Goal: Task Accomplishment & Management: Manage account settings

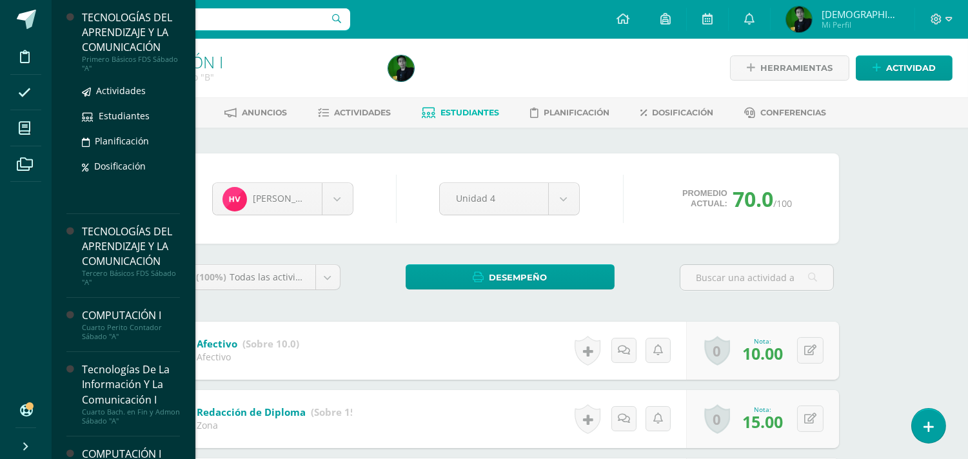
click at [99, 30] on div "TECNOLOGÍAS DEL APRENDIZAJE Y LA COMUNICACIÓN" at bounding box center [131, 32] width 98 height 44
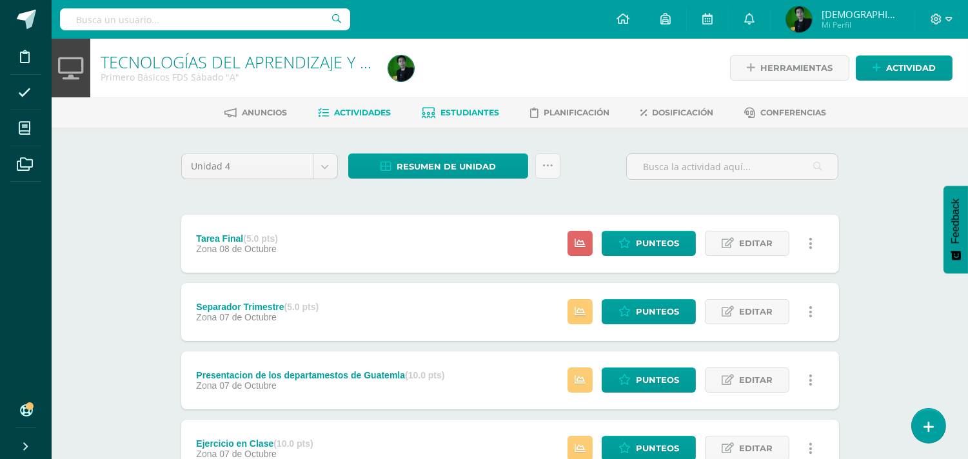
click at [492, 113] on span "Estudiantes" at bounding box center [469, 113] width 59 height 10
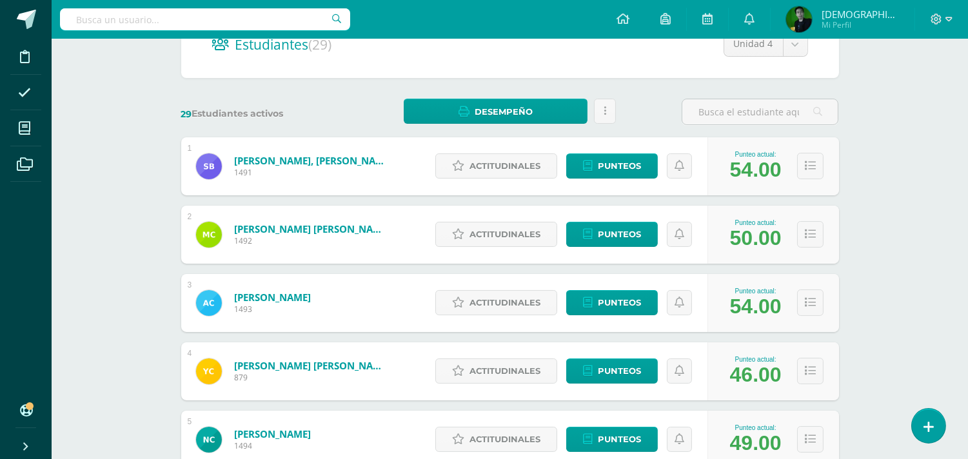
scroll to position [215, 0]
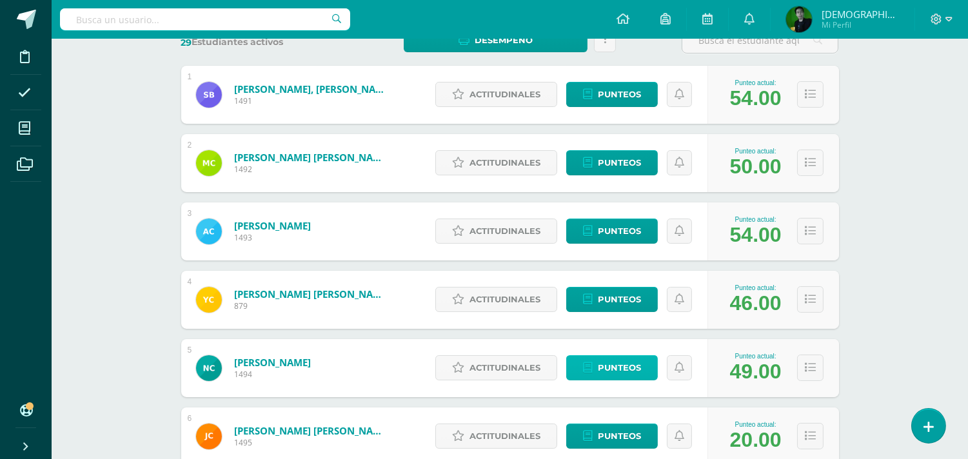
click at [605, 372] on span "Punteos" at bounding box center [619, 368] width 43 height 24
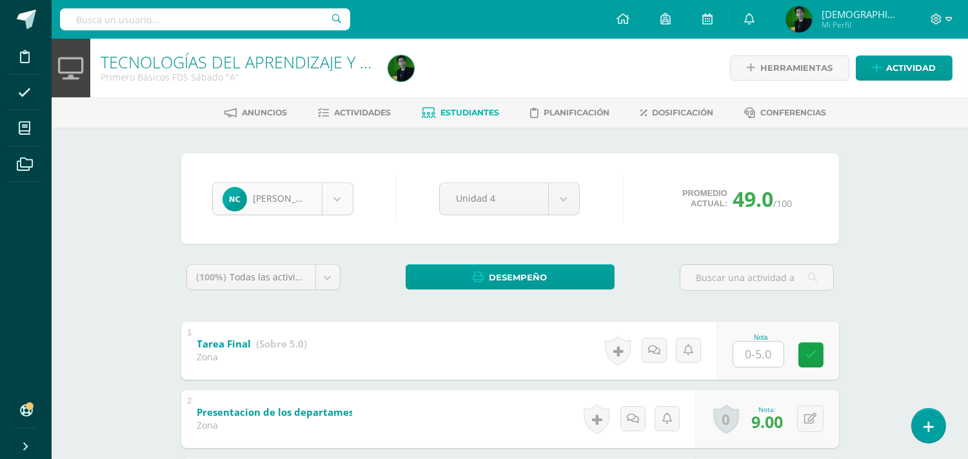
click at [335, 199] on body "Disciplina Asistencia Mis cursos Archivos Soporte Ayuda Reportar un problema Ce…" at bounding box center [484, 403] width 968 height 807
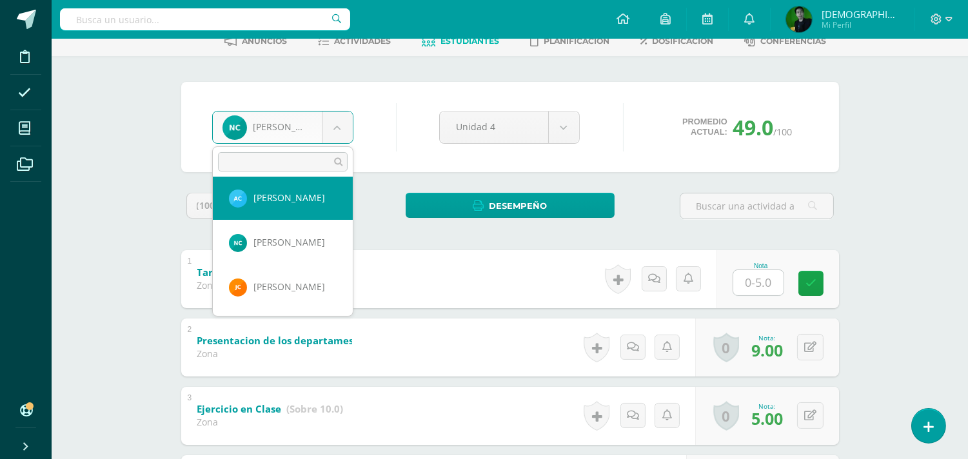
scroll to position [159, 0]
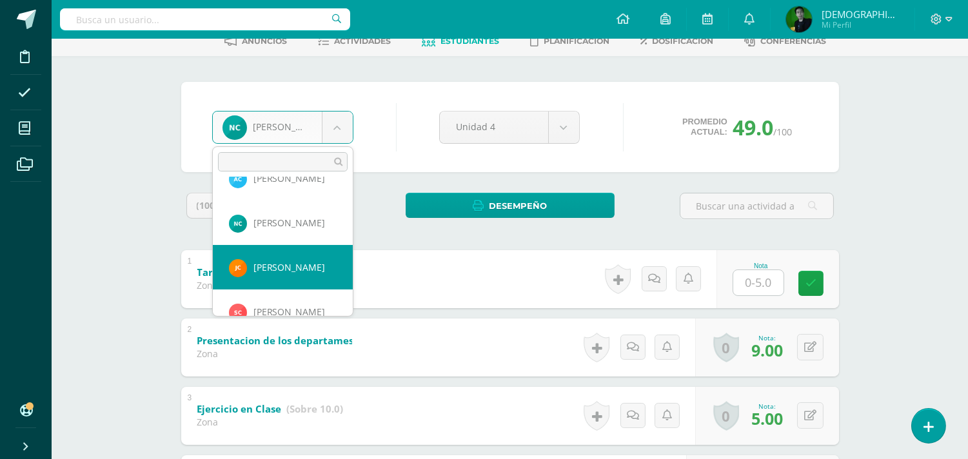
select select "8842"
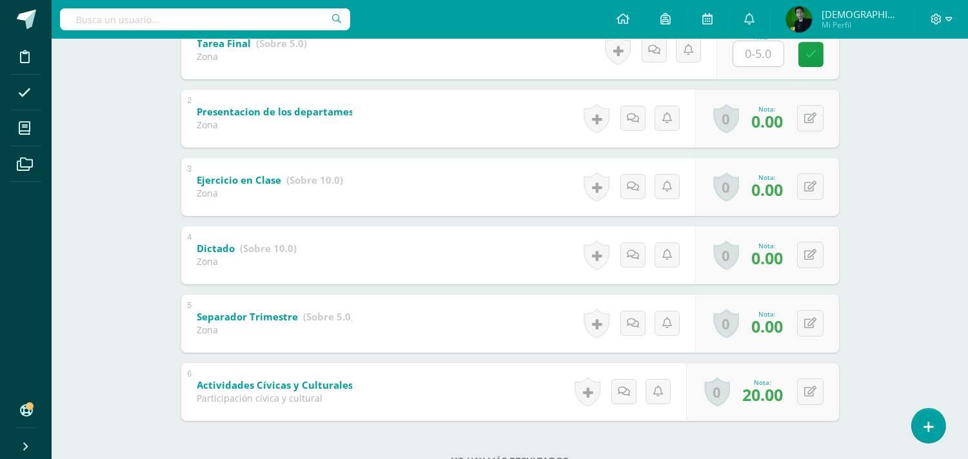
scroll to position [275, 0]
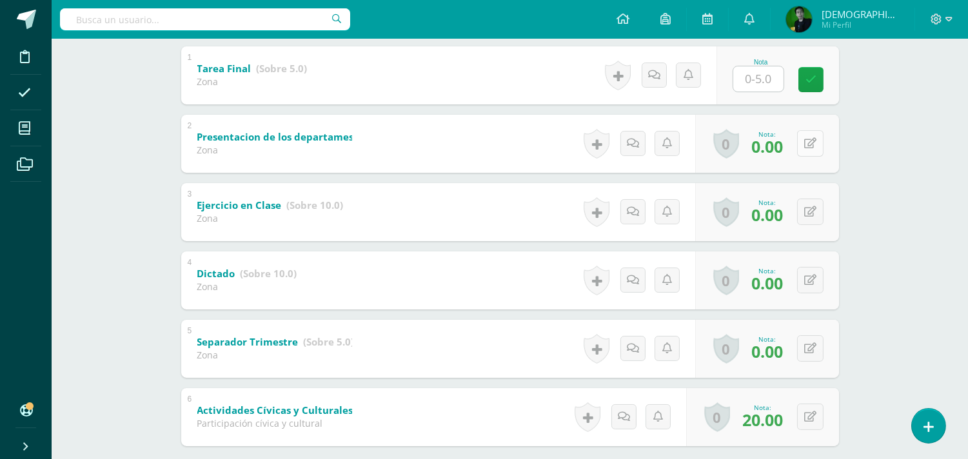
click at [807, 144] on icon at bounding box center [810, 143] width 12 height 11
type input "9"
click at [810, 216] on button at bounding box center [818, 212] width 27 height 27
type input "10"
click at [808, 278] on button at bounding box center [810, 280] width 26 height 26
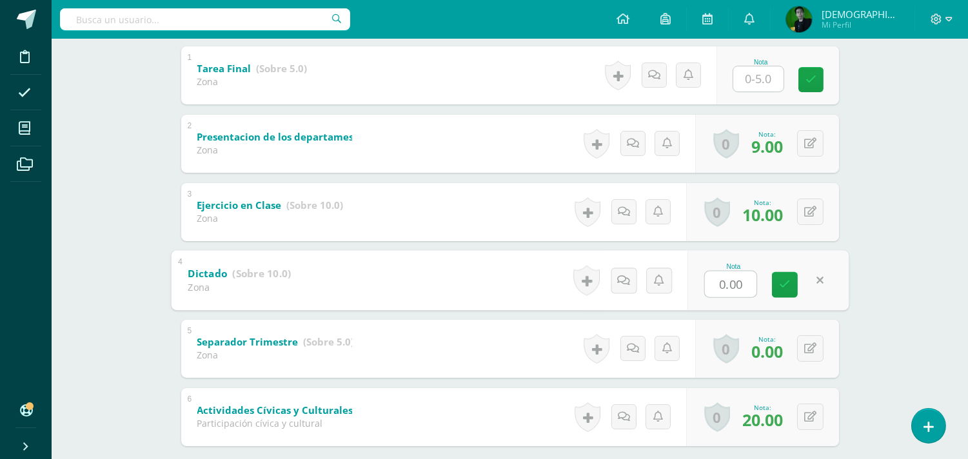
type input "7"
click at [783, 287] on icon at bounding box center [785, 284] width 12 height 11
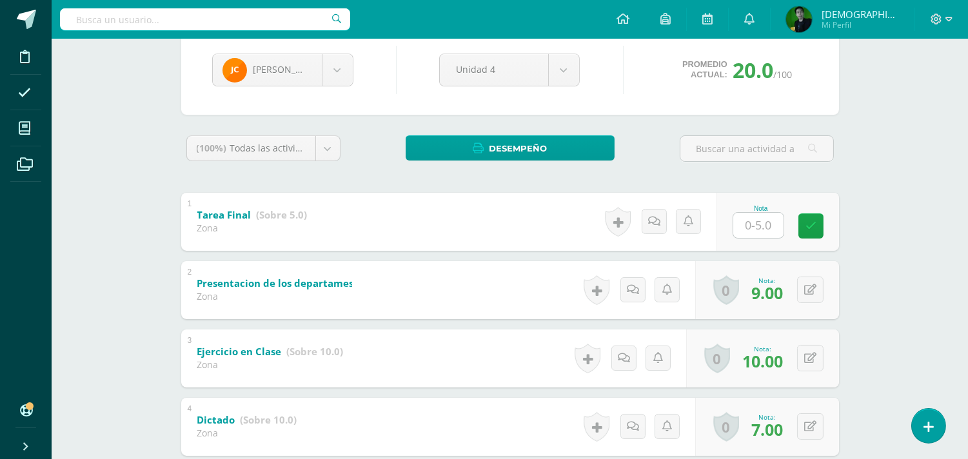
scroll to position [0, 0]
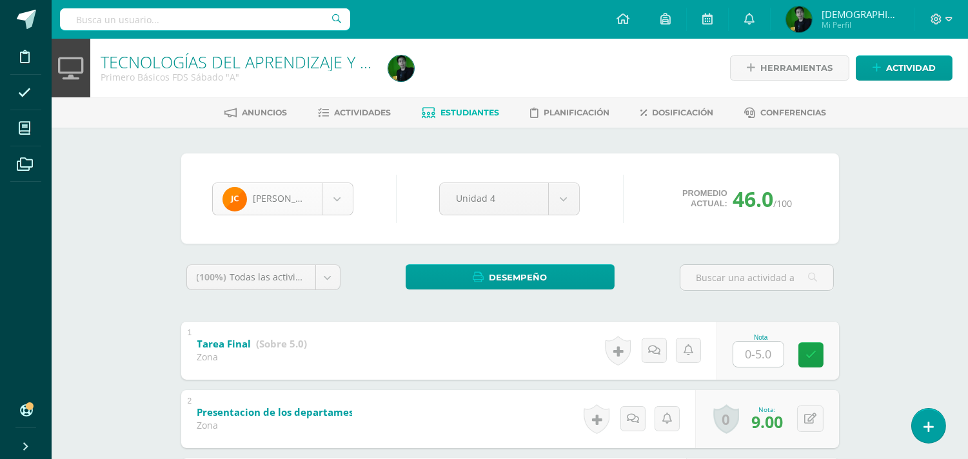
click at [333, 208] on body "Disciplina Asistencia Mis cursos Archivos Soporte Ayuda Reportar un problema Ce…" at bounding box center [484, 403] width 968 height 807
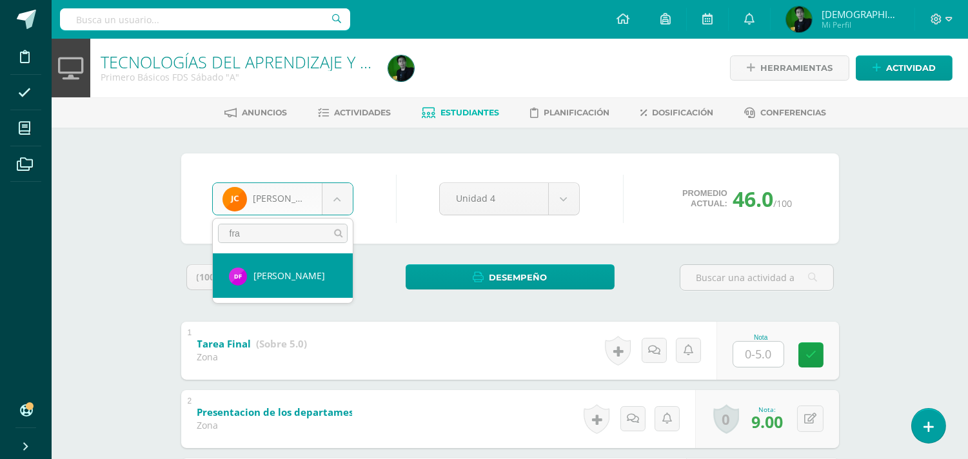
type input "fra"
select select "8845"
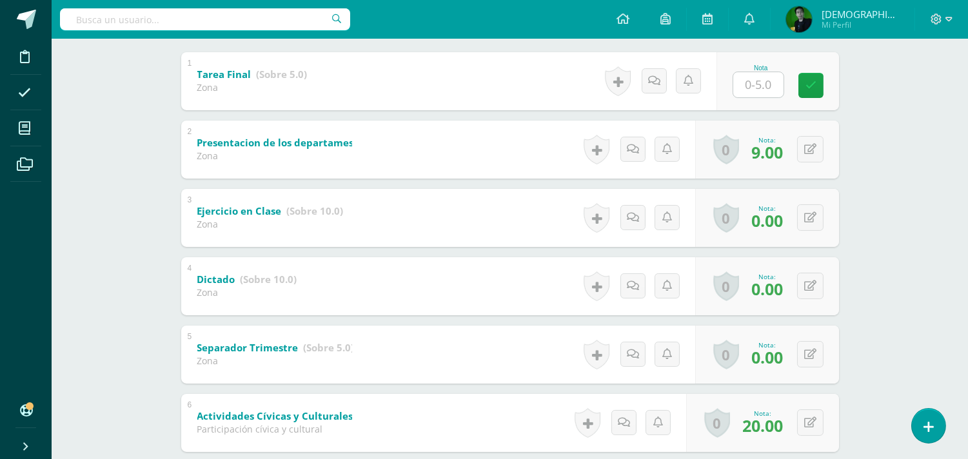
scroll to position [286, 0]
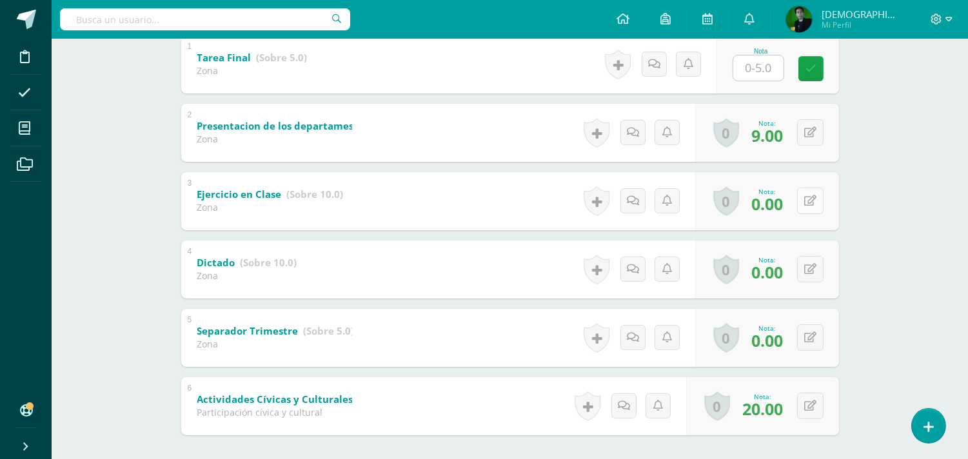
click at [810, 204] on icon at bounding box center [810, 200] width 12 height 11
type input "10"
click at [822, 271] on button at bounding box center [810, 269] width 26 height 26
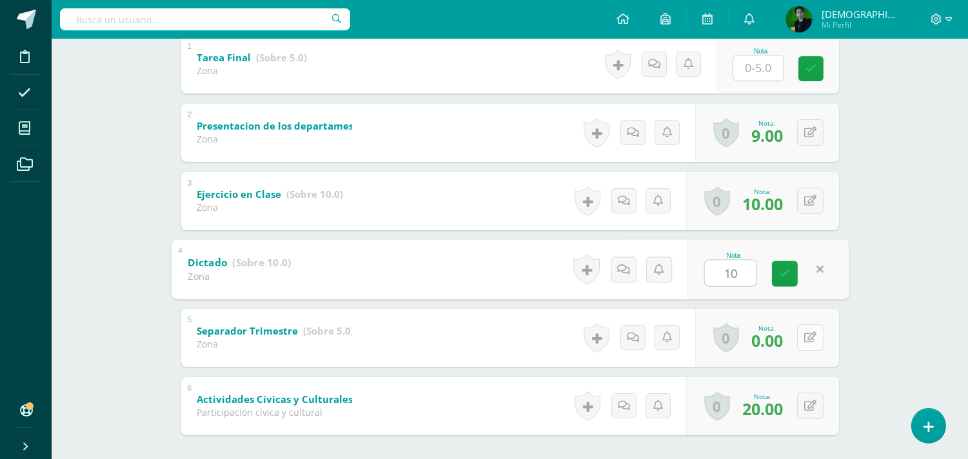
type input "10"
click at [815, 340] on button at bounding box center [818, 337] width 27 height 27
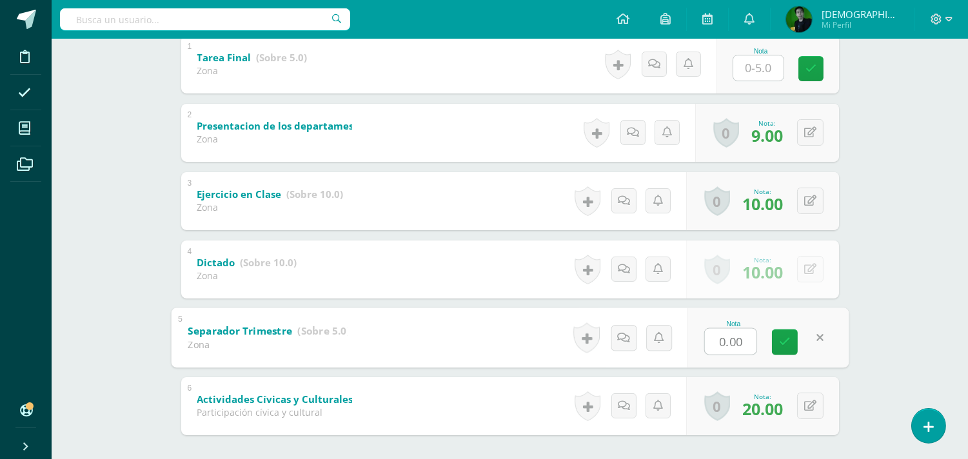
type input "4"
click at [779, 340] on icon at bounding box center [785, 342] width 12 height 11
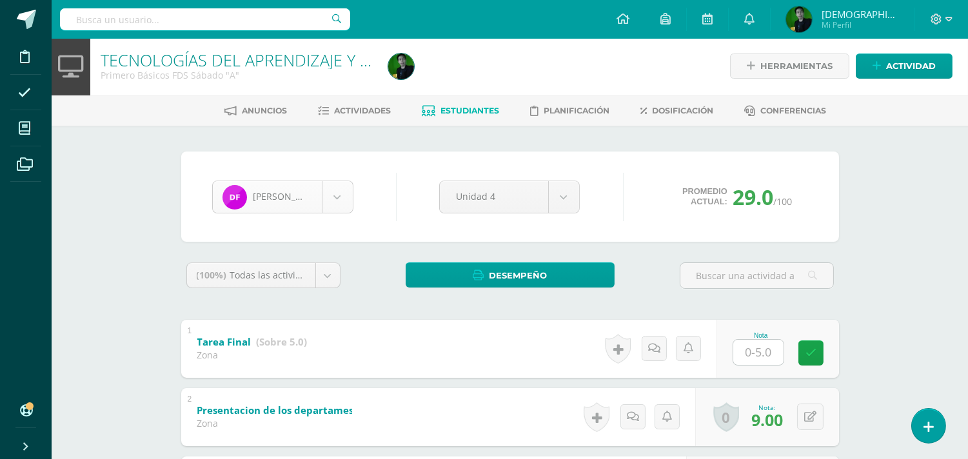
scroll to position [0, 0]
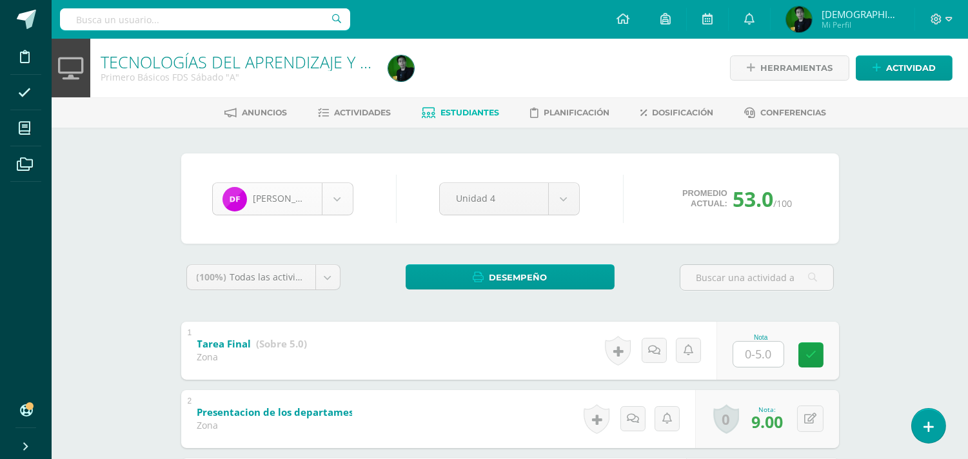
click at [326, 191] on body "Disciplina Asistencia Mis cursos Archivos Soporte Ayuda Reportar un problema Ce…" at bounding box center [484, 403] width 968 height 807
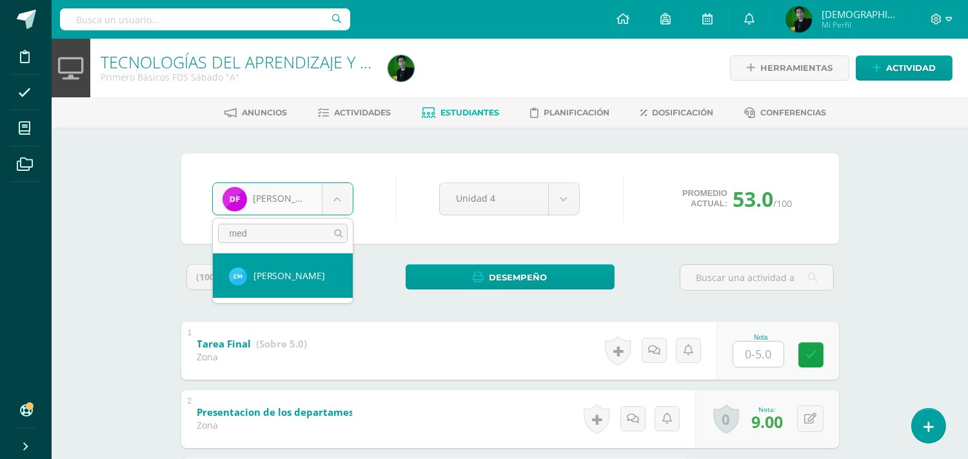
type input "meda"
select select "8849"
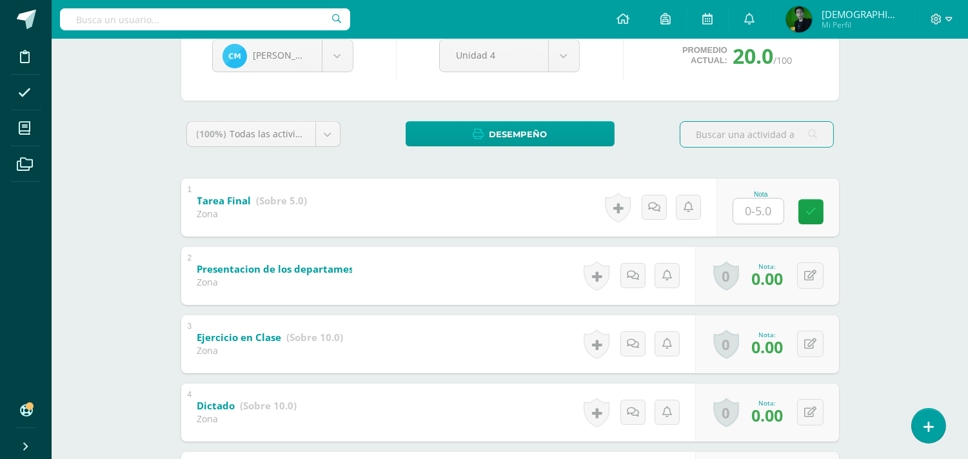
scroll to position [215, 0]
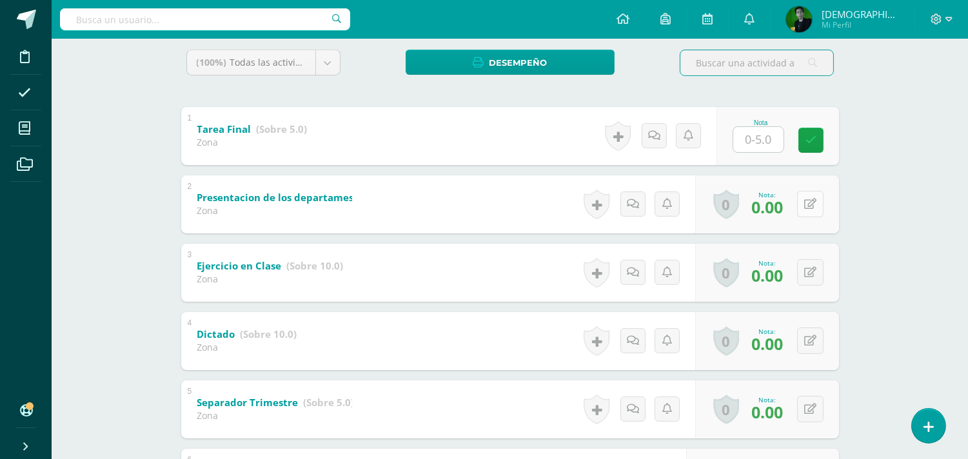
click at [808, 209] on button at bounding box center [810, 204] width 26 height 26
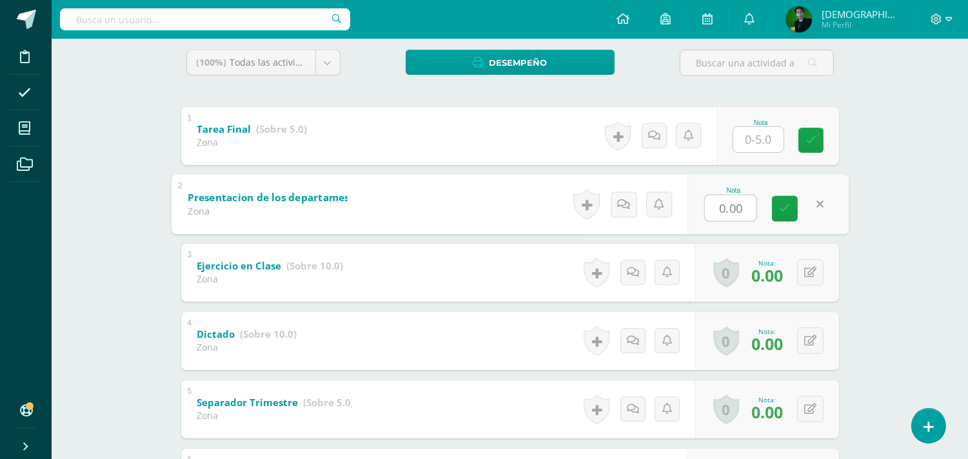
type input "8"
click at [810, 273] on button at bounding box center [810, 272] width 26 height 26
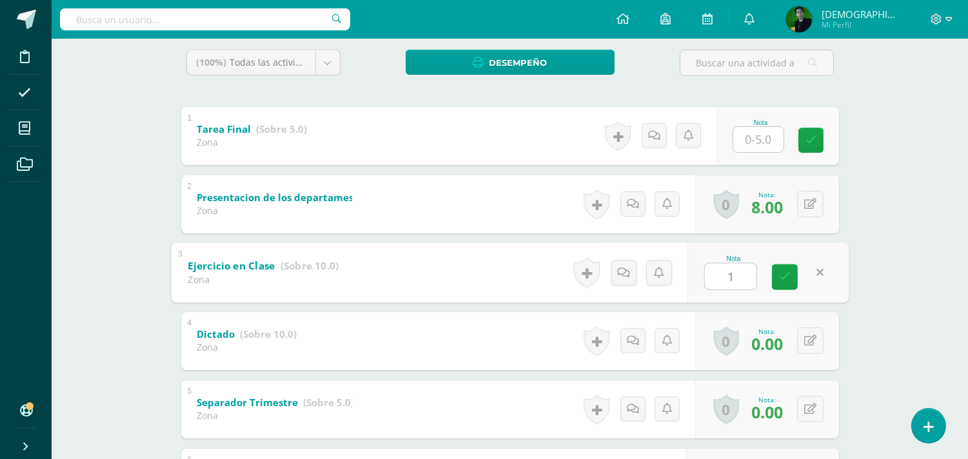
type input "10"
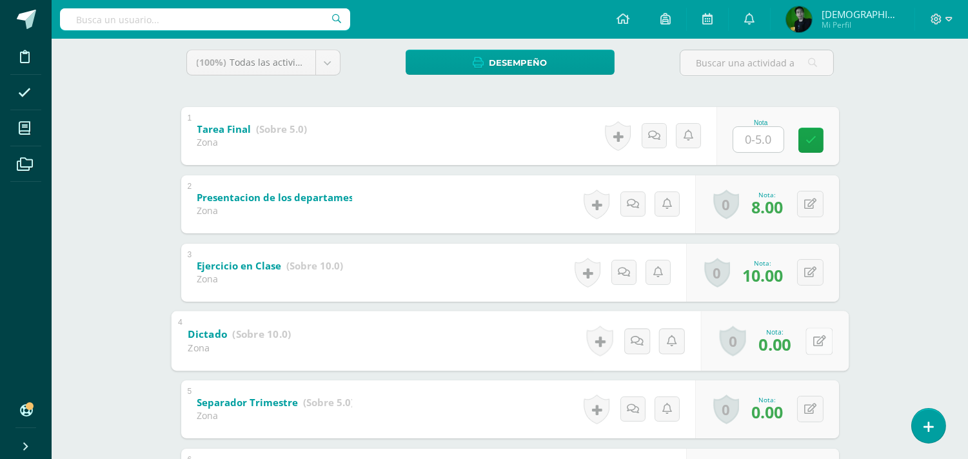
click at [810, 340] on button at bounding box center [818, 340] width 27 height 27
type input "8"
click at [808, 408] on button at bounding box center [810, 409] width 26 height 26
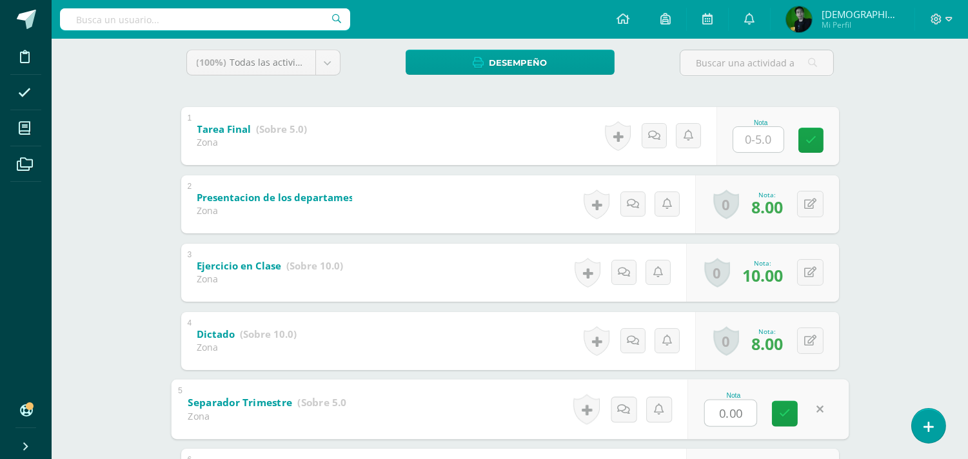
type input "3"
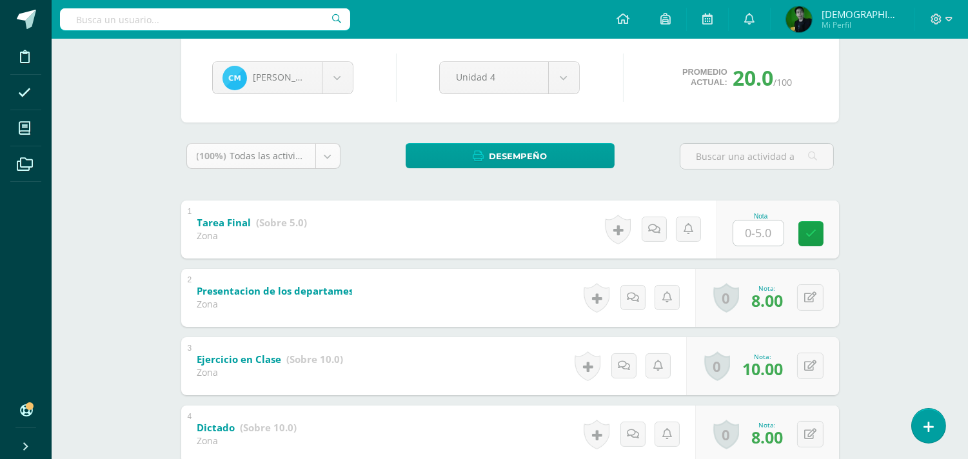
scroll to position [0, 0]
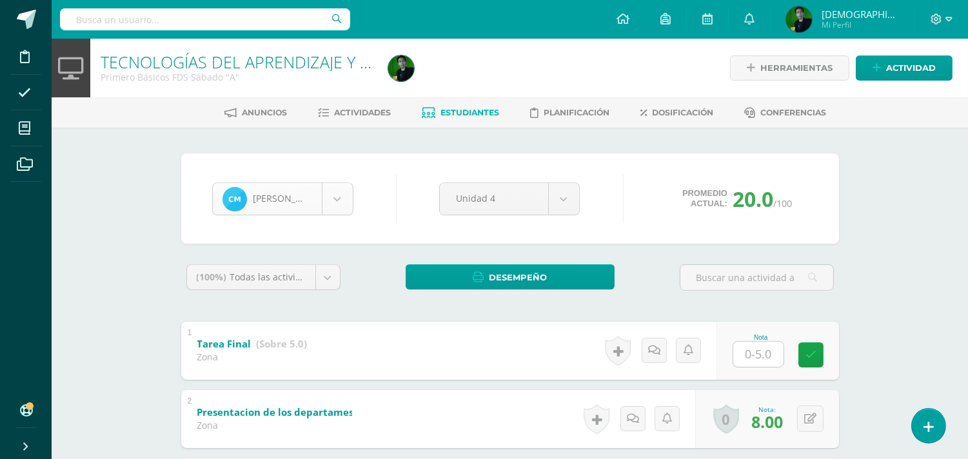
click at [285, 197] on body "Disciplina Asistencia Mis cursos Archivos Soporte Ayuda Reportar un problema Ce…" at bounding box center [484, 403] width 968 height 807
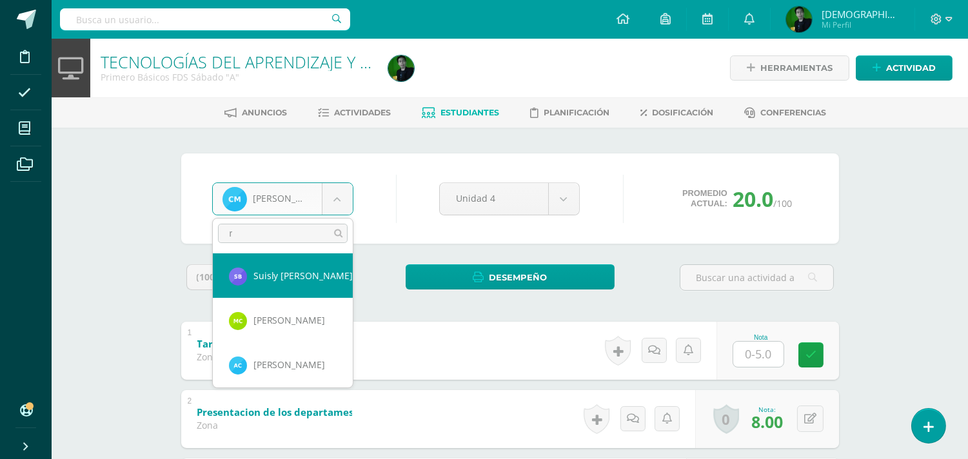
type input "ro"
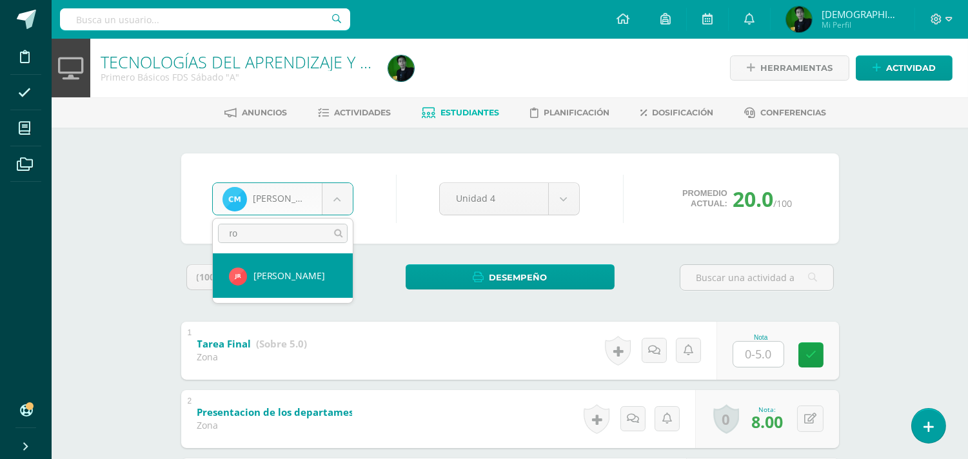
select select "8589"
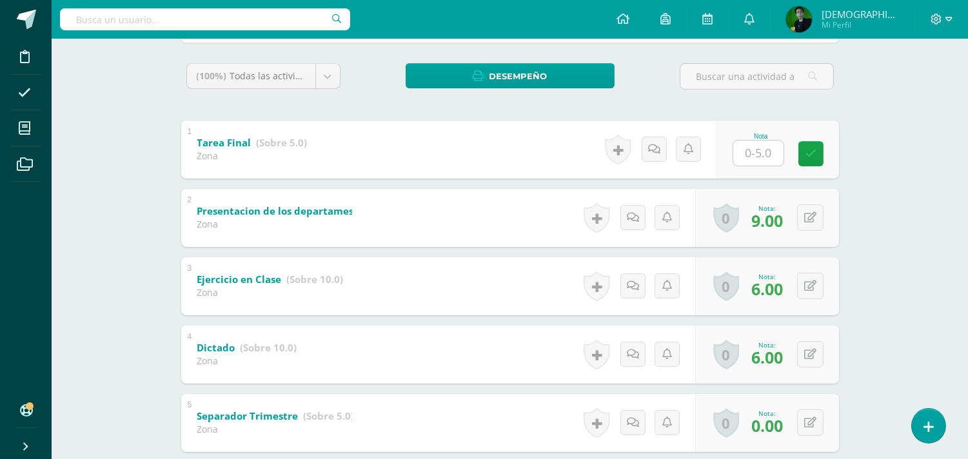
scroll to position [204, 0]
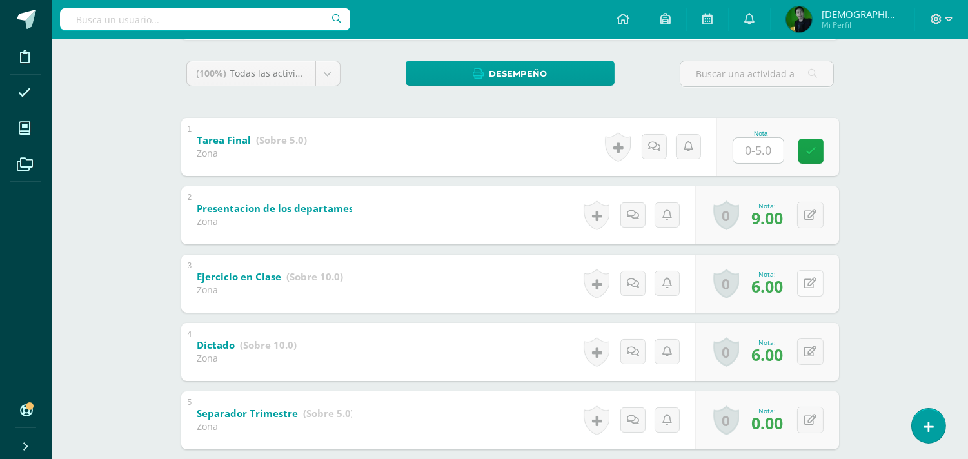
click at [807, 286] on button at bounding box center [810, 283] width 26 height 26
type input "10"
click at [805, 353] on button at bounding box center [810, 351] width 26 height 26
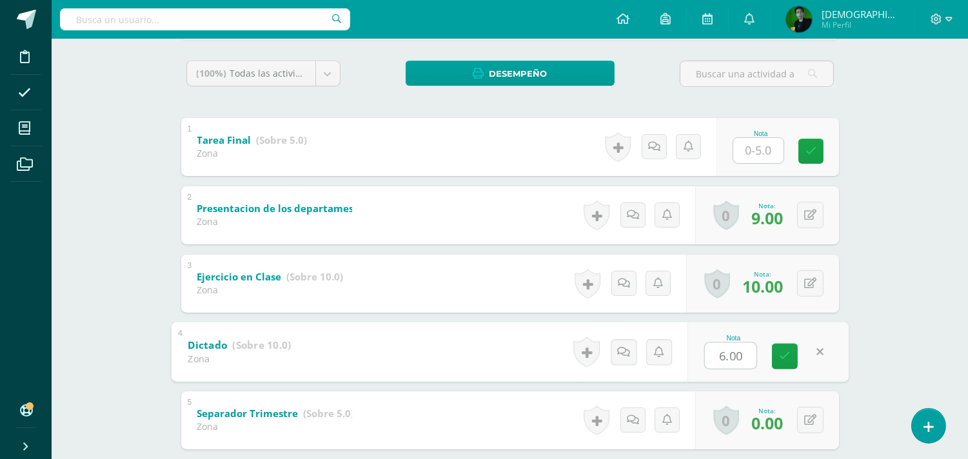
type input "8"
click at [810, 422] on icon at bounding box center [810, 420] width 12 height 11
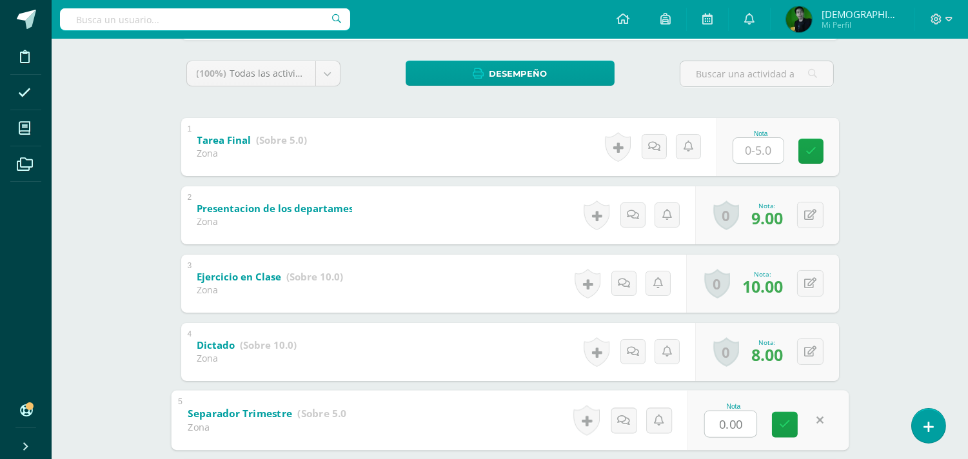
type input "5"
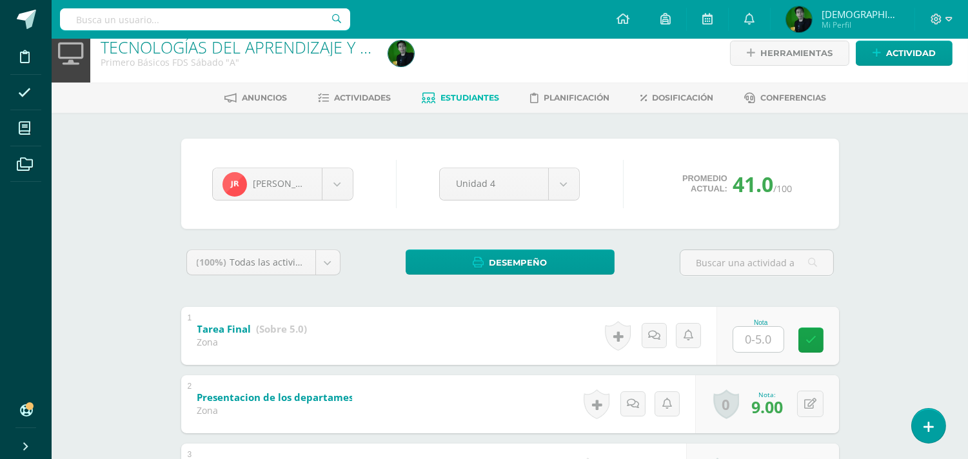
scroll to position [0, 0]
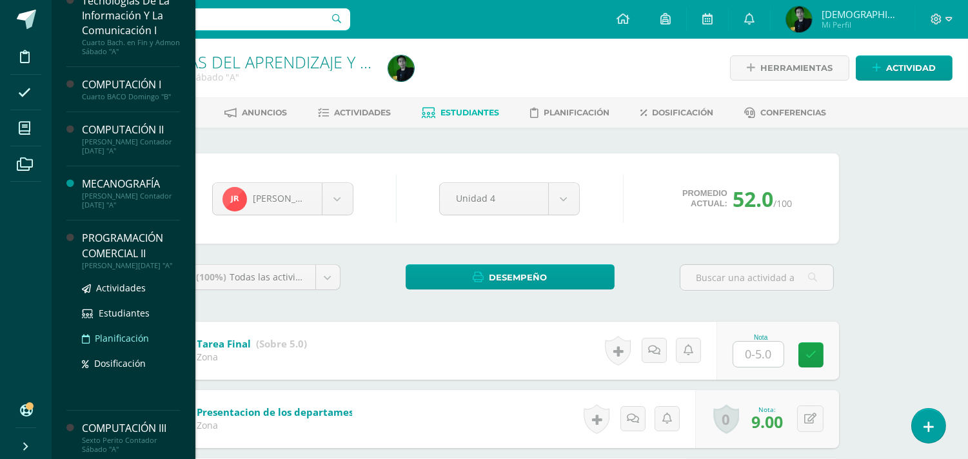
scroll to position [246, 0]
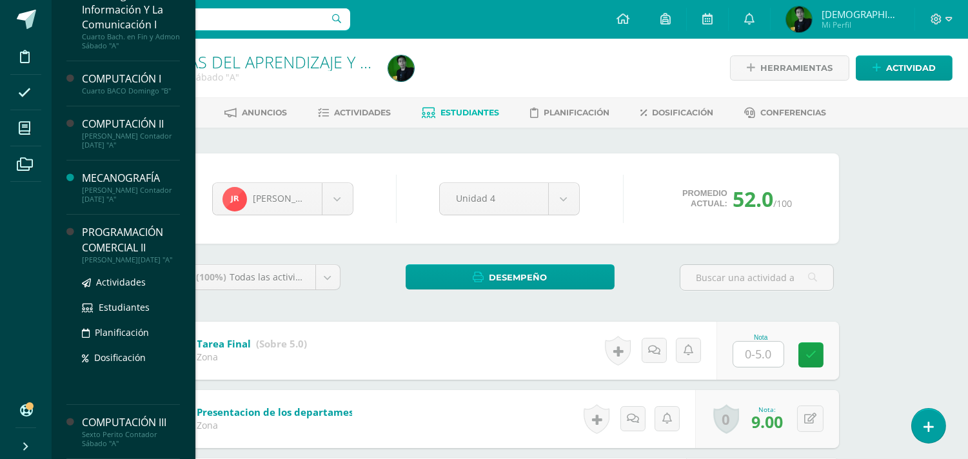
click at [117, 246] on div "PROGRAMACIÓN COMERCIAL II" at bounding box center [131, 240] width 98 height 30
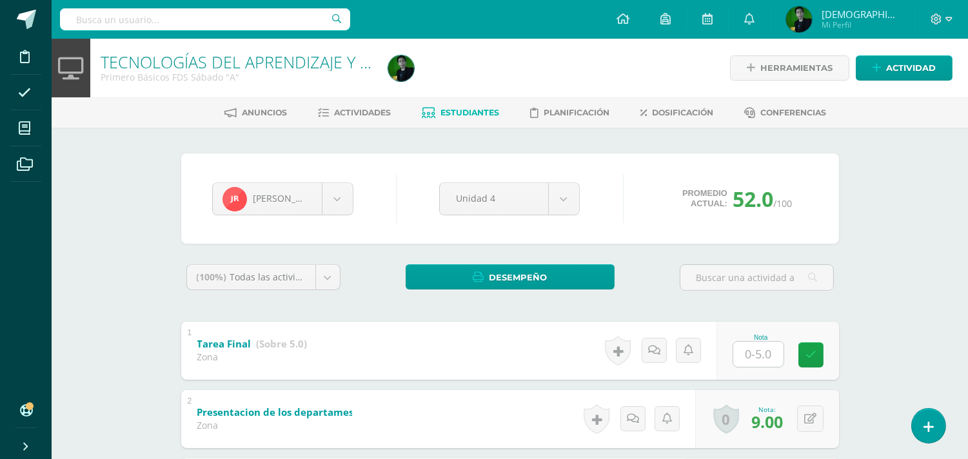
scroll to position [115, 0]
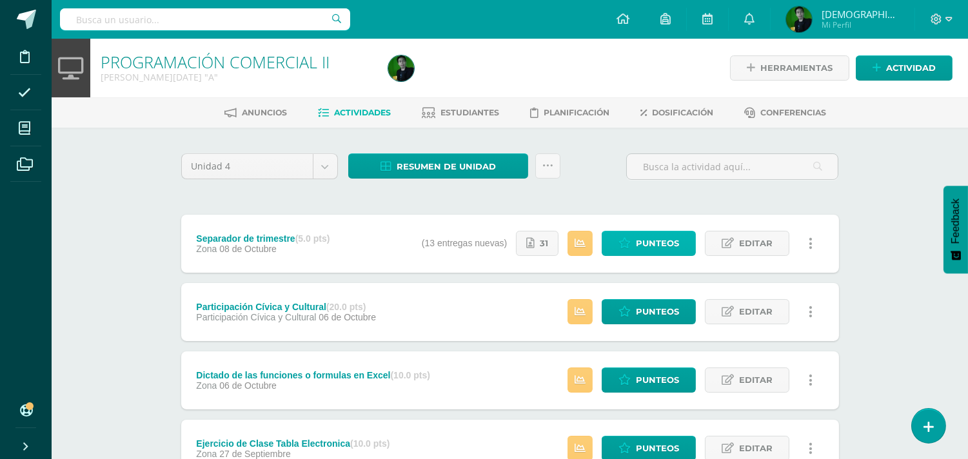
click at [620, 242] on icon at bounding box center [624, 243] width 12 height 11
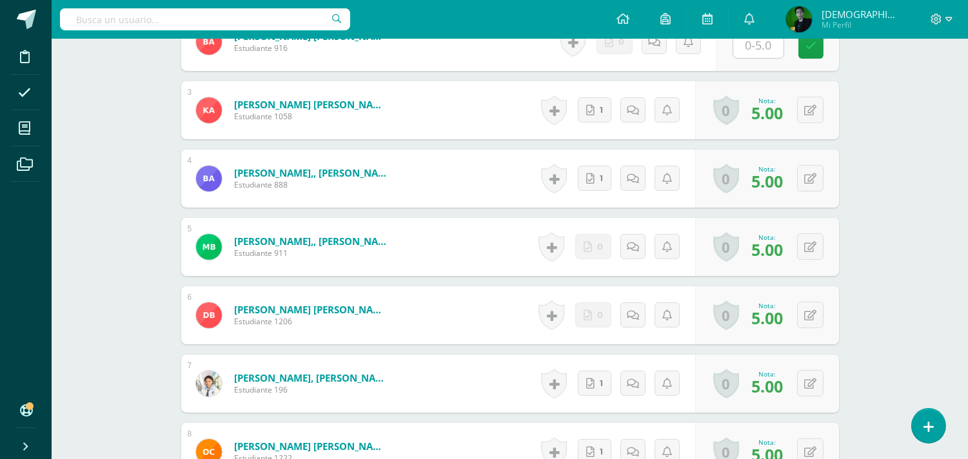
scroll to position [300, 0]
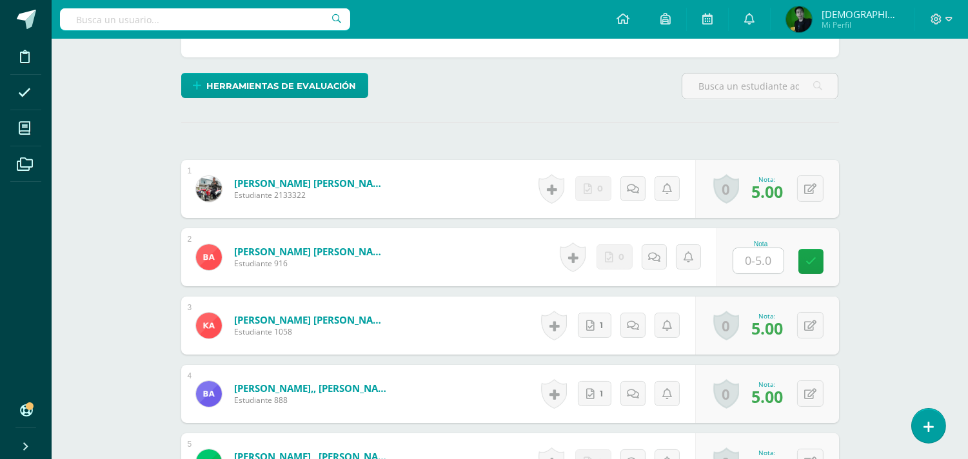
click at [754, 251] on input "text" at bounding box center [758, 260] width 50 height 25
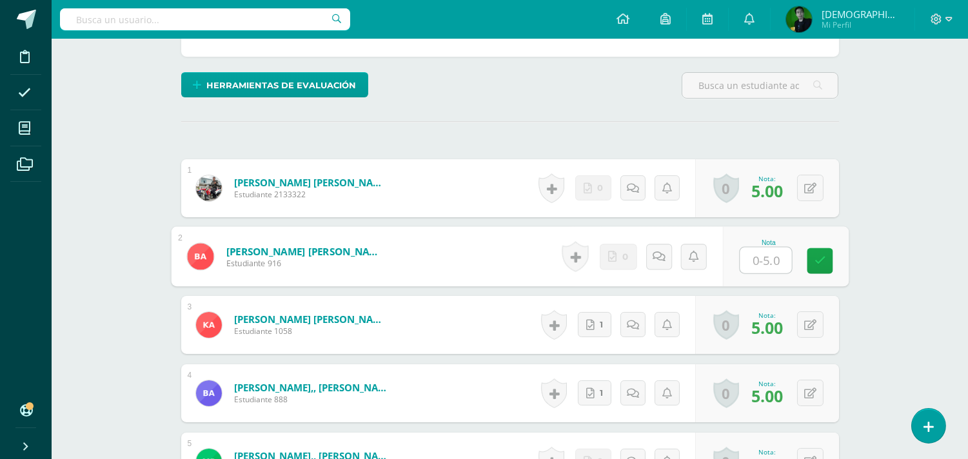
type input "0"
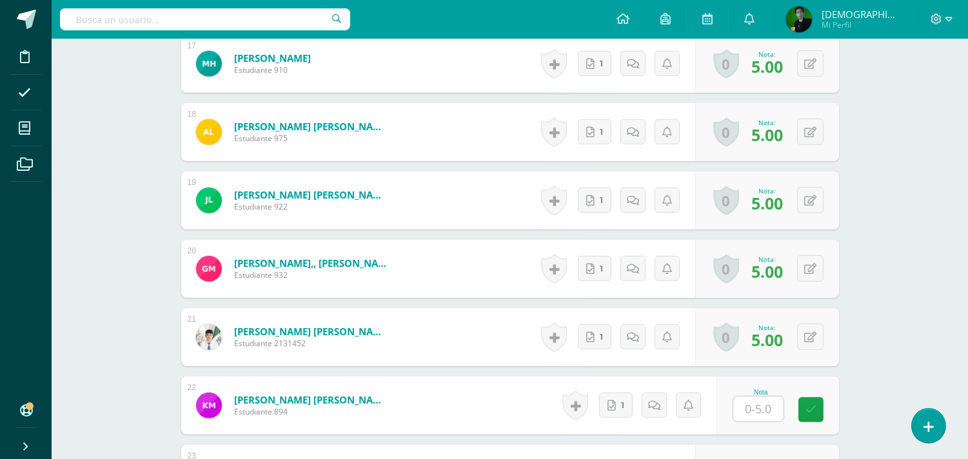
scroll to position [1590, 0]
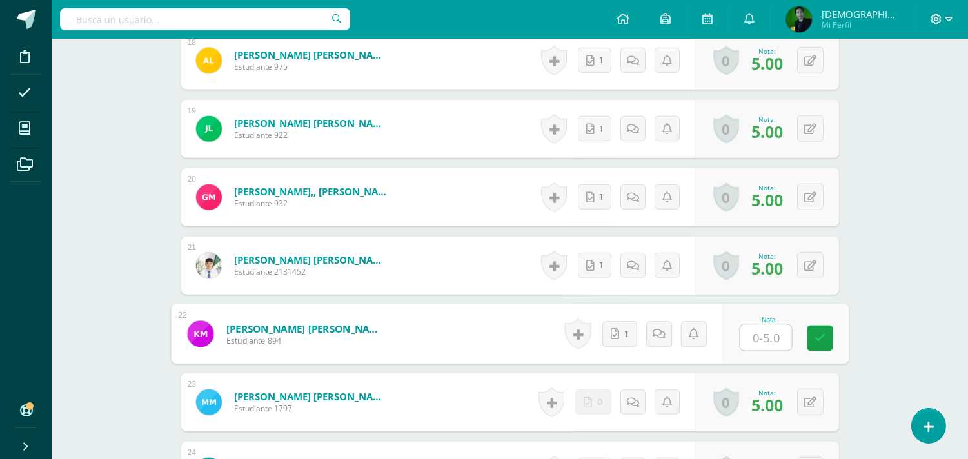
click at [763, 336] on input "text" at bounding box center [765, 338] width 52 height 26
type input "5"
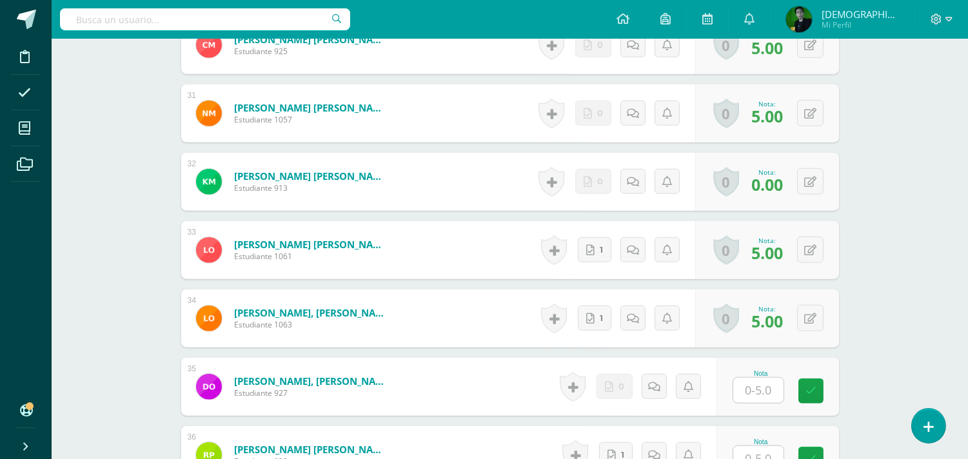
scroll to position [2451, 0]
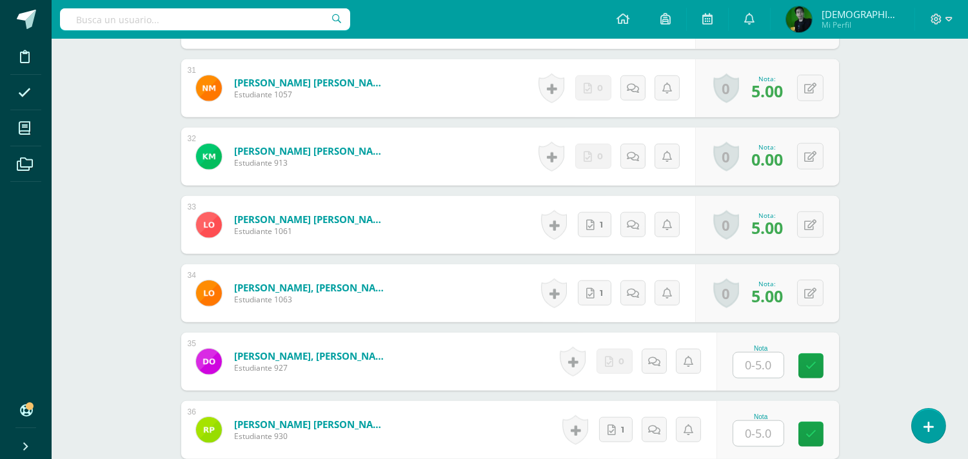
click at [767, 357] on input "text" at bounding box center [758, 365] width 50 height 25
type input "0"
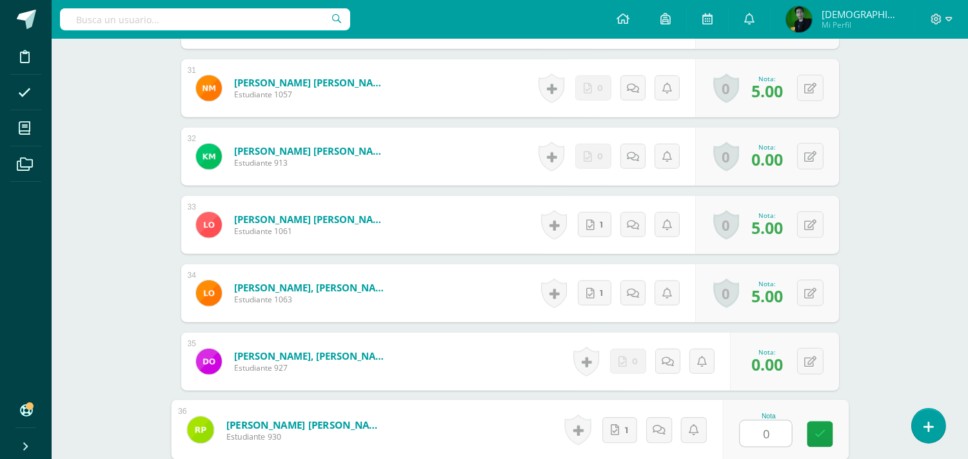
click at [767, 357] on span "0.00" at bounding box center [767, 364] width 32 height 22
click at [807, 434] on button at bounding box center [818, 429] width 27 height 27
type input "5"
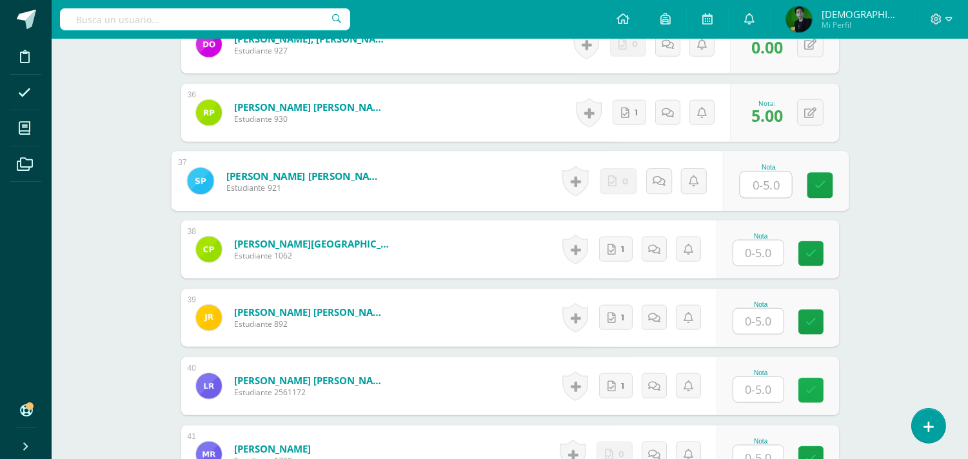
scroll to position [2794, 0]
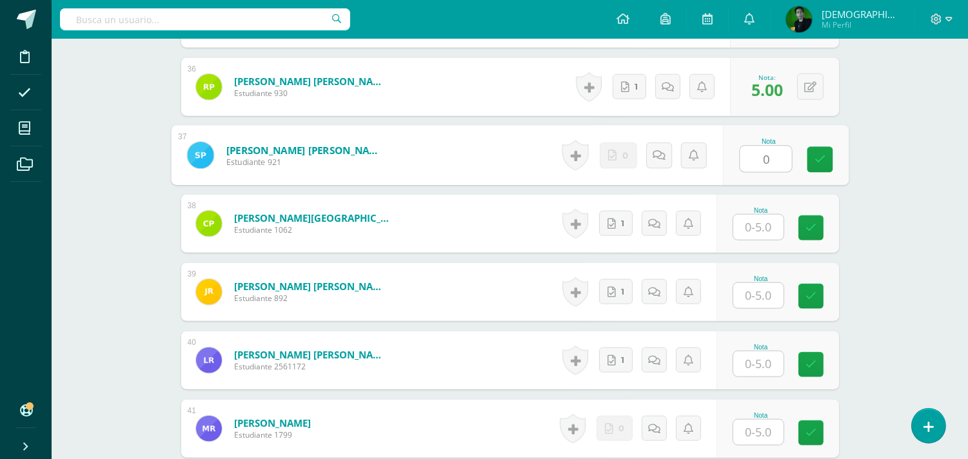
type input "0"
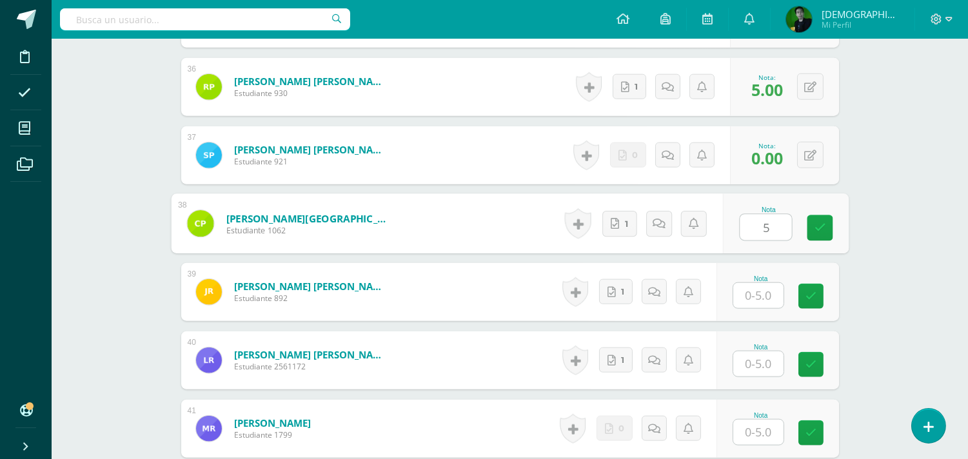
type input "5"
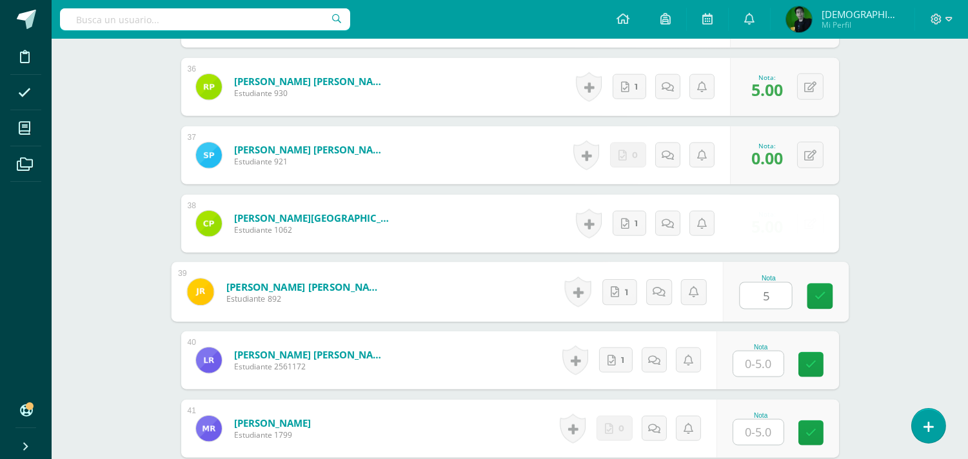
type input "5"
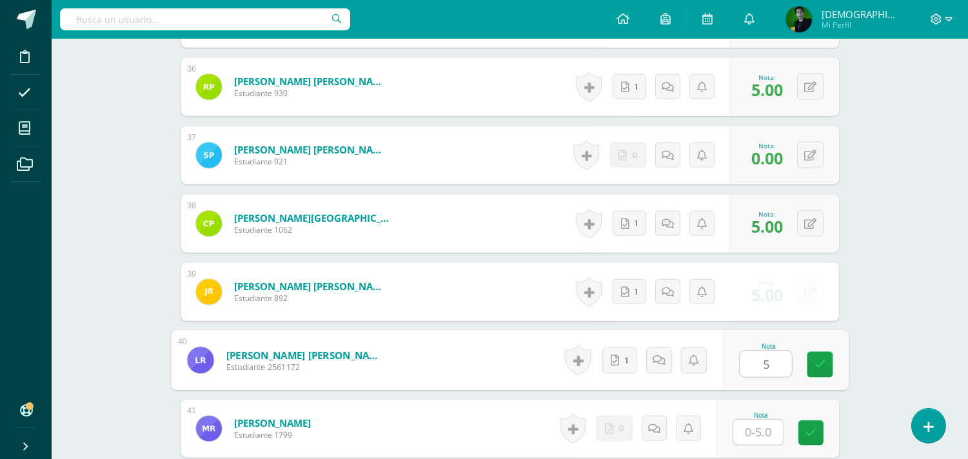
type input "5"
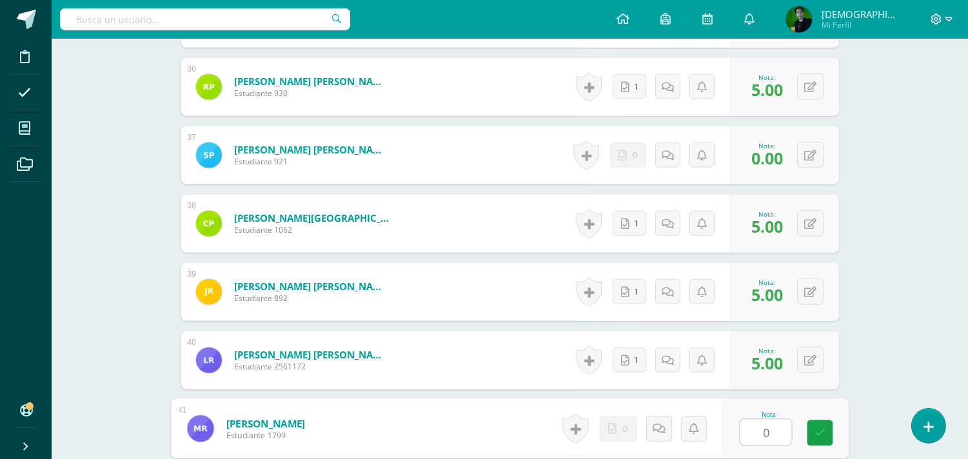
type input "0"
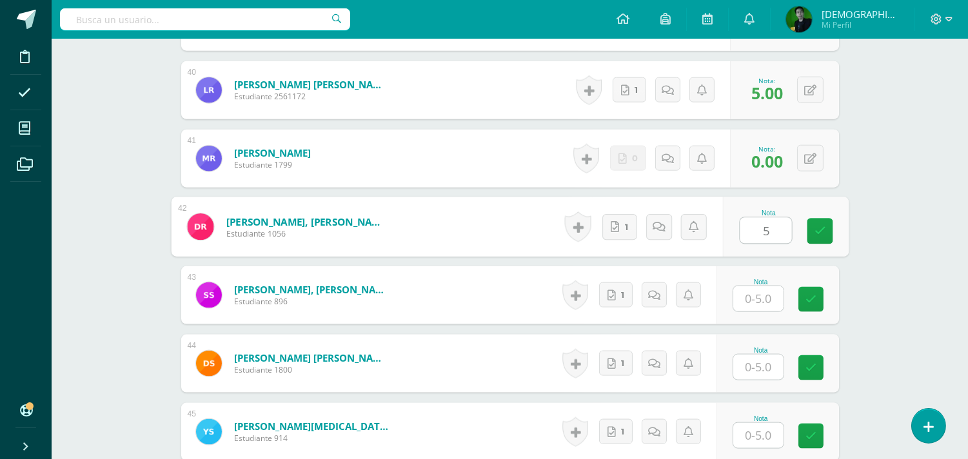
type input "5"
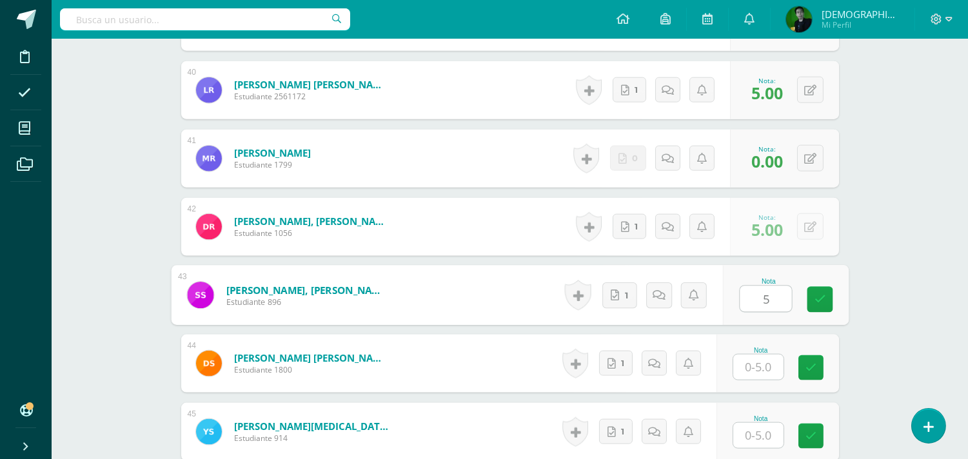
type input "5"
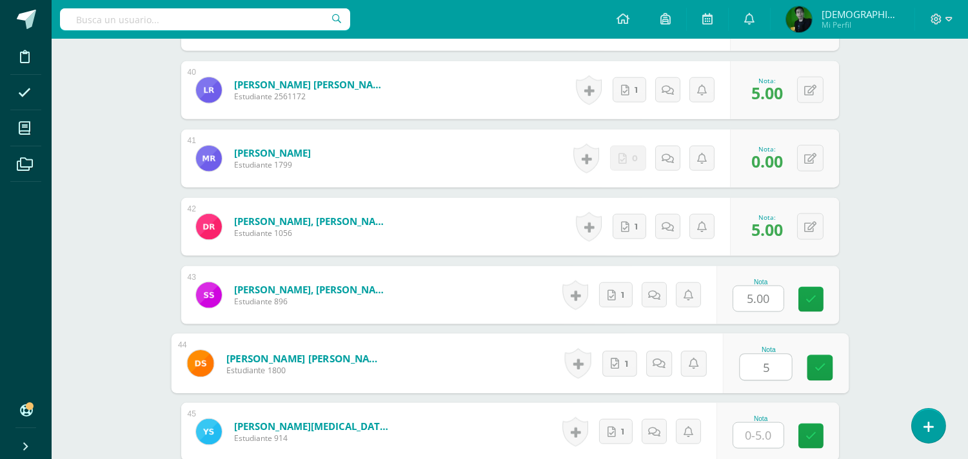
type input "5"
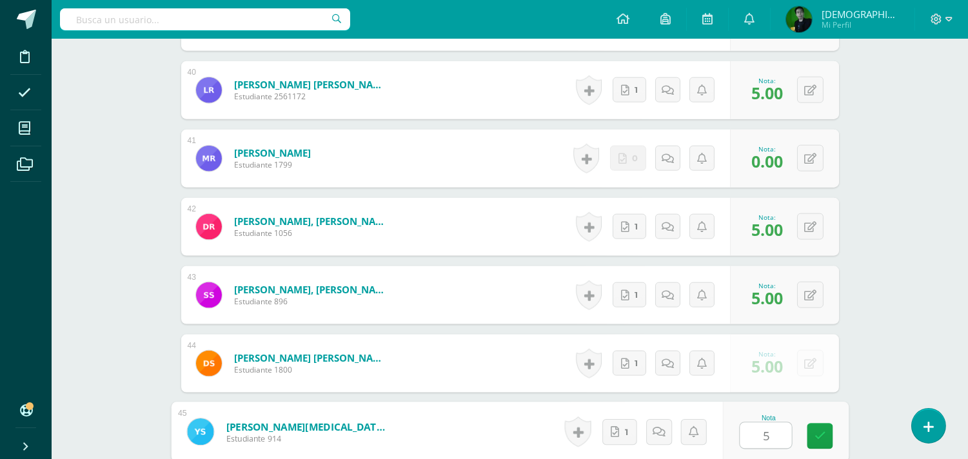
type input "5"
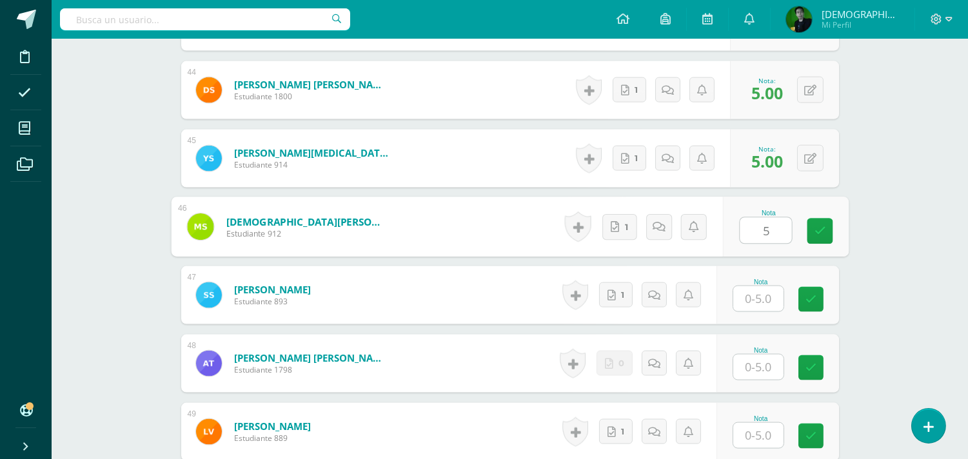
type input "5"
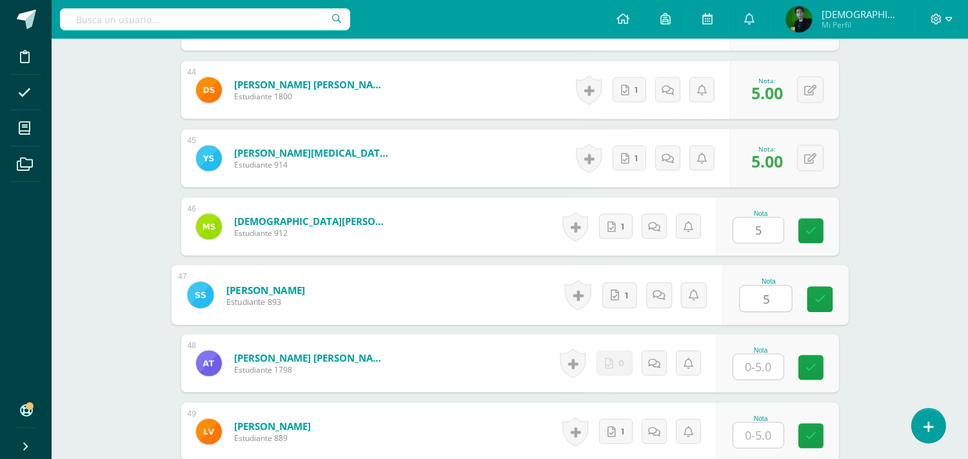
type input "5"
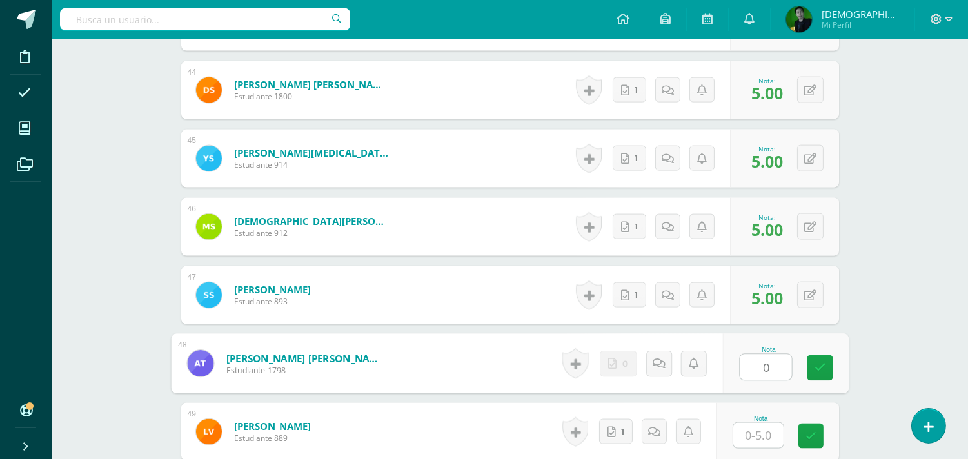
type input "0"
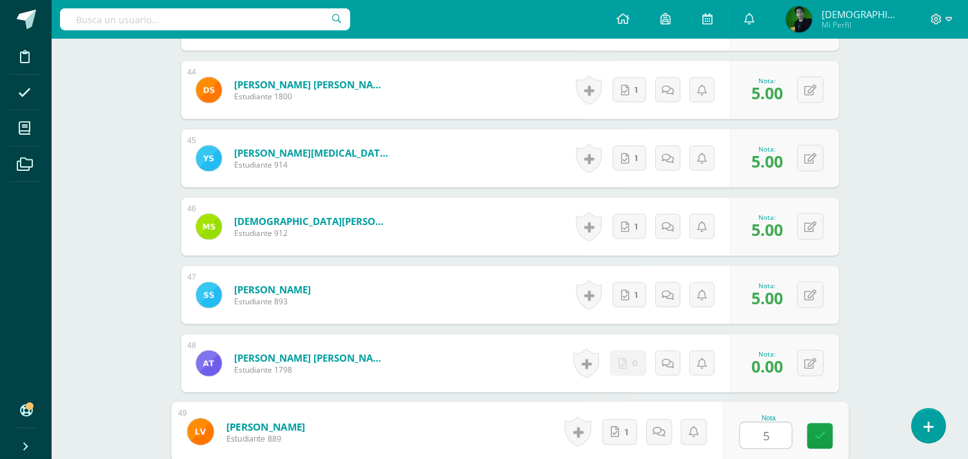
type input "5"
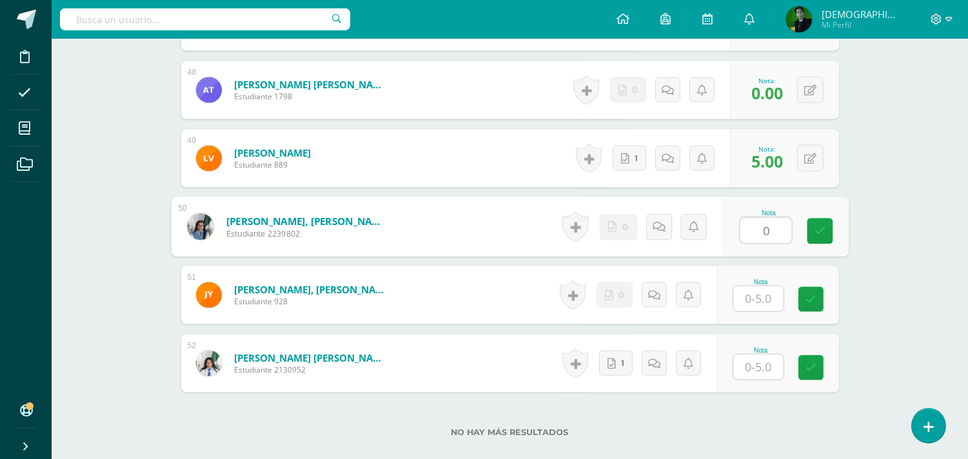
type input "0"
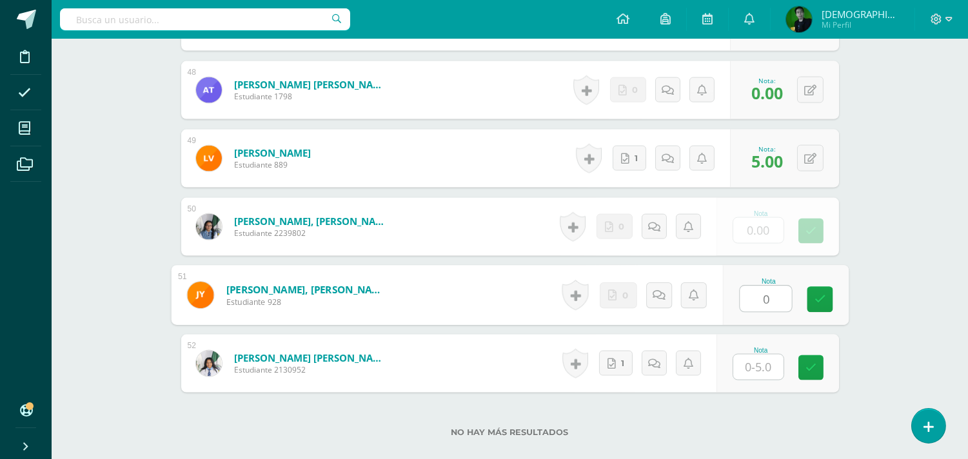
type input "0"
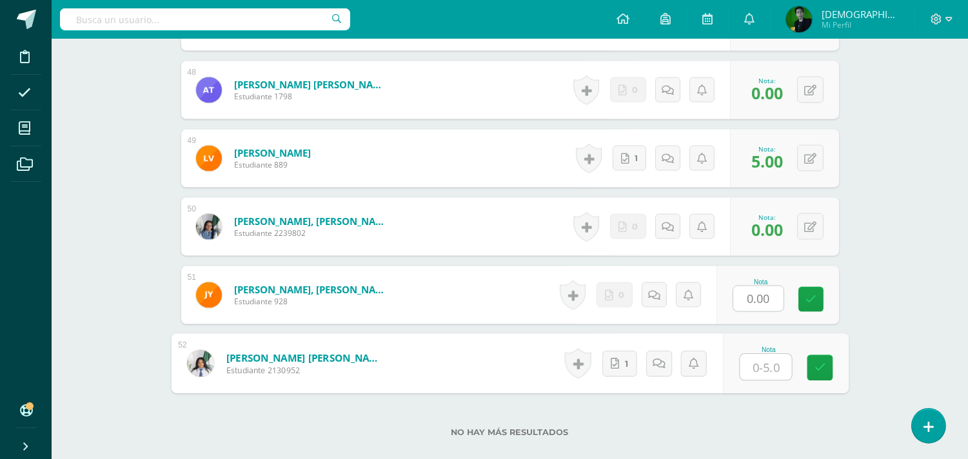
type input "5"
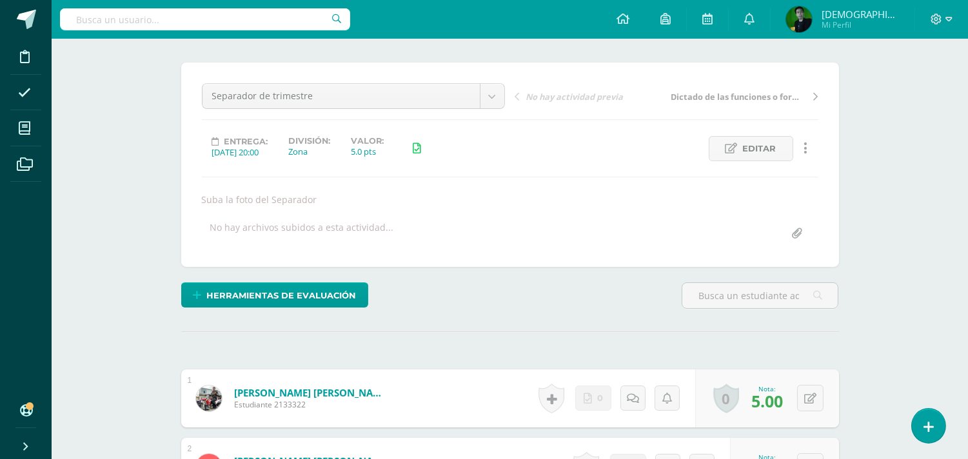
scroll to position [0, 0]
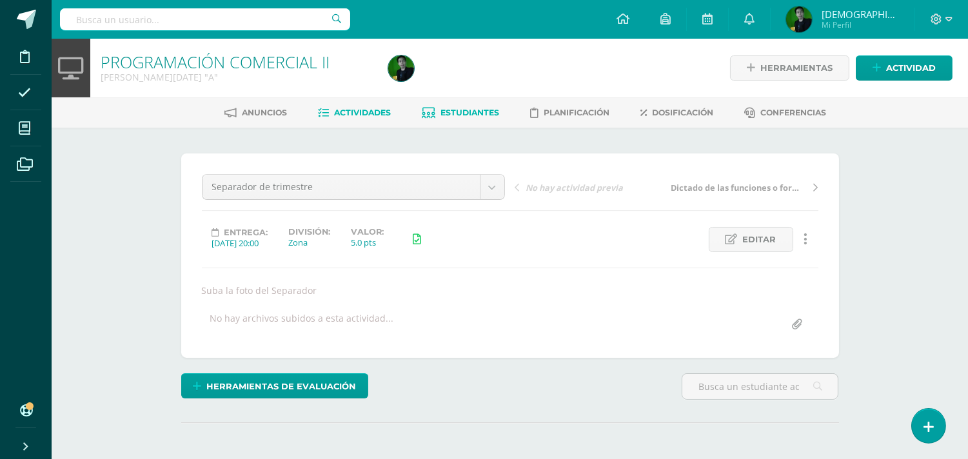
click at [467, 108] on span "Estudiantes" at bounding box center [469, 113] width 59 height 10
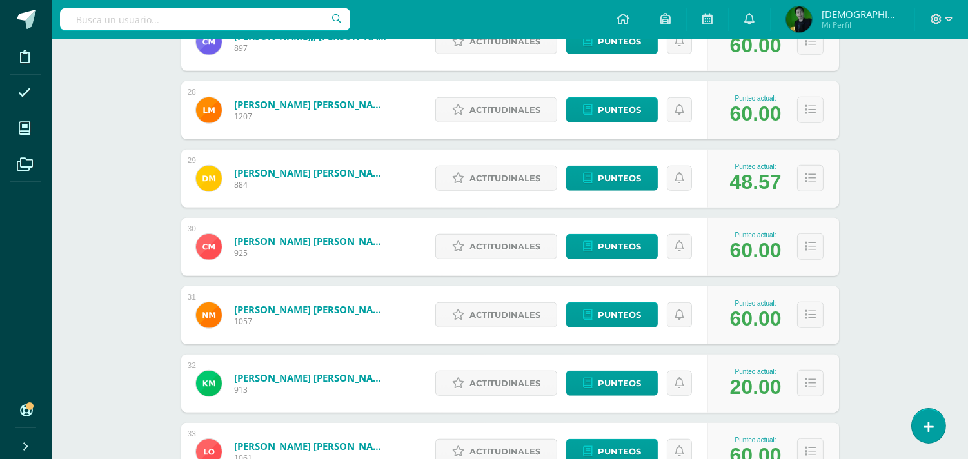
scroll to position [2194, 0]
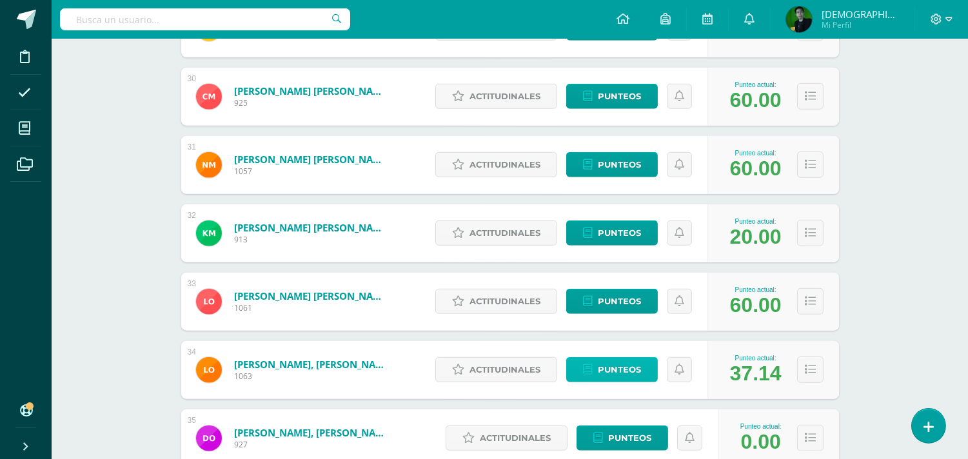
click at [621, 368] on span "Punteos" at bounding box center [619, 370] width 43 height 24
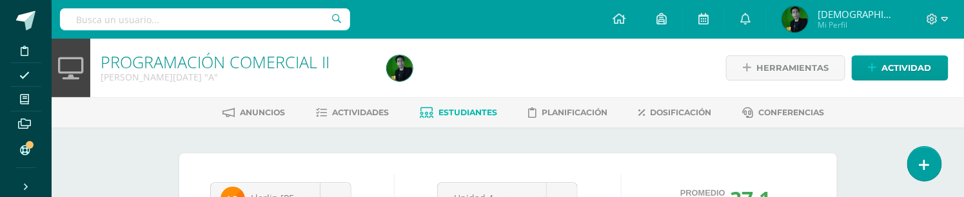
click at [630, 63] on div at bounding box center [527, 68] width 291 height 59
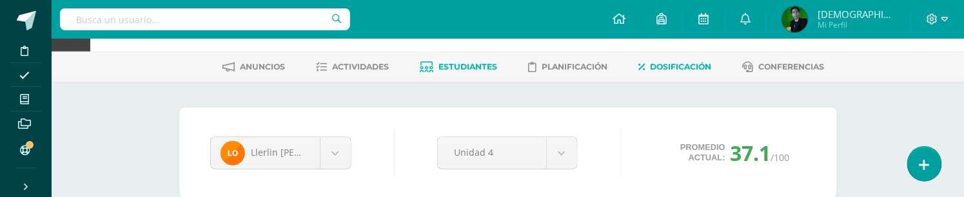
scroll to position [72, 0]
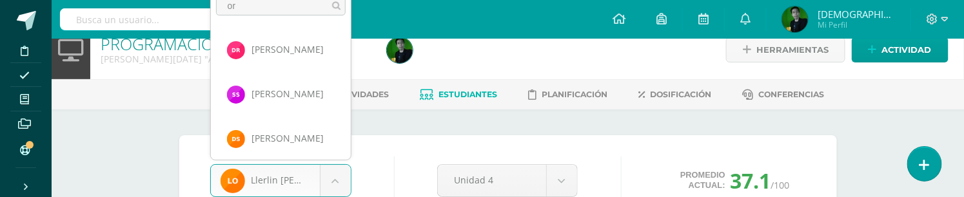
scroll to position [0, 0]
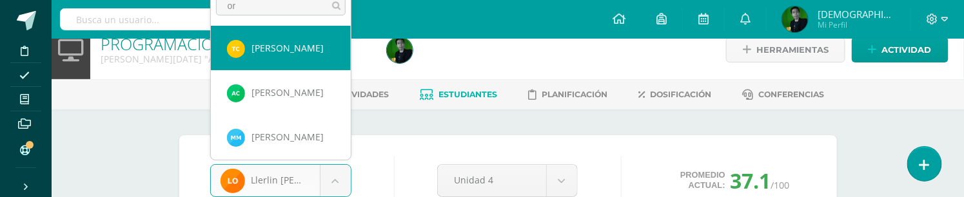
type input "ort"
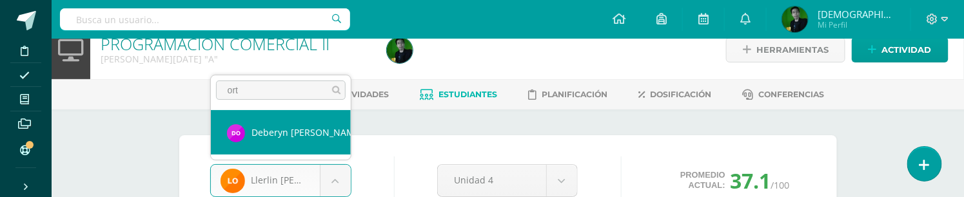
select select "8222"
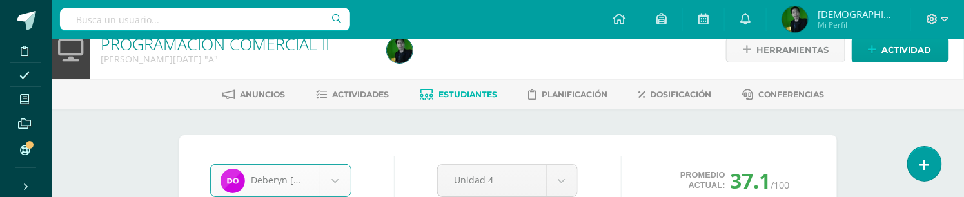
scroll to position [23, 0]
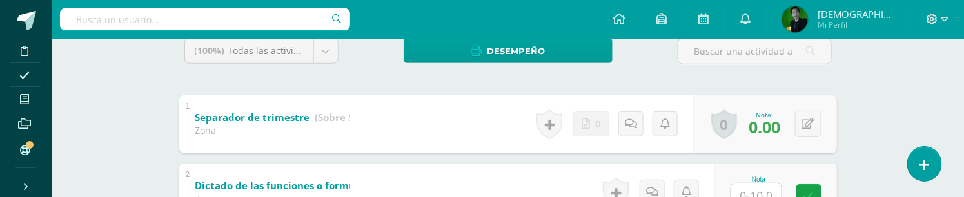
scroll to position [251, 0]
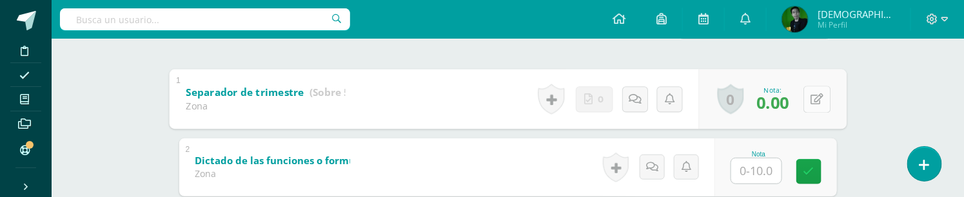
click at [803, 101] on button at bounding box center [816, 99] width 27 height 27
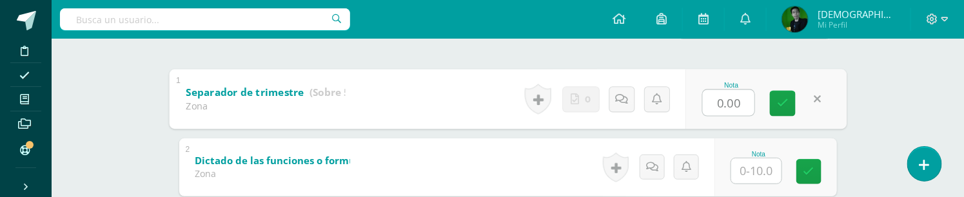
click at [815, 93] on link at bounding box center [818, 99] width 26 height 26
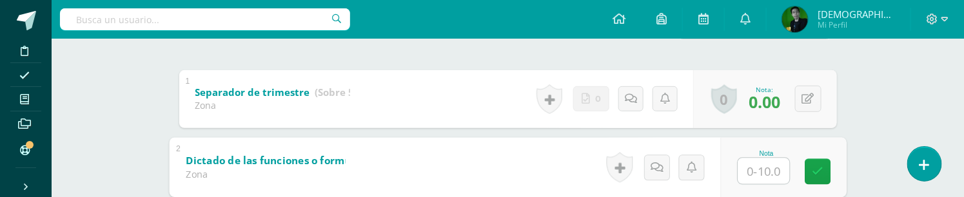
click at [755, 168] on input "text" at bounding box center [763, 171] width 52 height 26
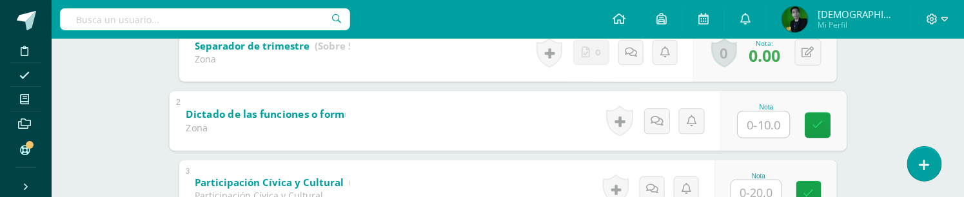
scroll to position [323, 0]
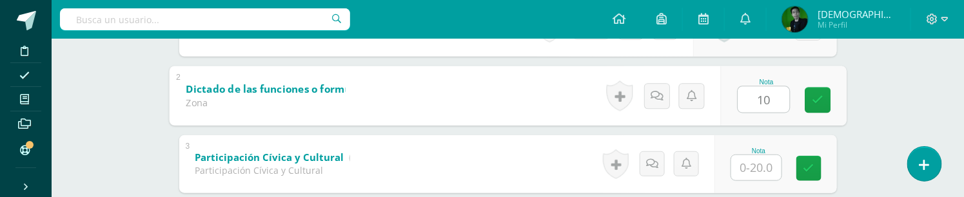
type input "10"
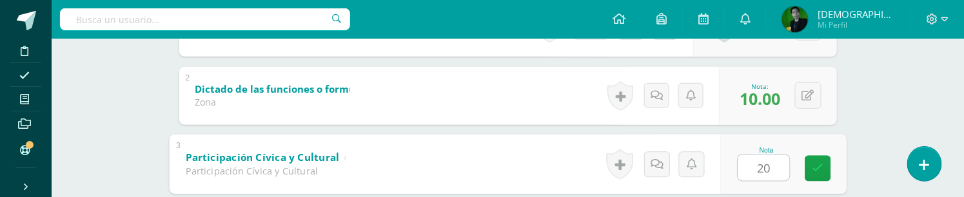
type input "20"
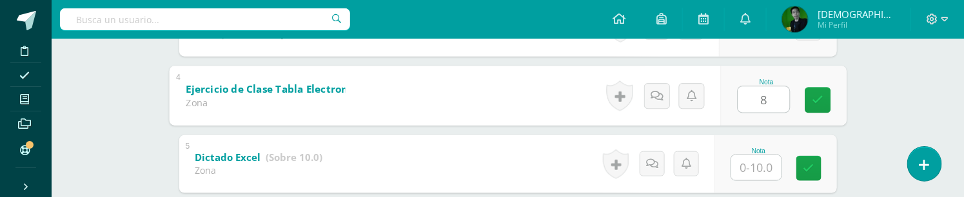
type input "8"
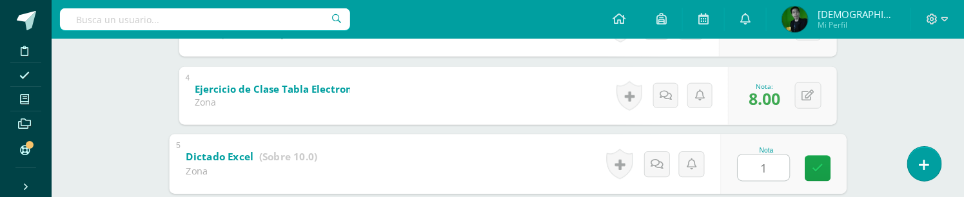
type input "10"
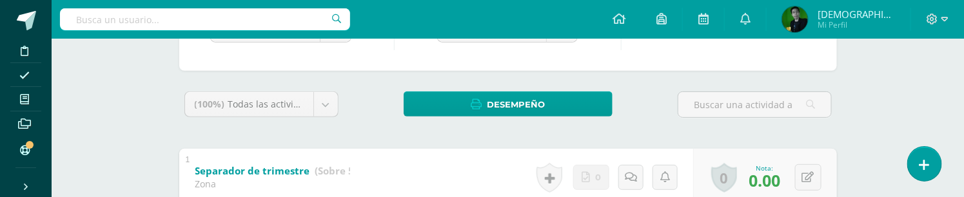
scroll to position [30, 0]
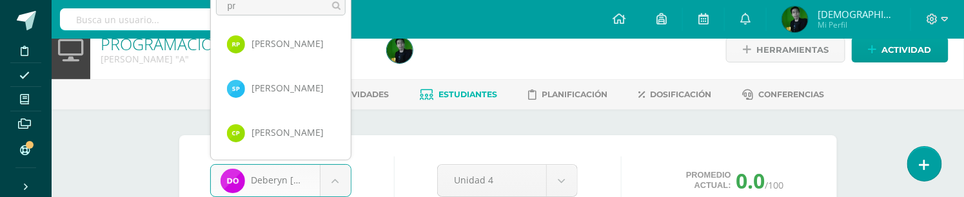
scroll to position [0, 0]
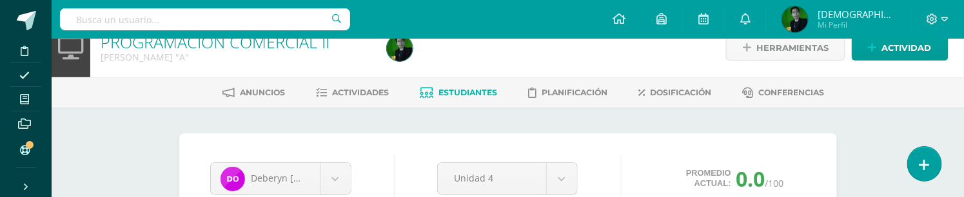
scroll to position [18, 0]
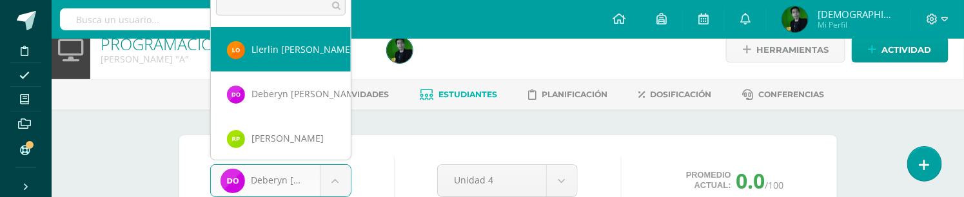
scroll to position [1428, 0]
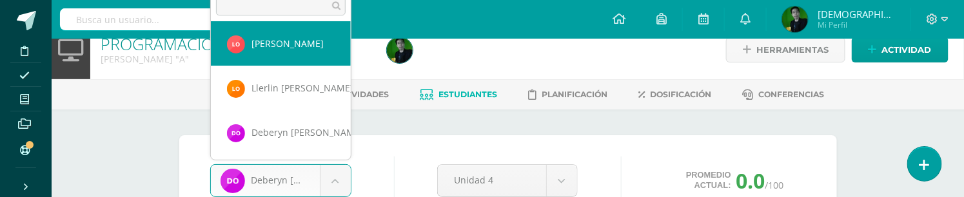
click at [258, 5] on input "text" at bounding box center [281, 5] width 130 height 19
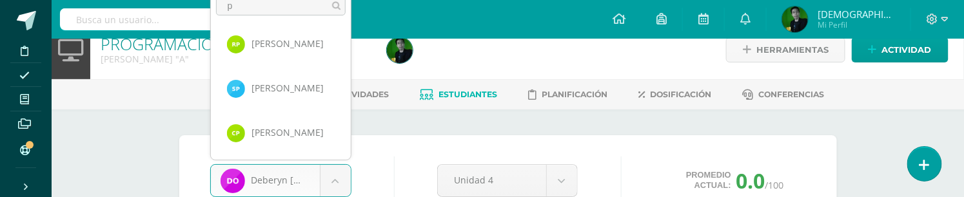
scroll to position [0, 0]
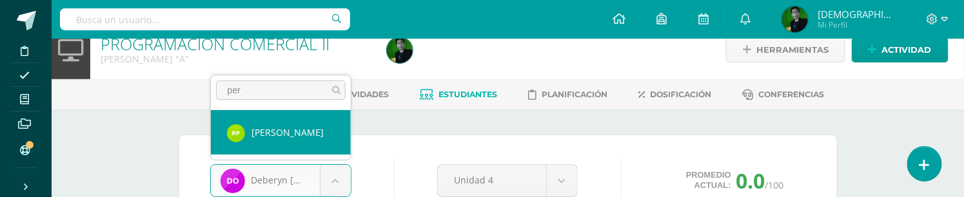
type input "pere"
select select "8225"
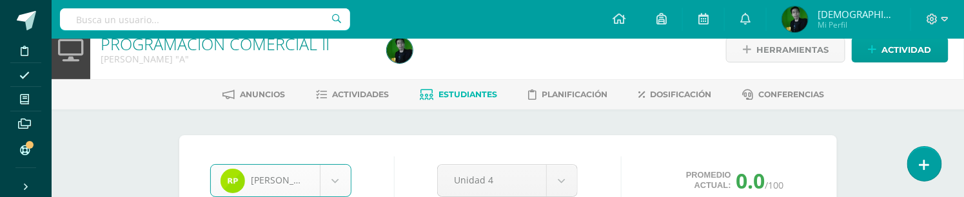
scroll to position [23, 0]
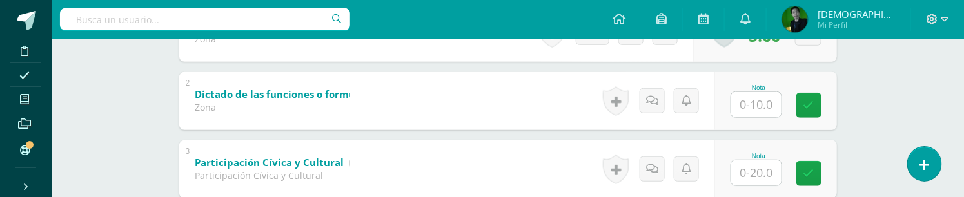
scroll to position [293, 0]
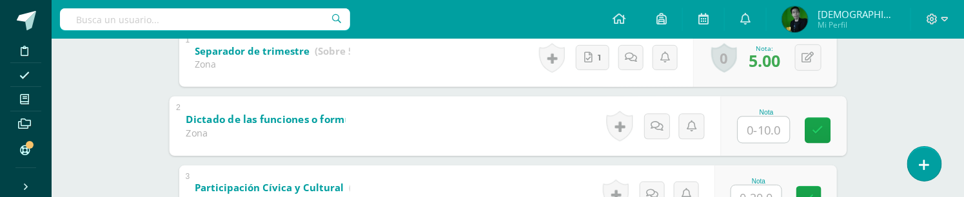
click at [756, 130] on input "text" at bounding box center [763, 130] width 52 height 26
type input "2"
type input "10"
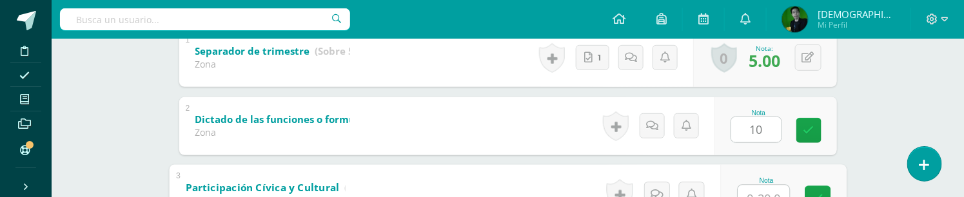
scroll to position [305, 0]
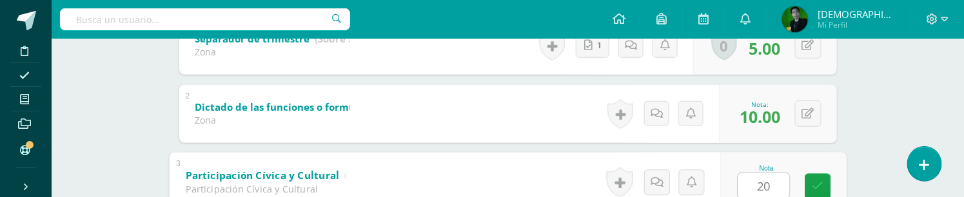
type input "20"
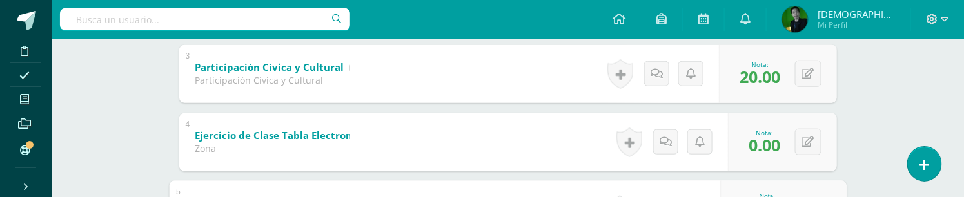
scroll to position [388, 0]
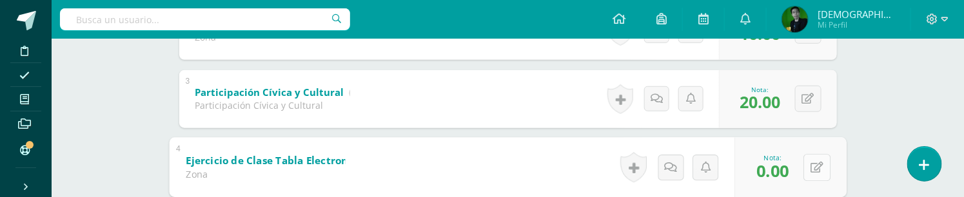
click at [803, 160] on button at bounding box center [816, 167] width 27 height 27
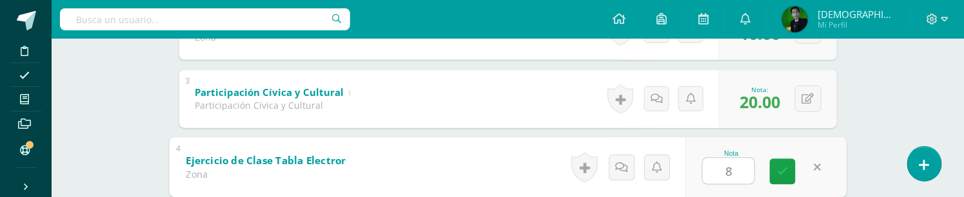
type input "8"
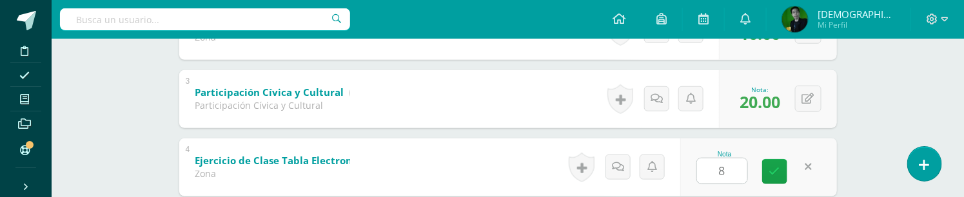
scroll to position [527, 0]
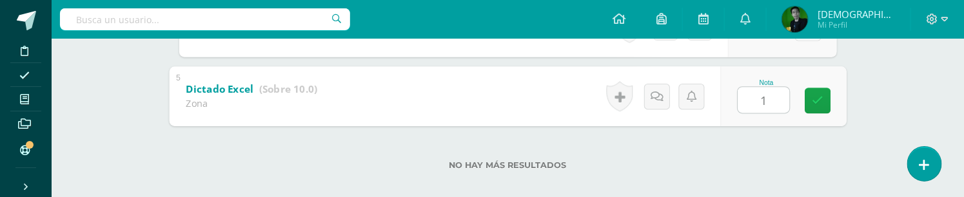
type input "10"
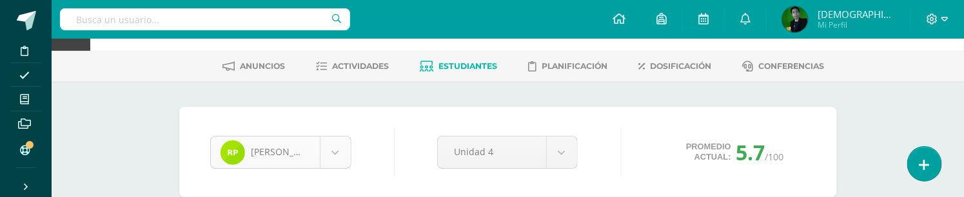
scroll to position [72, 0]
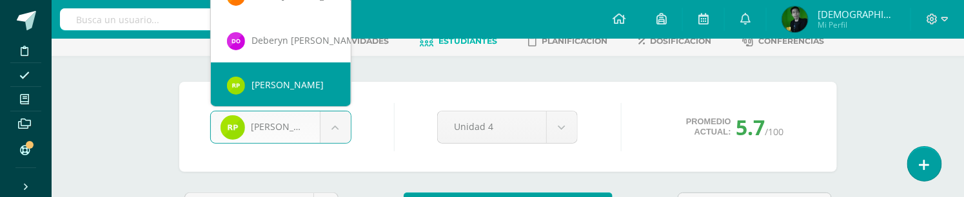
scroll to position [18, 0]
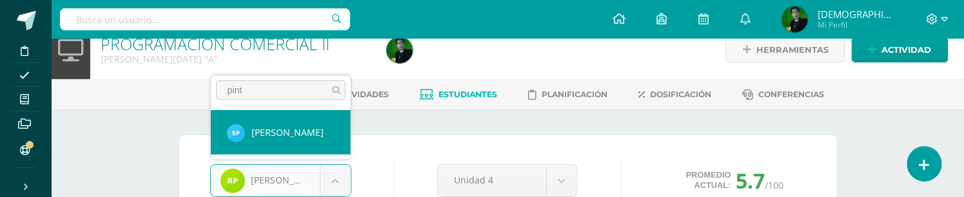
type input "pint"
select select "8216"
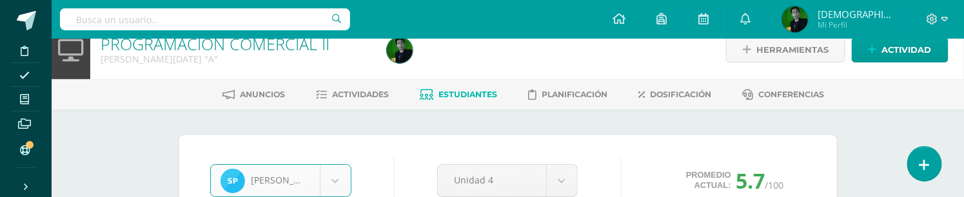
scroll to position [23, 0]
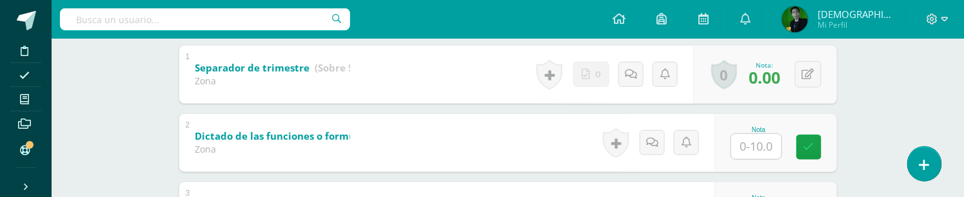
scroll to position [251, 0]
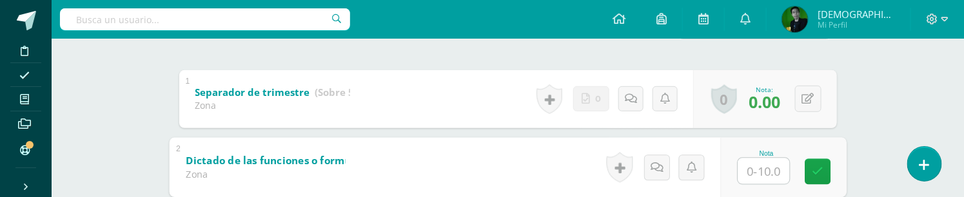
click at [755, 177] on input "text" at bounding box center [763, 171] width 52 height 26
type input "10"
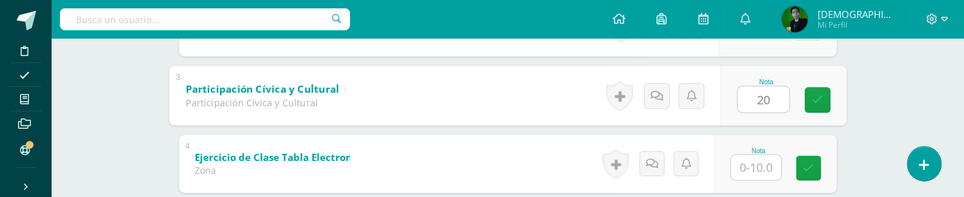
type input "20"
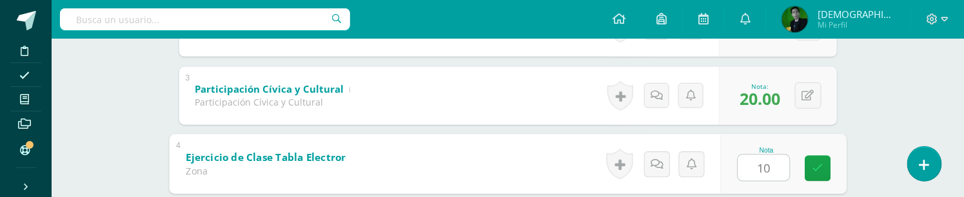
type input "10"
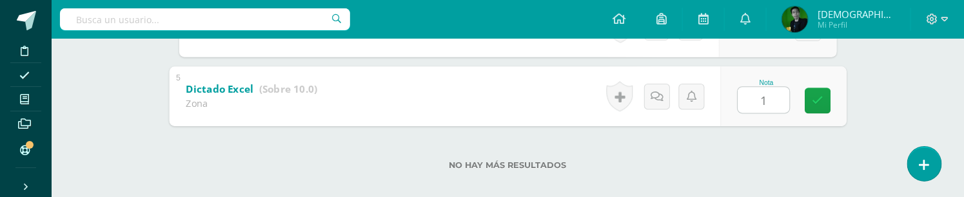
type input "10"
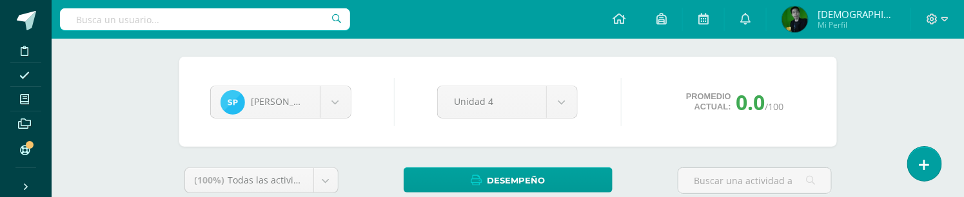
scroll to position [26, 0]
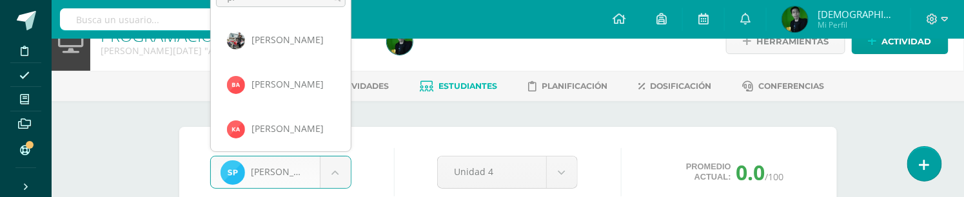
scroll to position [18, 0]
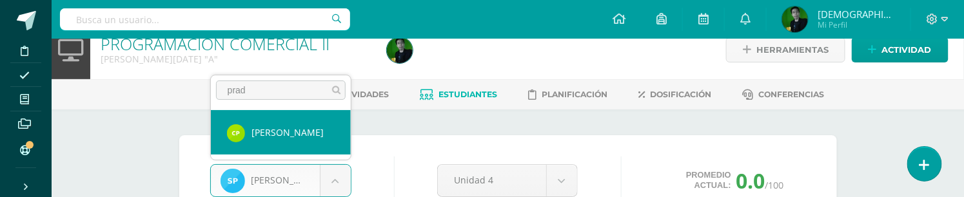
type input "[PERSON_NAME]"
select select "8398"
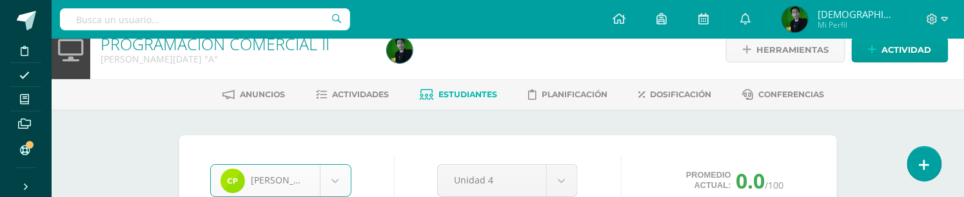
scroll to position [23, 0]
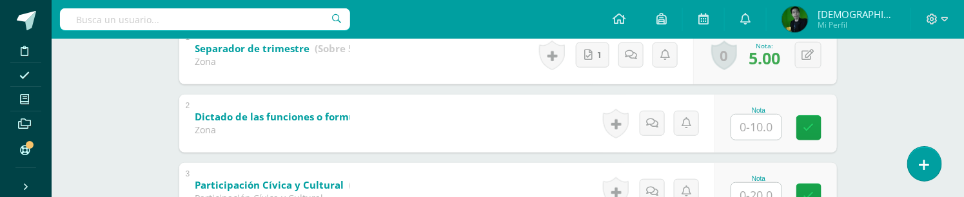
scroll to position [323, 0]
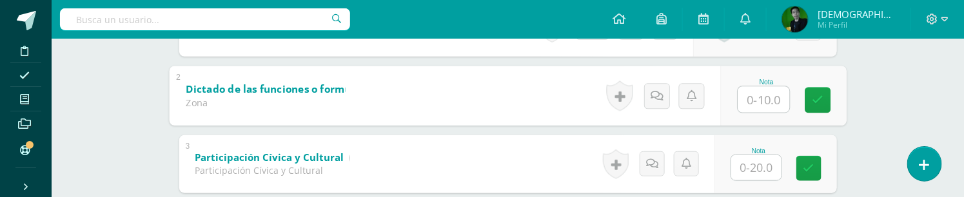
click at [737, 101] on div at bounding box center [763, 99] width 53 height 27
type input "10"
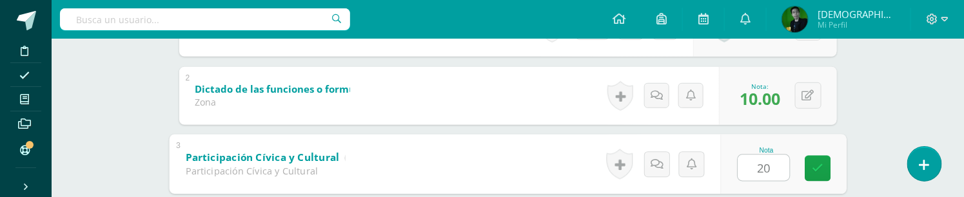
type input "20"
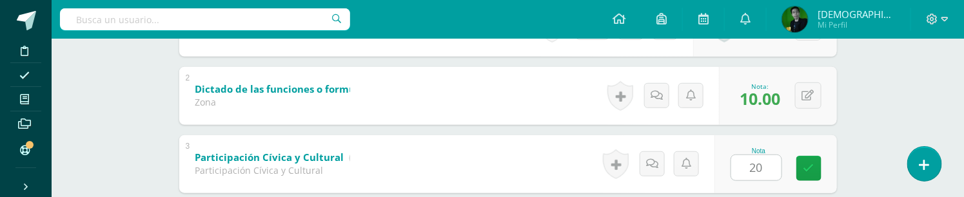
scroll to position [460, 0]
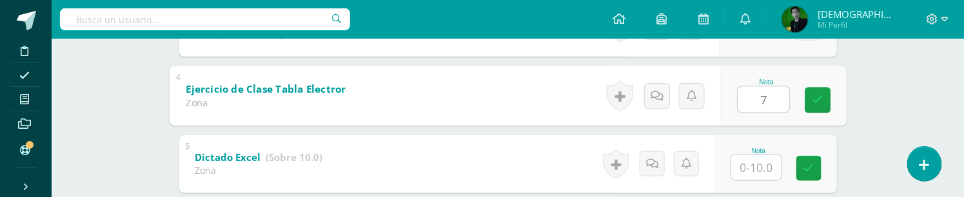
type input "7"
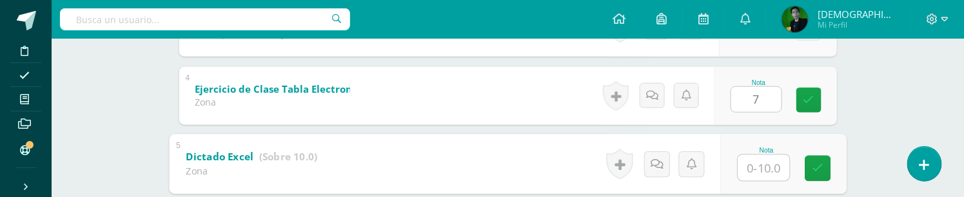
type input "7"
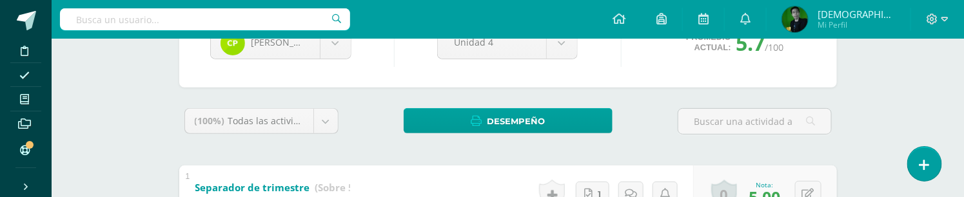
scroll to position [30, 0]
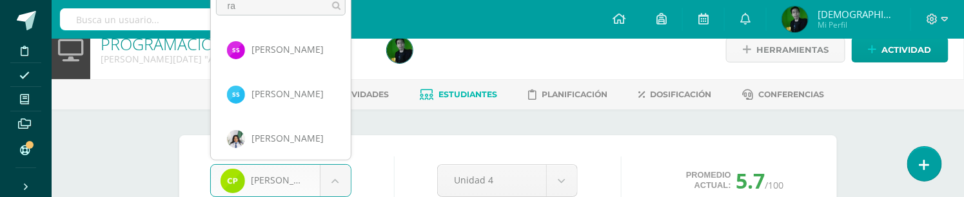
scroll to position [0, 0]
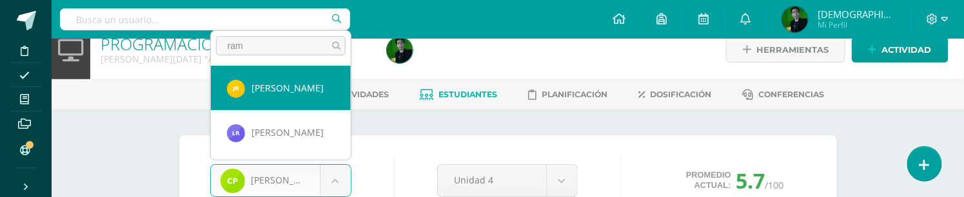
type input "rami"
select select "8187"
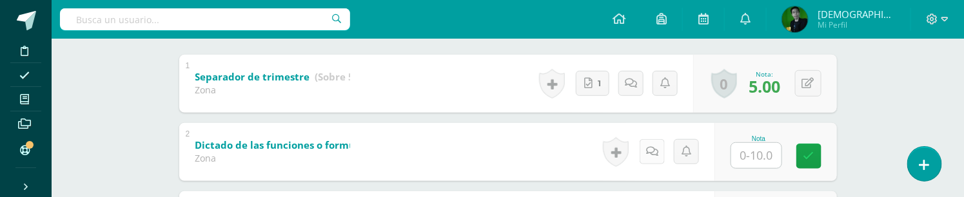
scroll to position [293, 0]
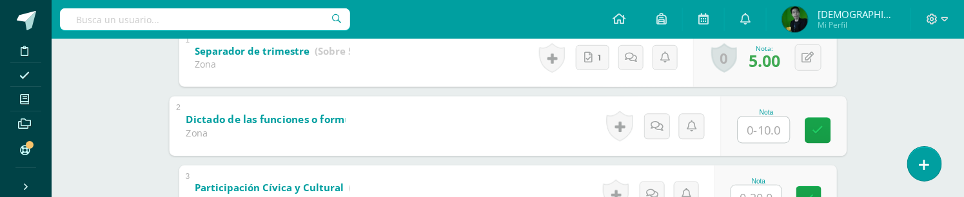
click at [751, 131] on input "text" at bounding box center [763, 130] width 52 height 26
type input "10"
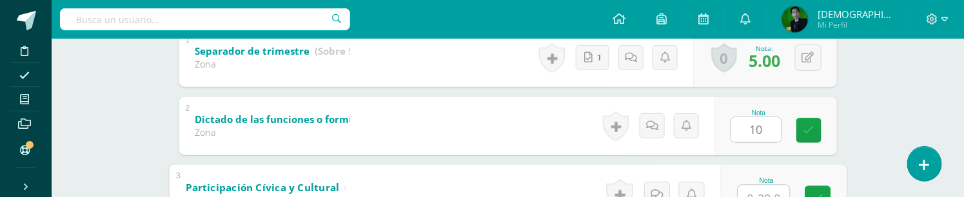
scroll to position [305, 0]
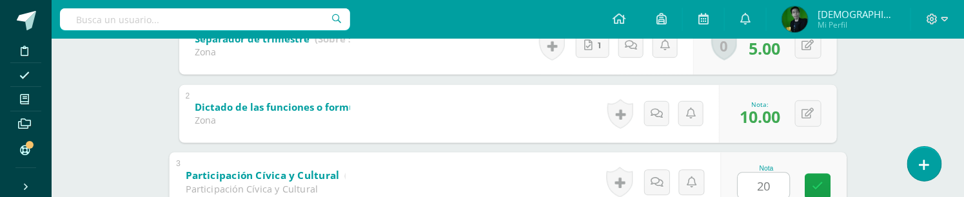
type input "20"
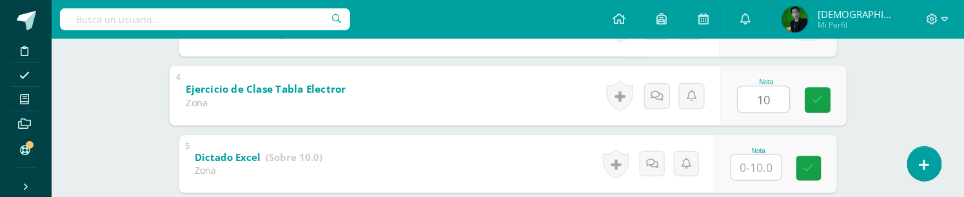
type input "10"
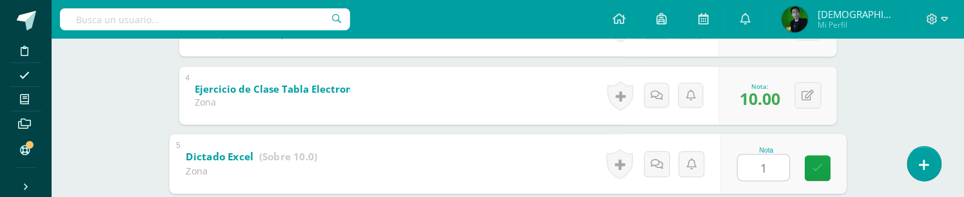
type input "10"
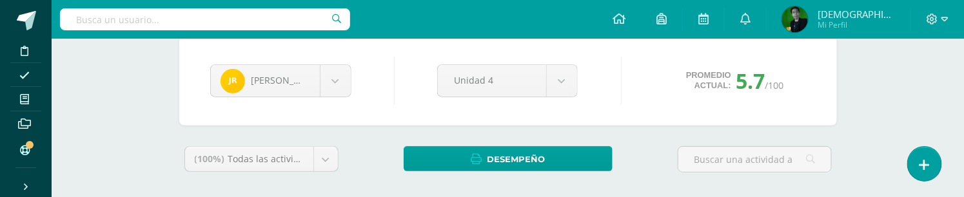
scroll to position [111, 0]
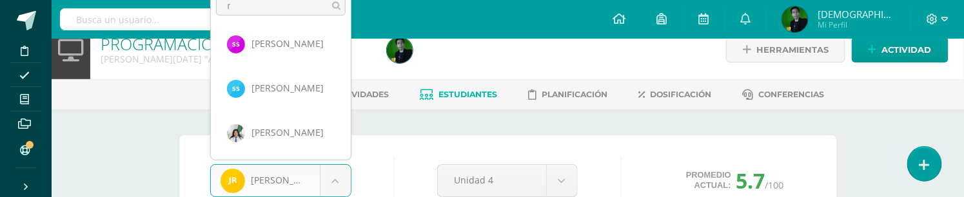
scroll to position [0, 0]
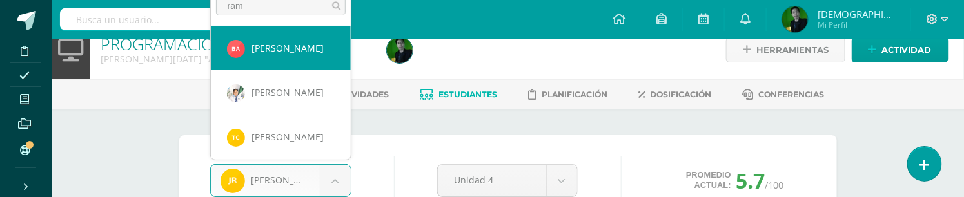
type input "rami"
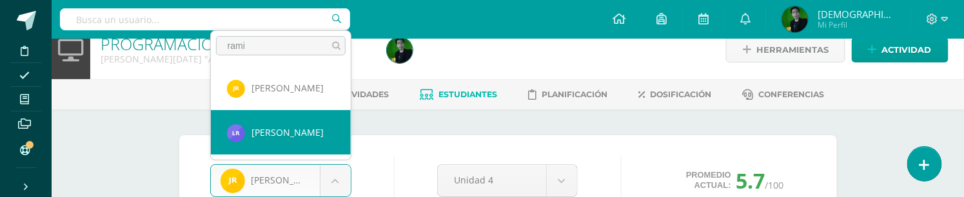
select select "9124"
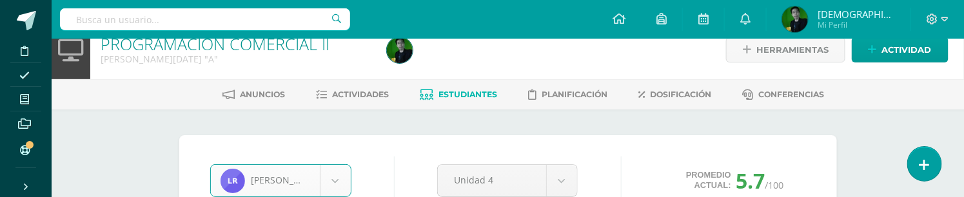
scroll to position [23, 0]
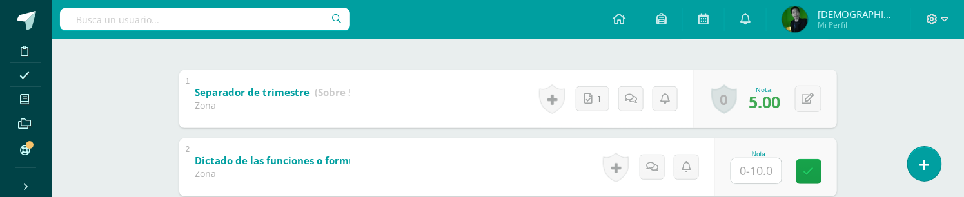
scroll to position [323, 0]
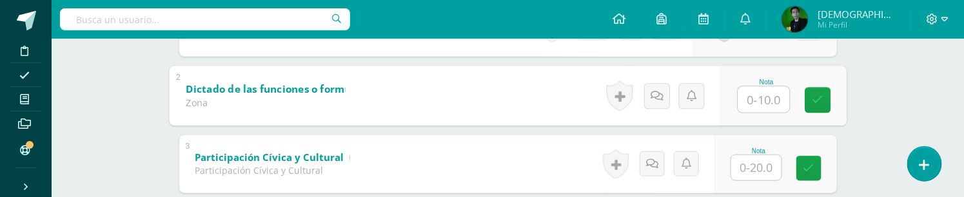
click at [745, 105] on input "text" at bounding box center [763, 99] width 52 height 26
type input "10"
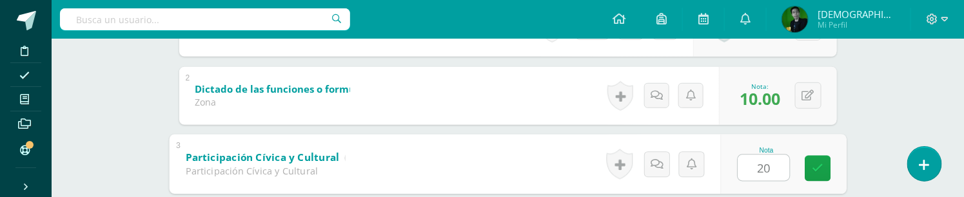
type input "20"
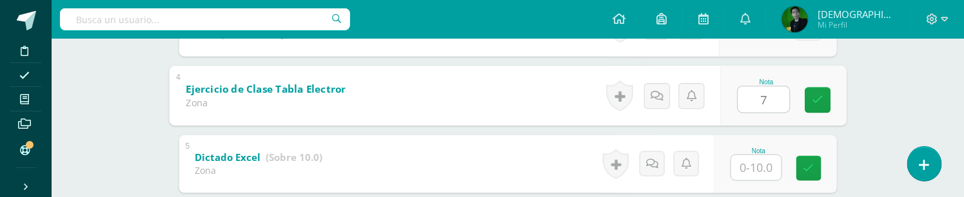
type input "7"
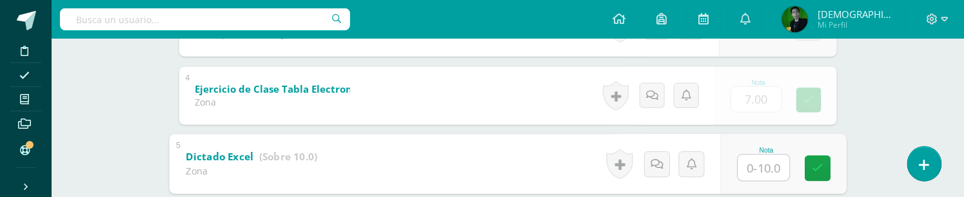
type input "7"
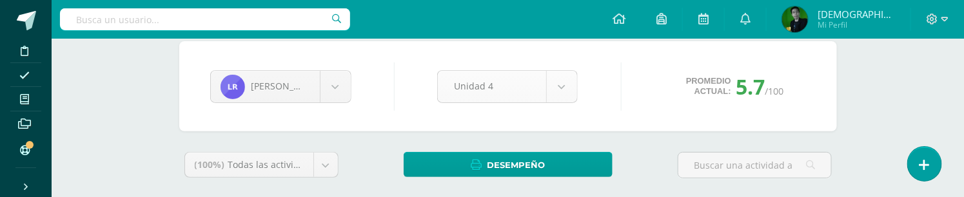
scroll to position [111, 0]
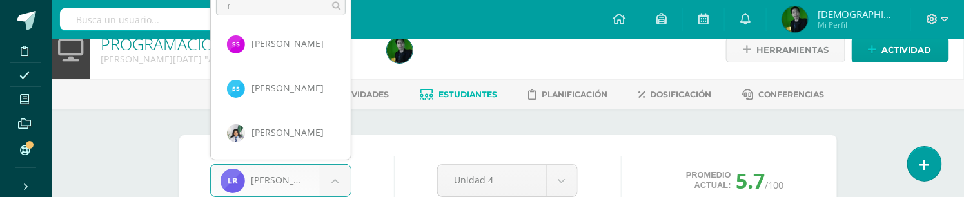
scroll to position [0, 0]
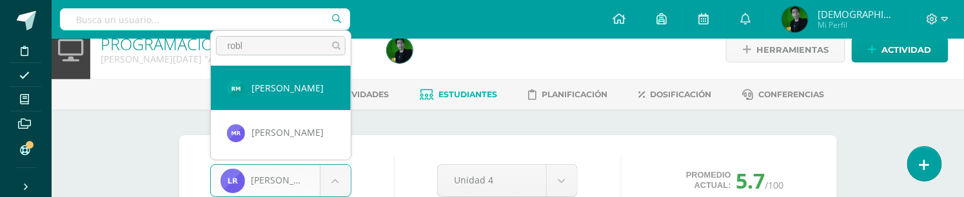
type input "roble"
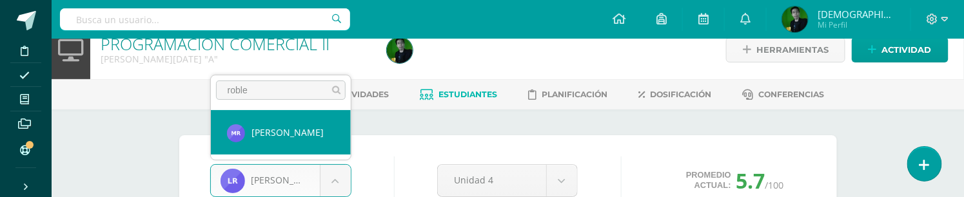
select select "9147"
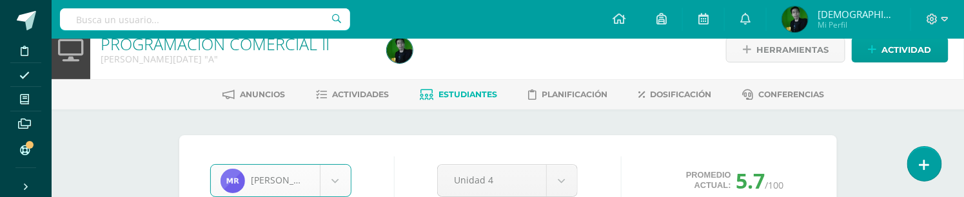
scroll to position [23, 0]
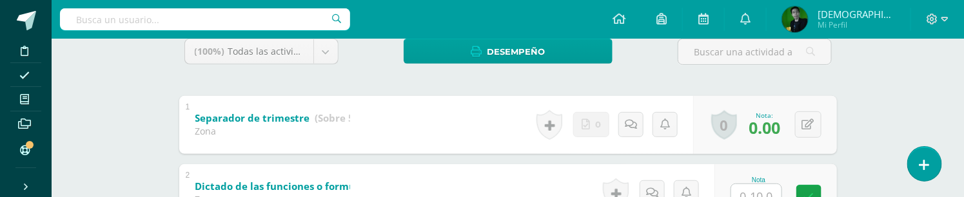
scroll to position [251, 0]
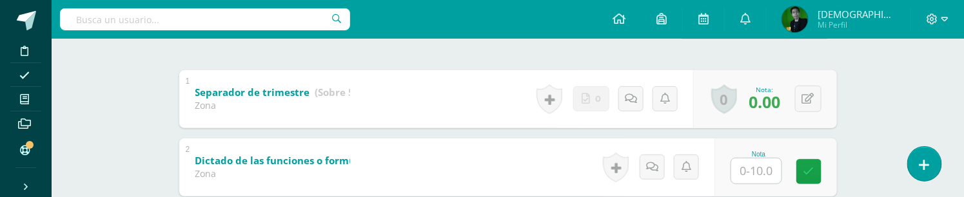
click at [765, 177] on input "text" at bounding box center [756, 171] width 50 height 25
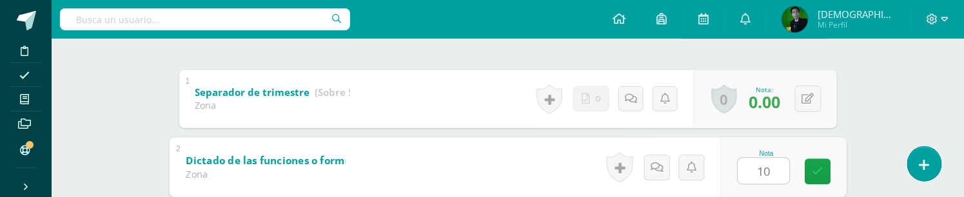
type input "10"
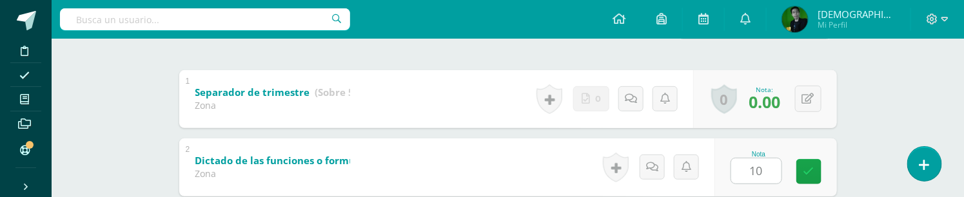
scroll to position [391, 0]
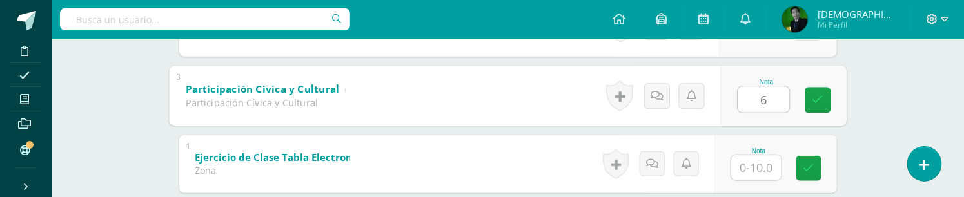
type input "6"
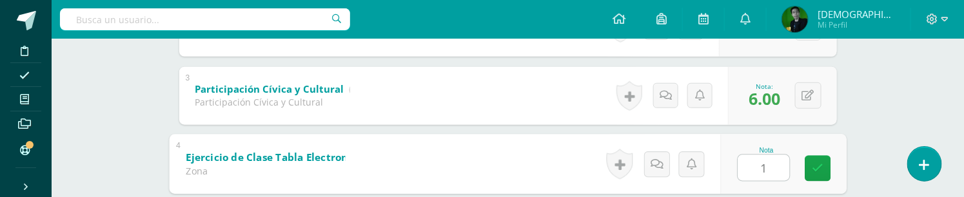
type input "1"
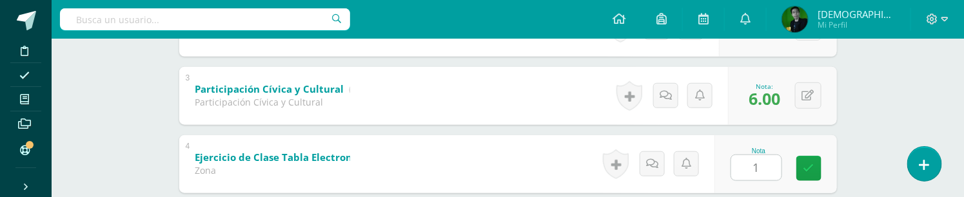
type input "0"
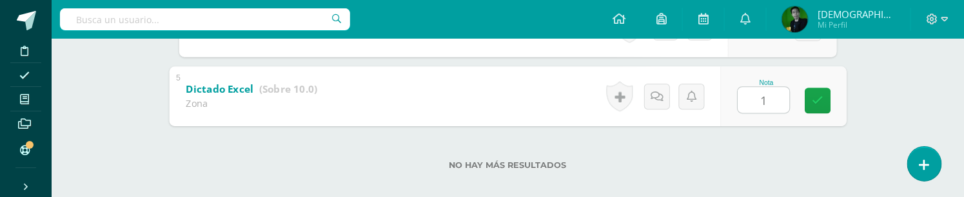
type input "10"
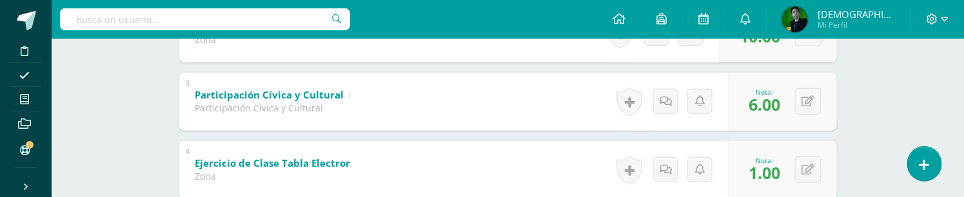
scroll to position [384, 0]
click at [803, 170] on button at bounding box center [808, 171] width 26 height 26
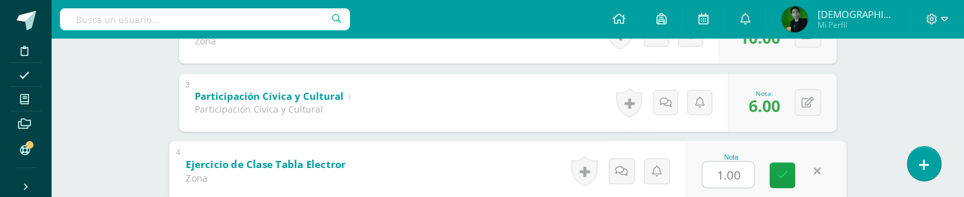
type input "6"
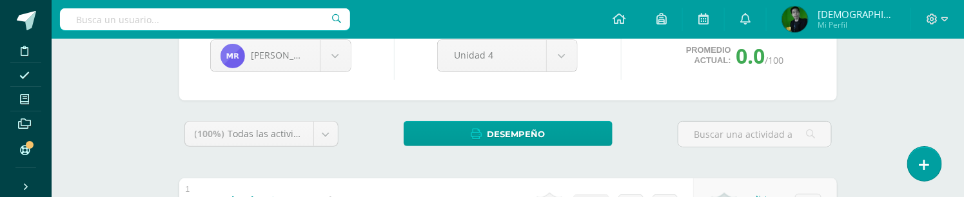
scroll to position [72, 0]
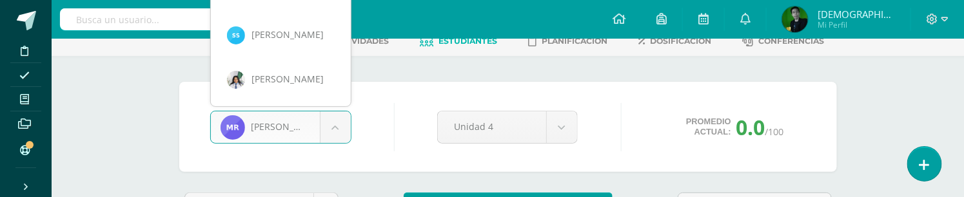
scroll to position [18, 0]
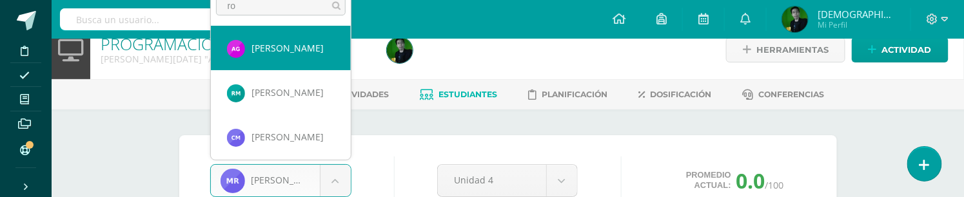
type input "rol"
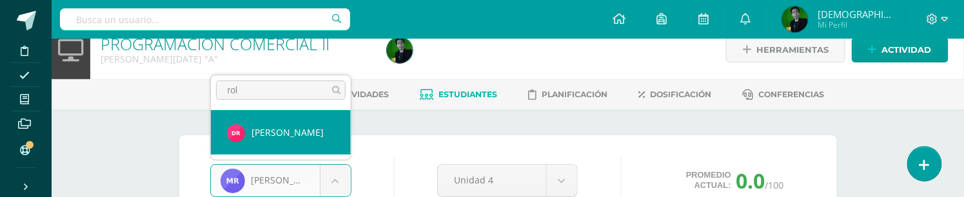
select select "8392"
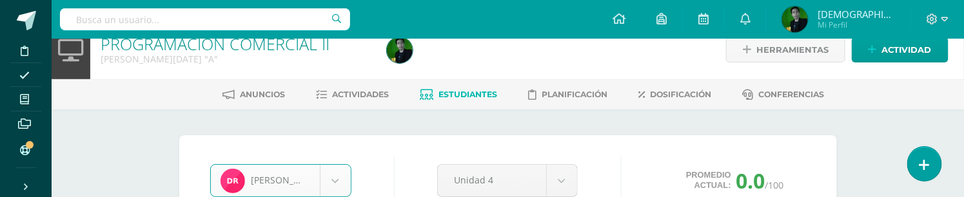
scroll to position [23, 0]
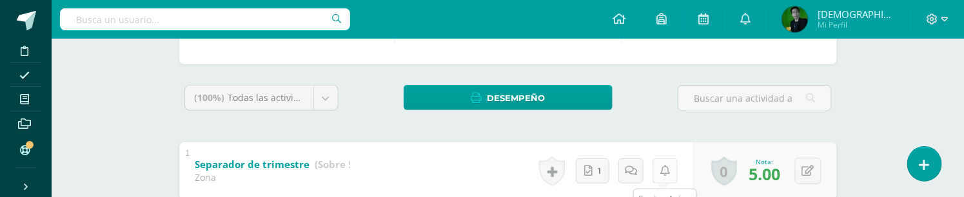
scroll to position [251, 0]
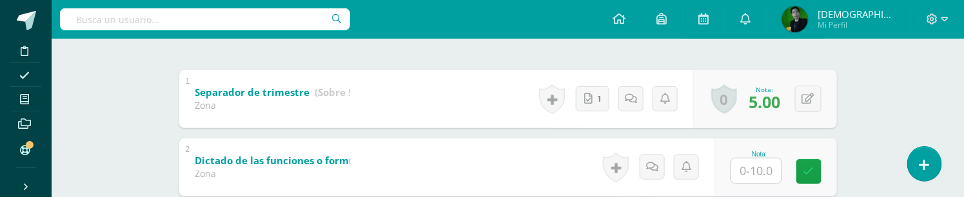
click at [757, 173] on input "text" at bounding box center [756, 171] width 50 height 25
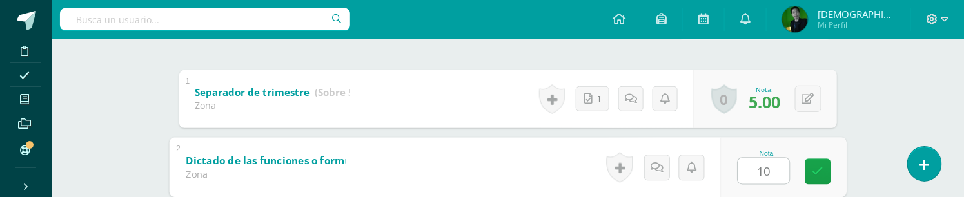
type input "10"
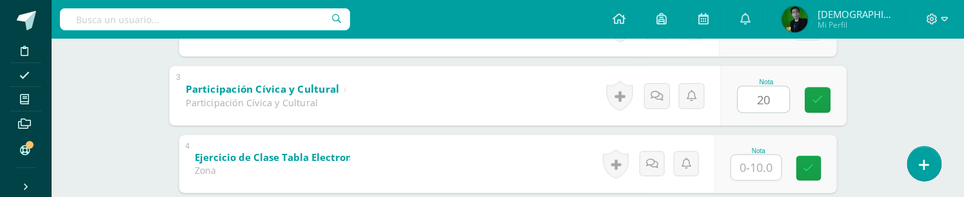
type input "20"
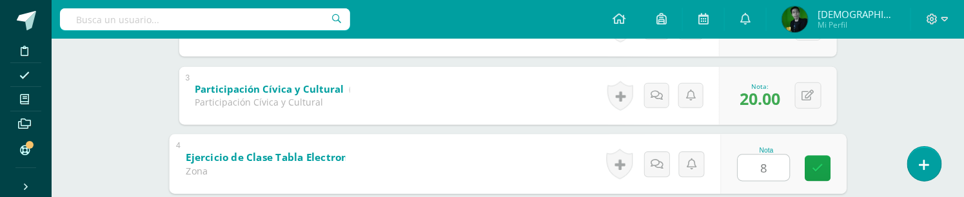
type input "8"
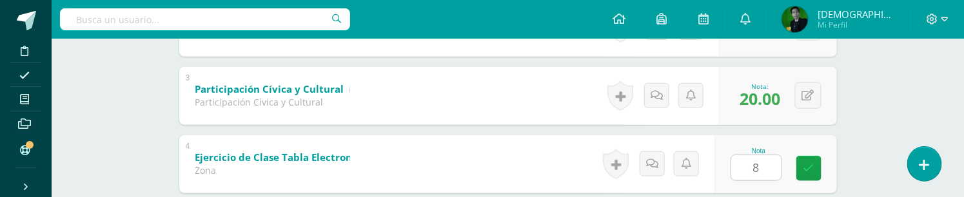
scroll to position [527, 0]
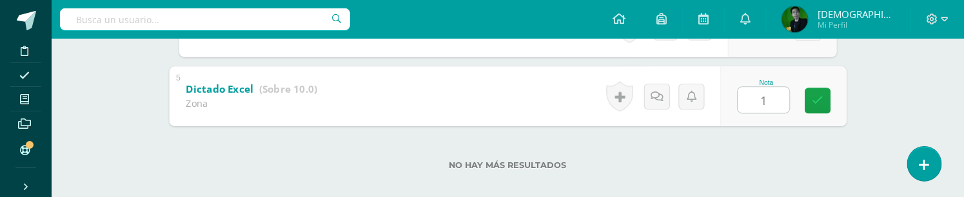
type input "10"
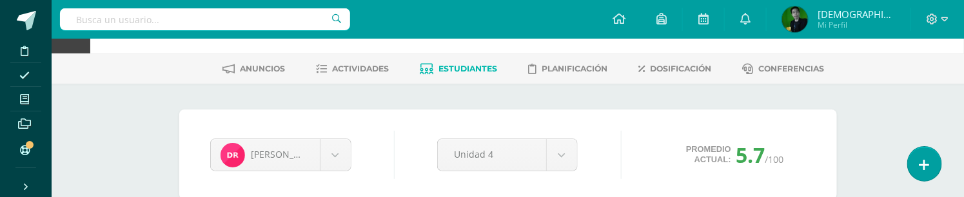
scroll to position [26, 0]
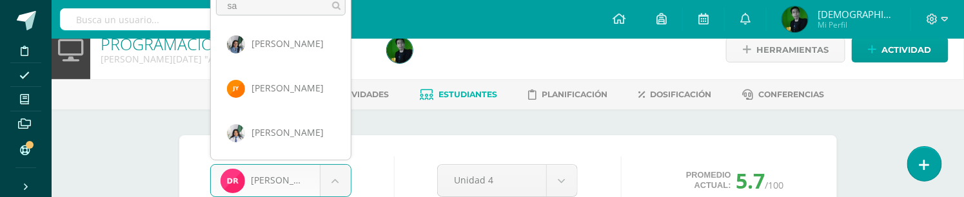
scroll to position [0, 0]
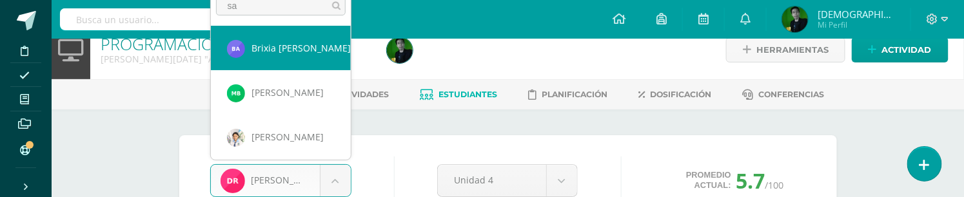
type input "sal"
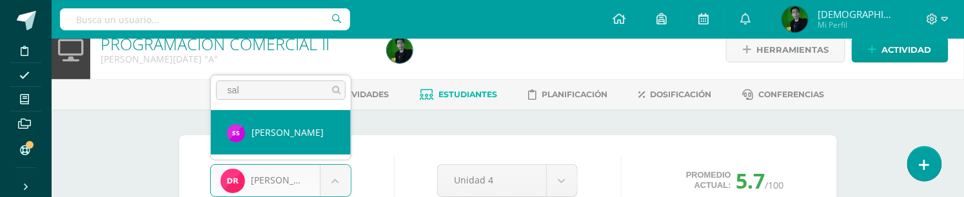
select select "8191"
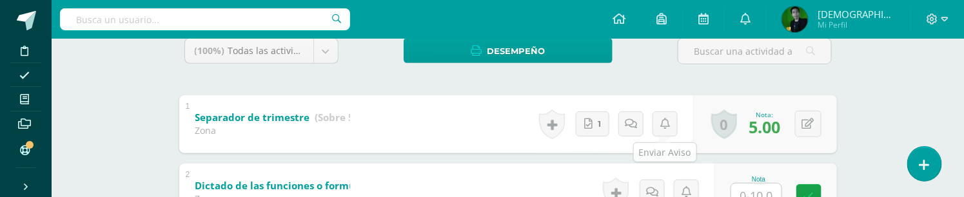
scroll to position [251, 0]
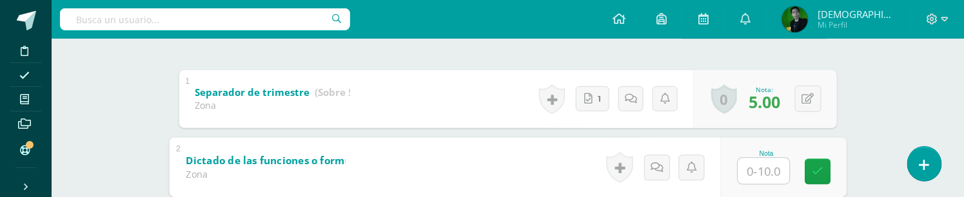
click at [752, 175] on input "text" at bounding box center [763, 171] width 52 height 26
type input "10"
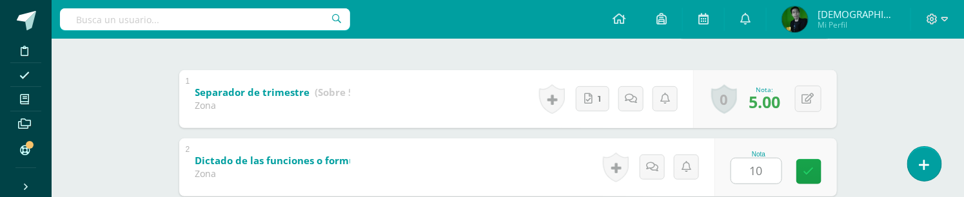
scroll to position [391, 0]
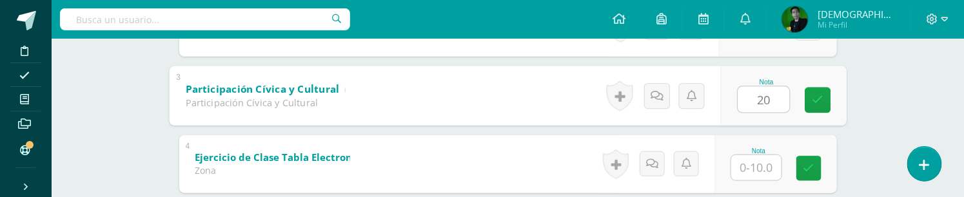
type input "20"
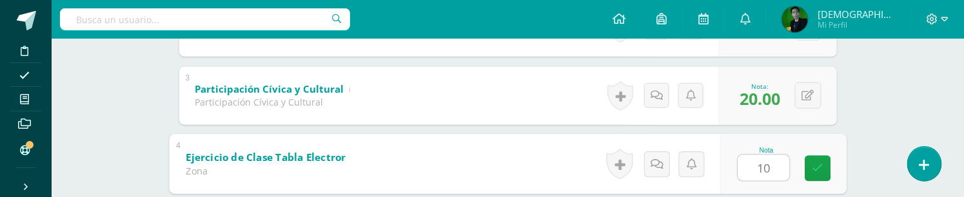
type input "10"
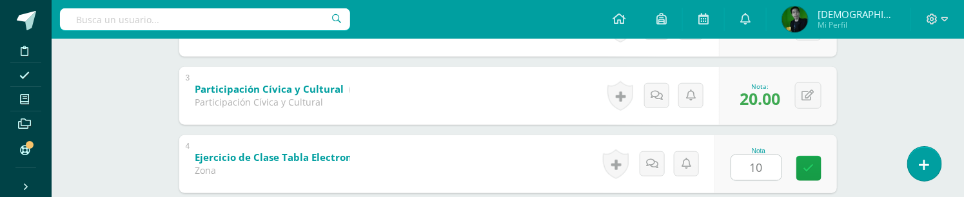
scroll to position [527, 0]
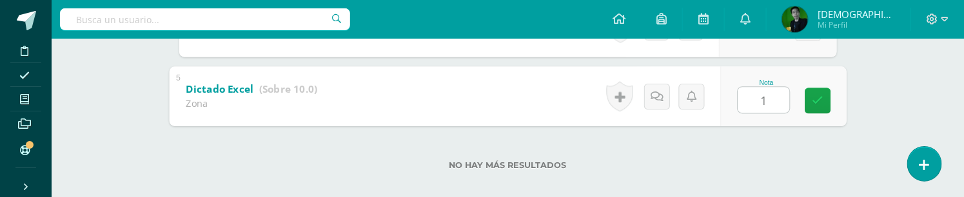
type input "10"
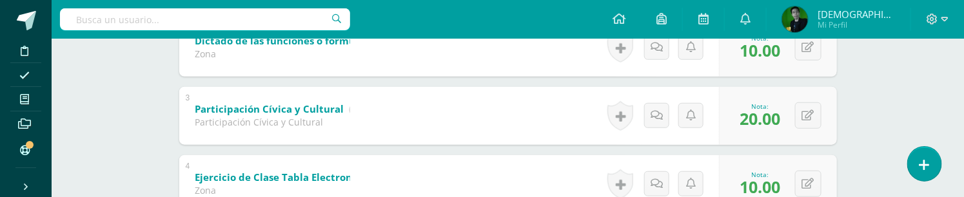
scroll to position [98, 0]
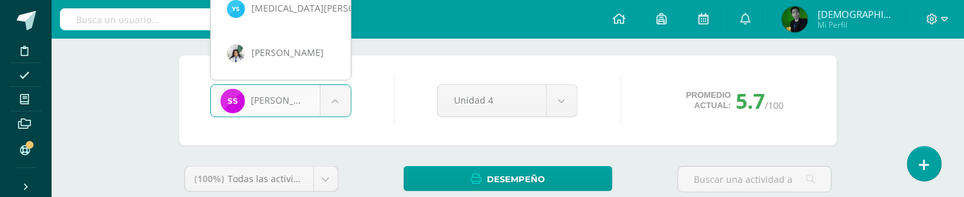
scroll to position [0, 0]
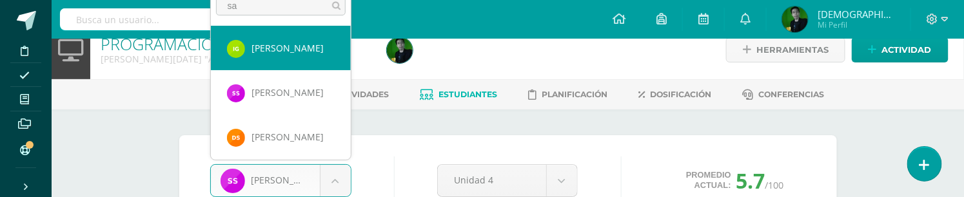
type input "sam"
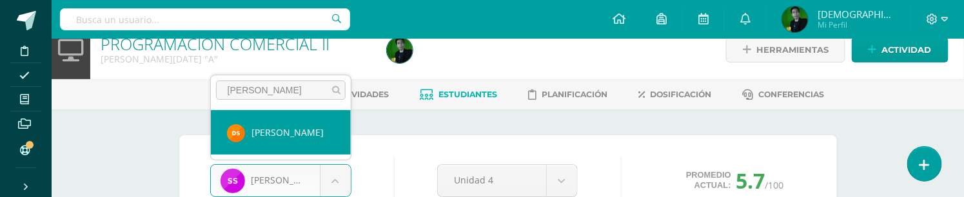
select select "9148"
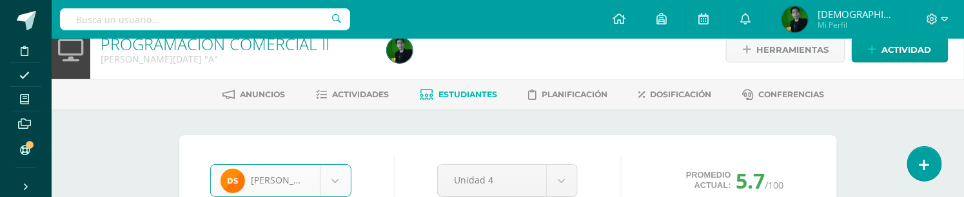
scroll to position [23, 0]
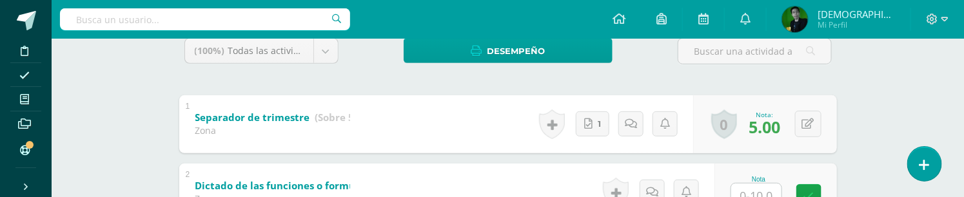
scroll to position [251, 0]
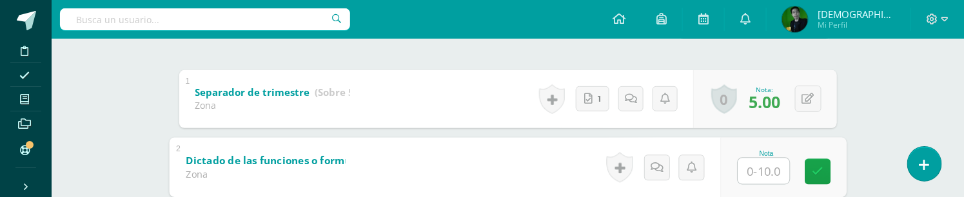
click at [756, 173] on input "text" at bounding box center [763, 171] width 52 height 26
type input "10"
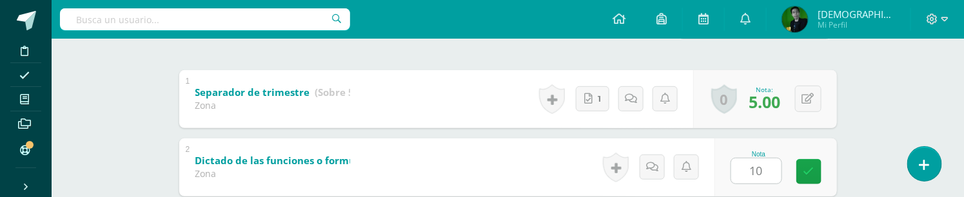
scroll to position [391, 0]
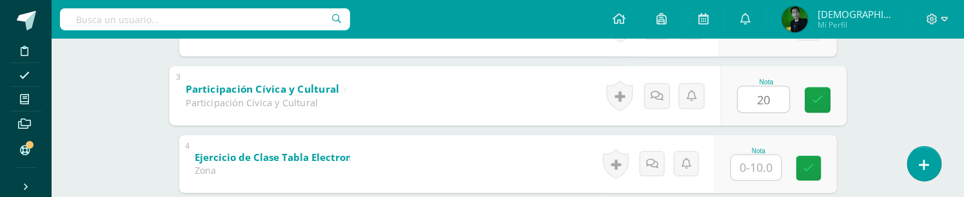
type input "20"
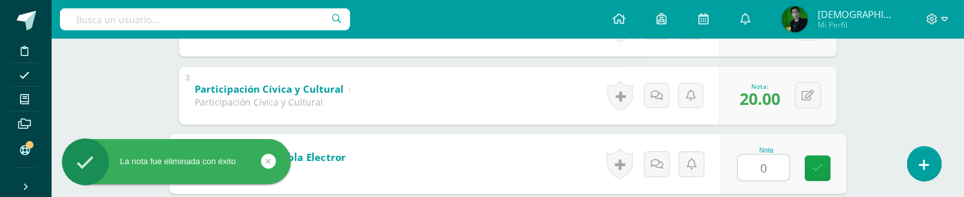
type input "0"
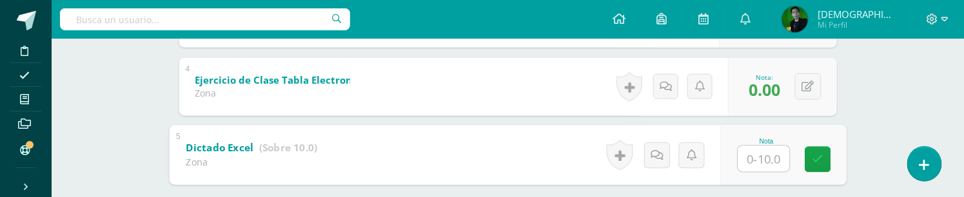
scroll to position [527, 0]
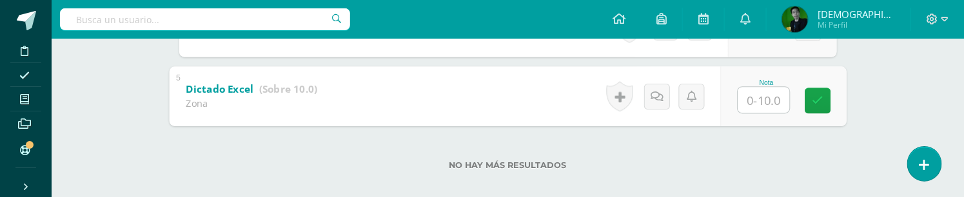
type input "0"
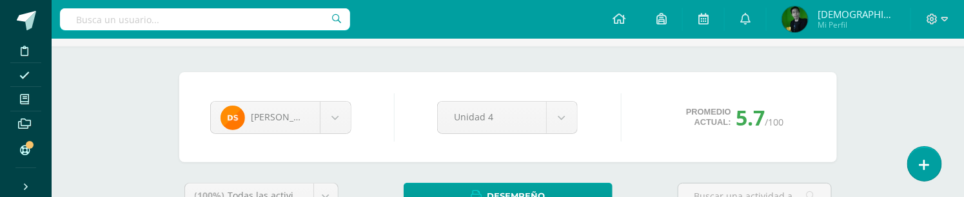
scroll to position [39, 0]
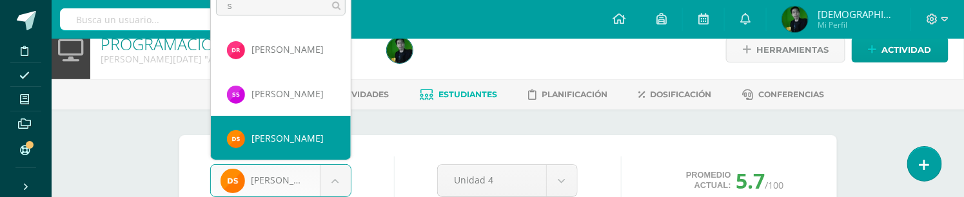
scroll to position [0, 0]
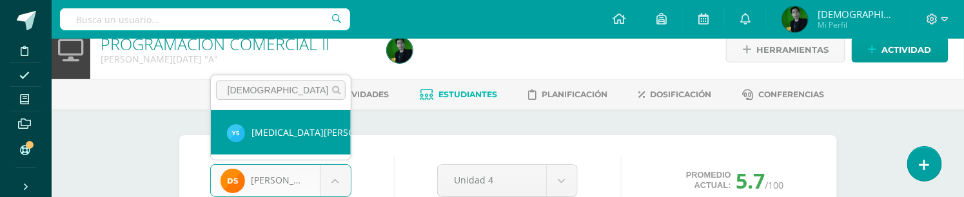
type input "santo"
select select "8209"
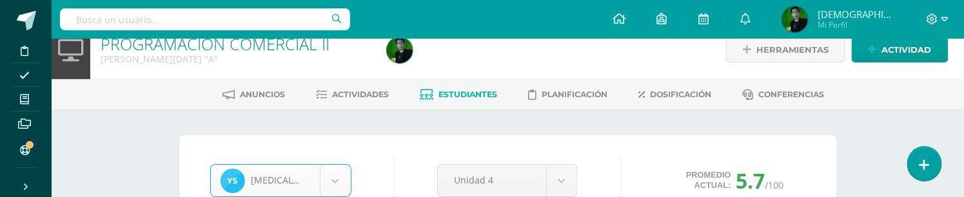
scroll to position [23, 0]
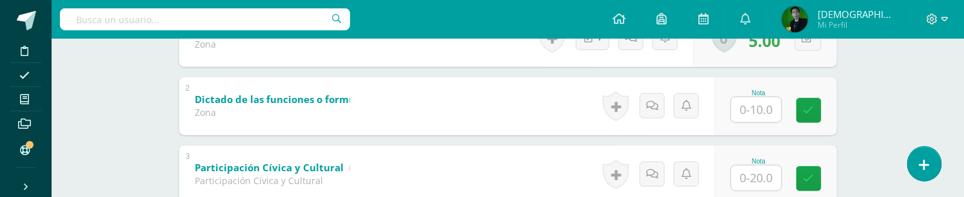
scroll to position [251, 0]
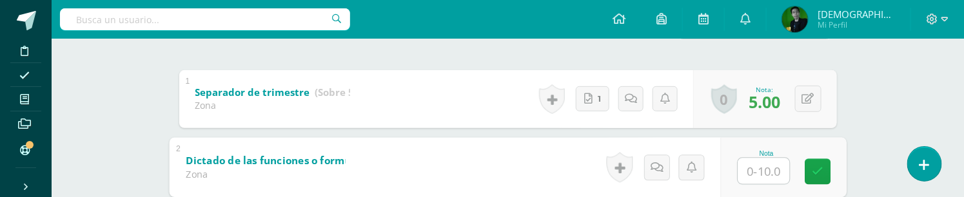
click at [754, 164] on input "text" at bounding box center [763, 171] width 52 height 26
type input "10"
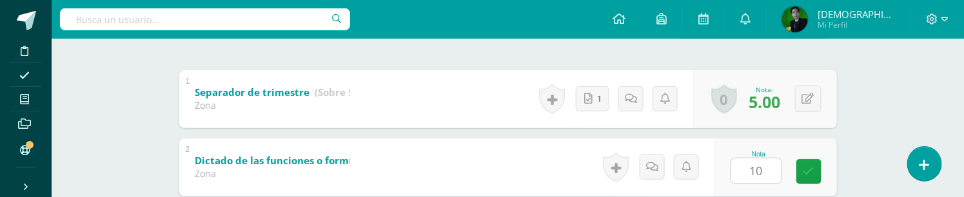
scroll to position [391, 0]
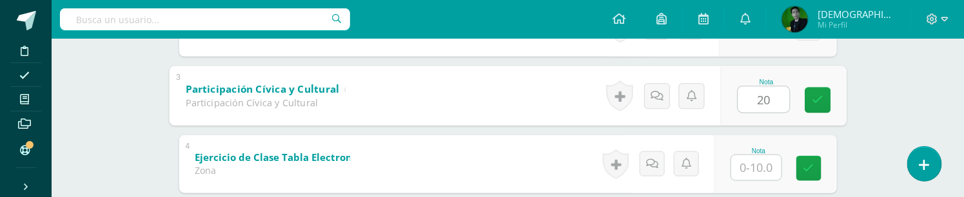
type input "20"
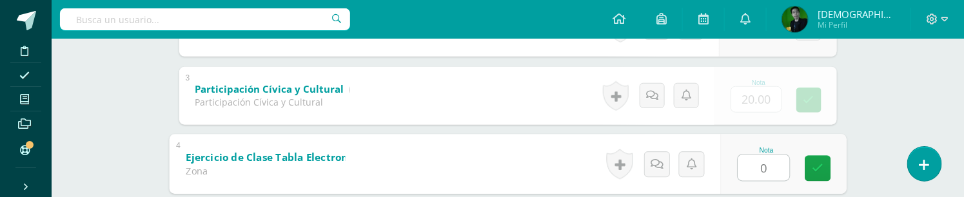
type input "0"
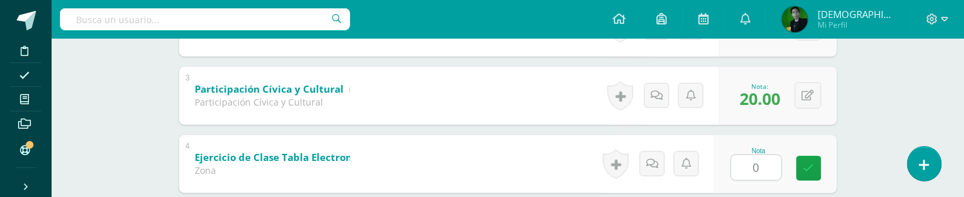
scroll to position [527, 0]
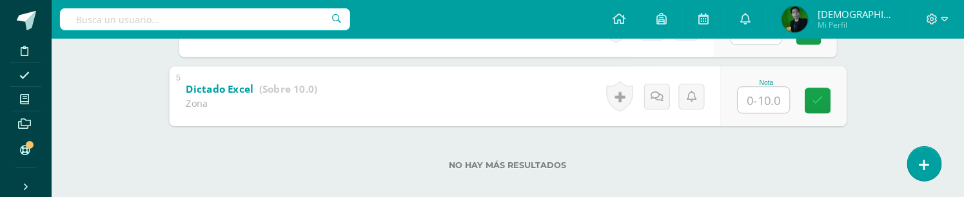
type input "0"
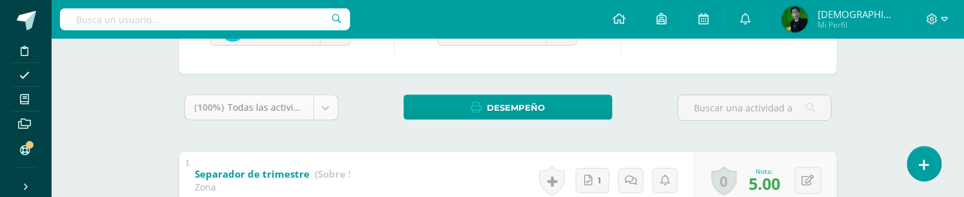
scroll to position [98, 0]
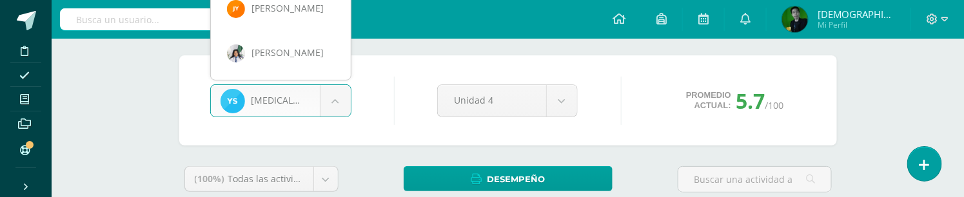
scroll to position [18, 0]
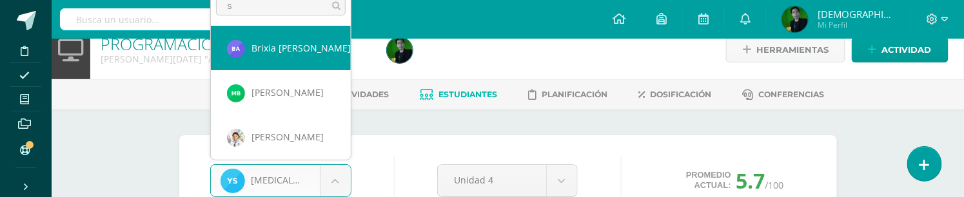
type input "si"
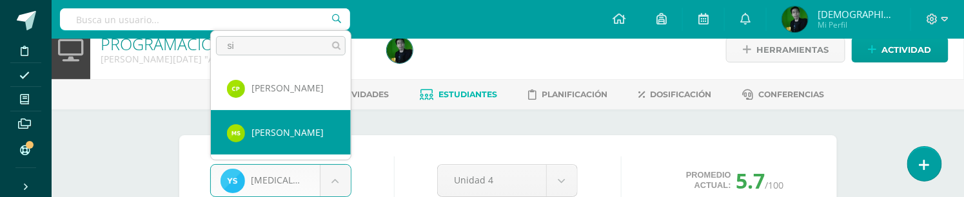
select select "8207"
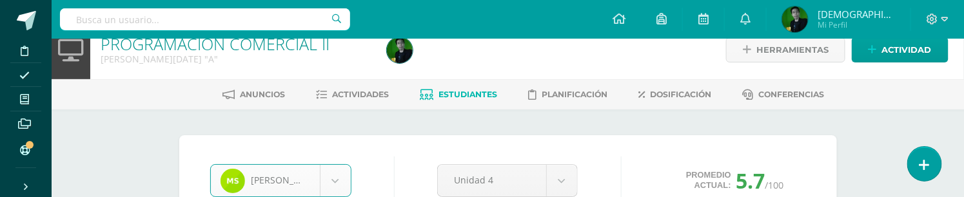
scroll to position [23, 0]
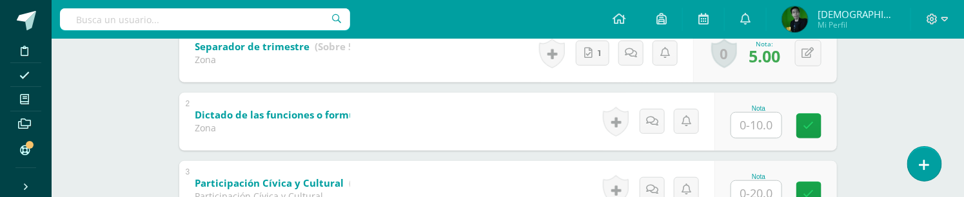
scroll to position [323, 0]
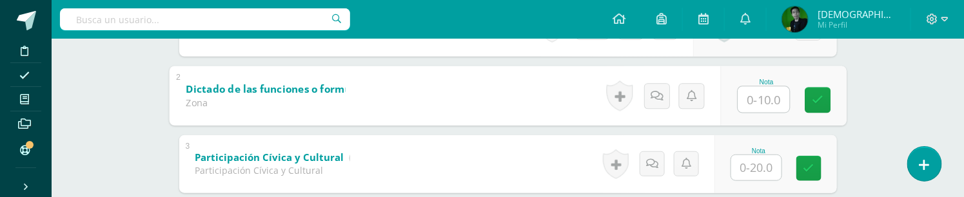
click at [759, 103] on input "text" at bounding box center [763, 99] width 52 height 26
type input "10"
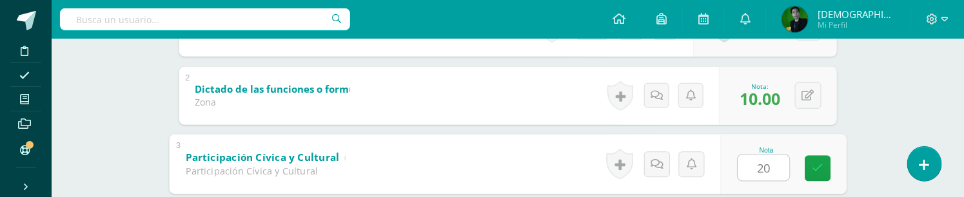
type input "20"
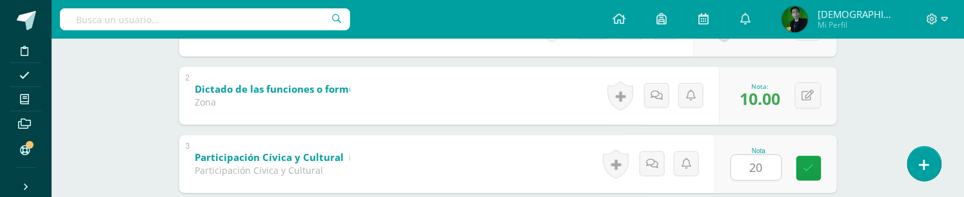
scroll to position [460, 0]
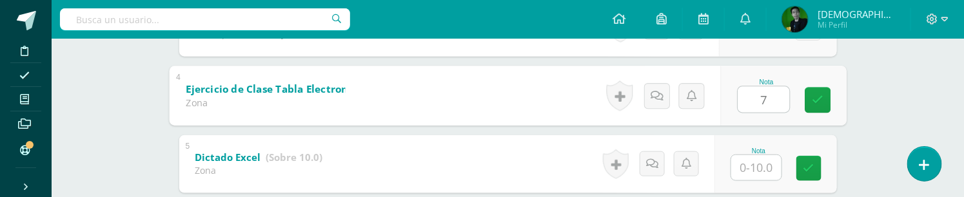
type input "7"
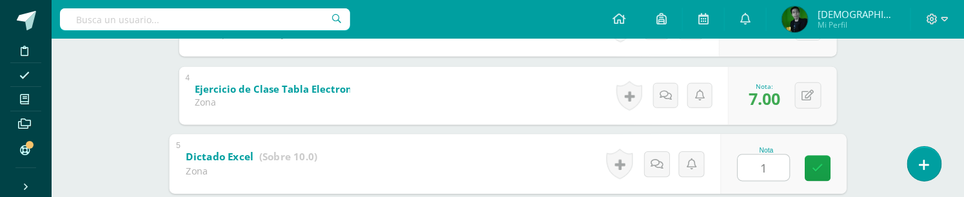
type input "10"
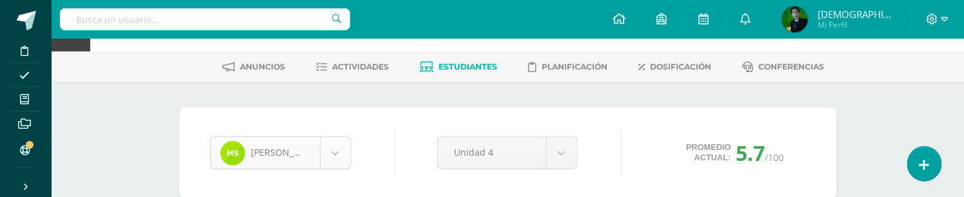
scroll to position [72, 0]
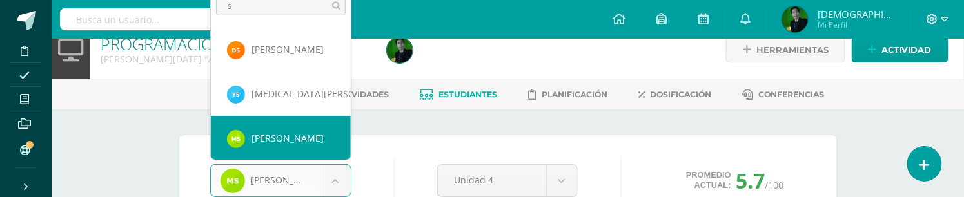
scroll to position [0, 0]
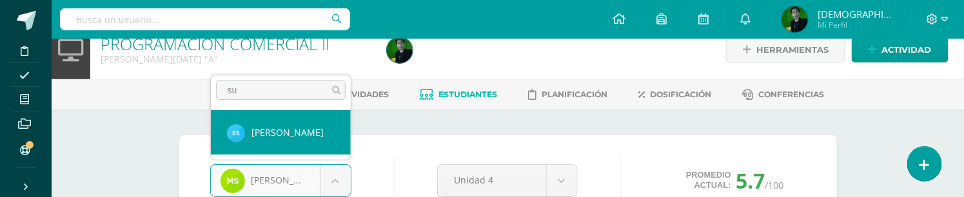
type input "sua"
select select "8188"
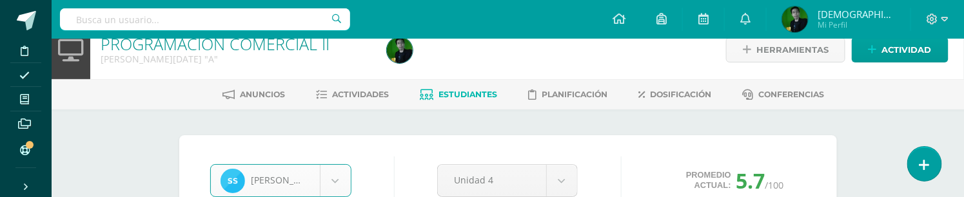
scroll to position [23, 0]
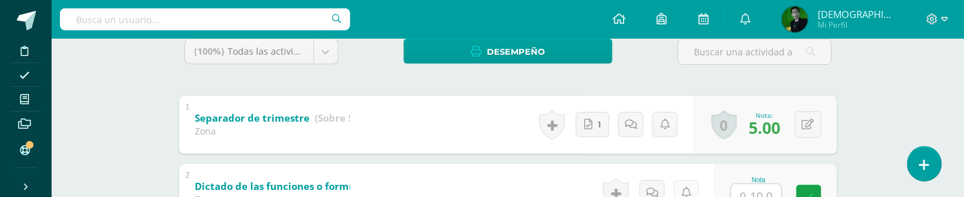
scroll to position [251, 0]
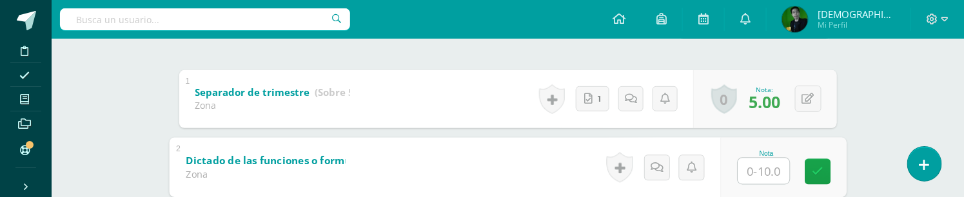
click at [748, 175] on input "text" at bounding box center [763, 171] width 52 height 26
type input "10"
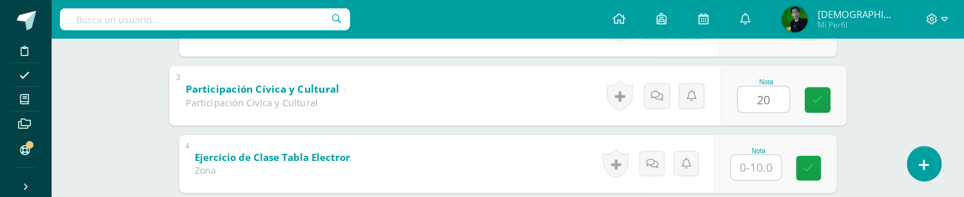
type input "20"
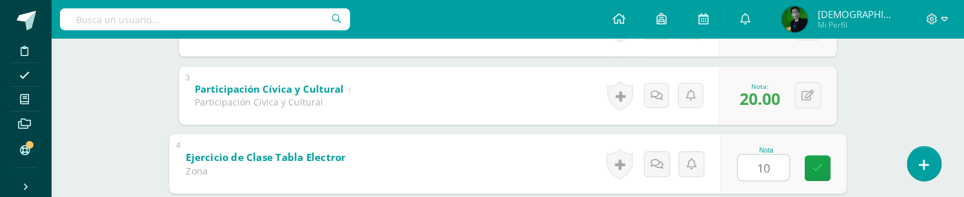
type input "10"
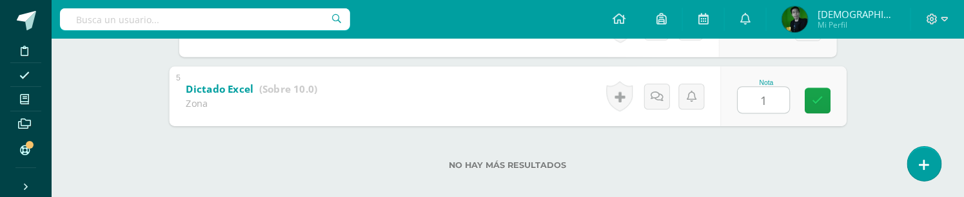
type input "10"
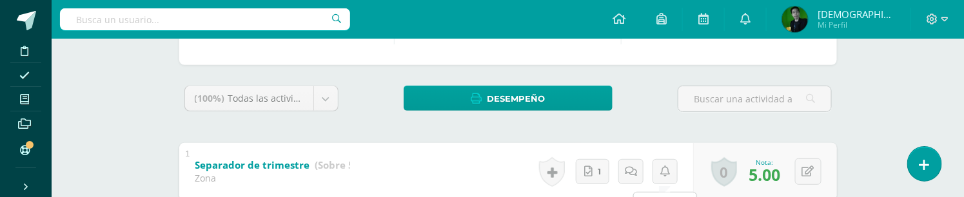
scroll to position [98, 0]
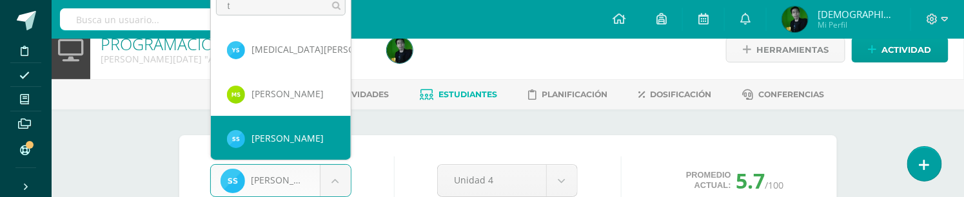
scroll to position [0, 0]
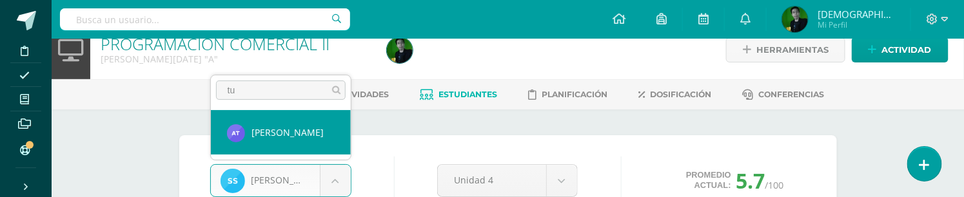
type input "t"
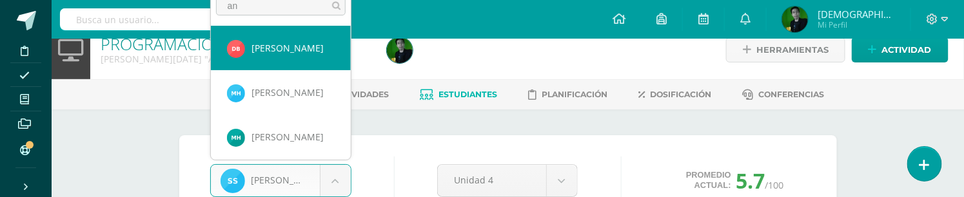
type input "ana"
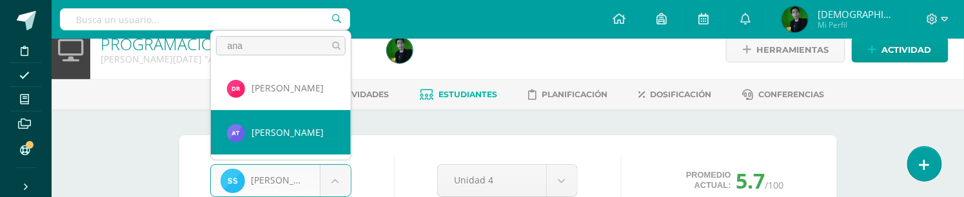
select select "9146"
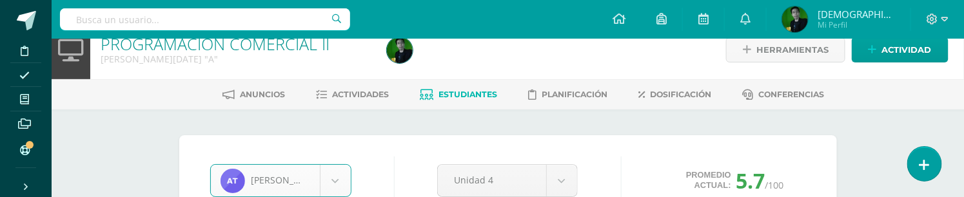
scroll to position [23, 0]
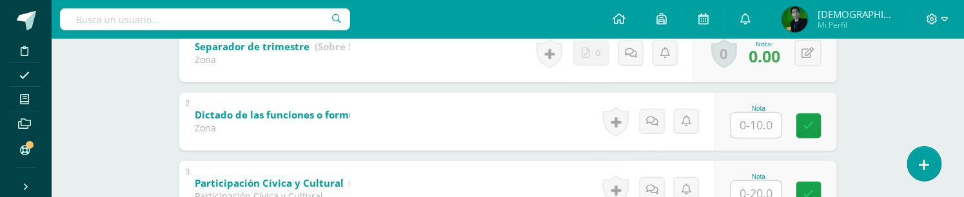
scroll to position [323, 0]
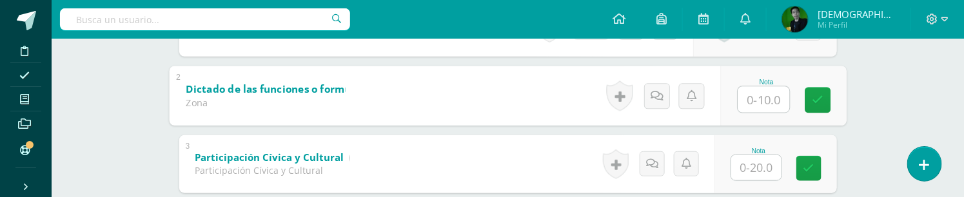
click at [759, 103] on input "text" at bounding box center [763, 99] width 52 height 26
type input "10"
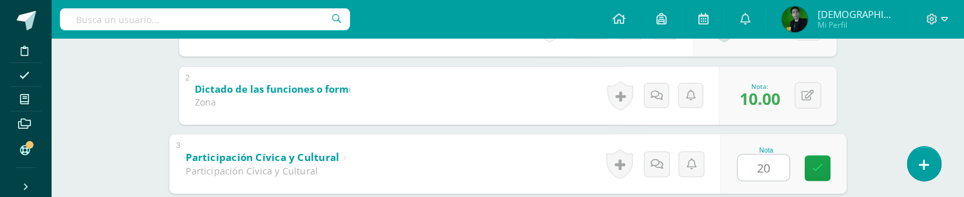
type input "20"
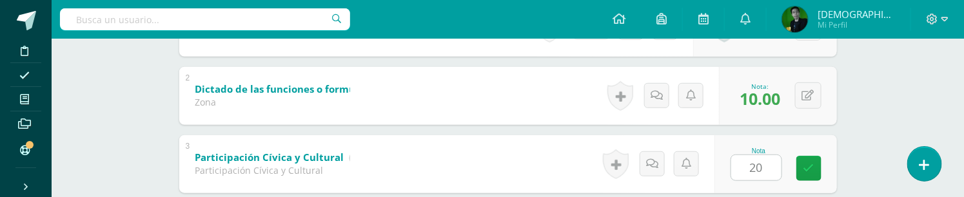
scroll to position [460, 0]
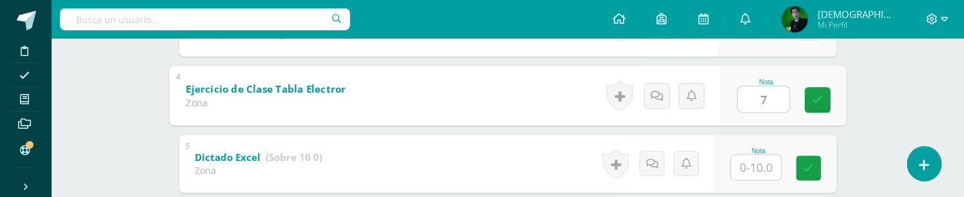
type input "7"
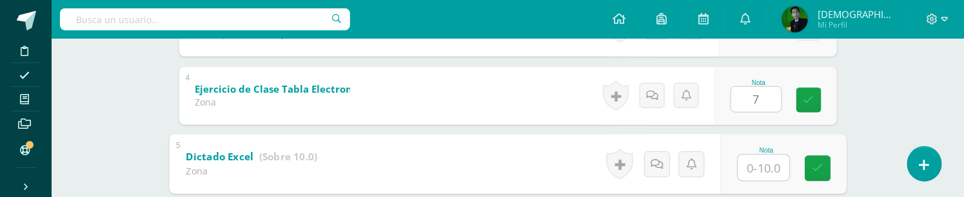
type input "7"
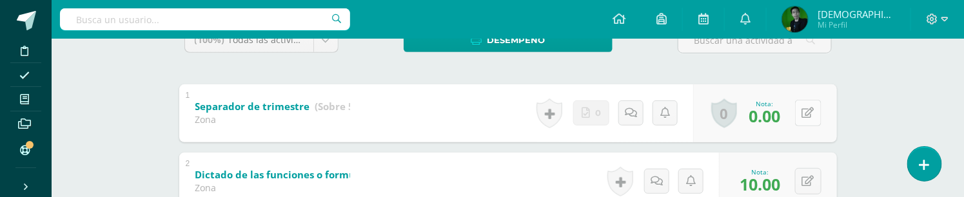
scroll to position [182, 0]
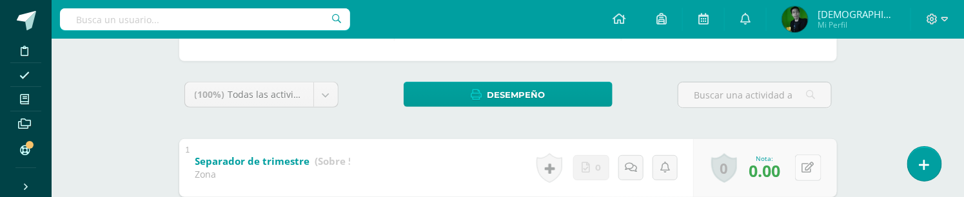
click at [814, 170] on button at bounding box center [808, 168] width 26 height 26
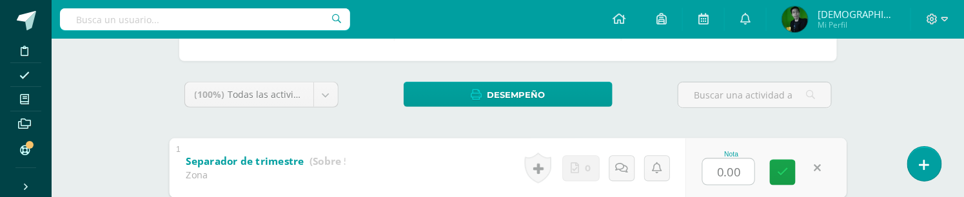
type input "4"
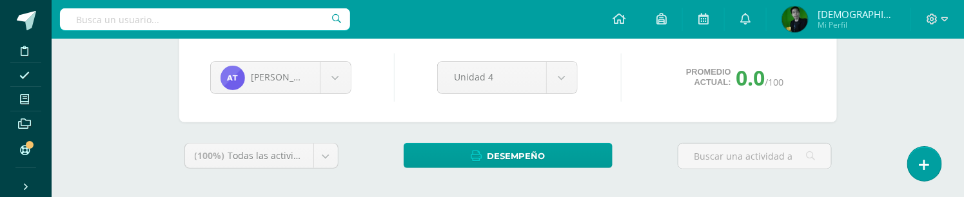
scroll to position [39, 0]
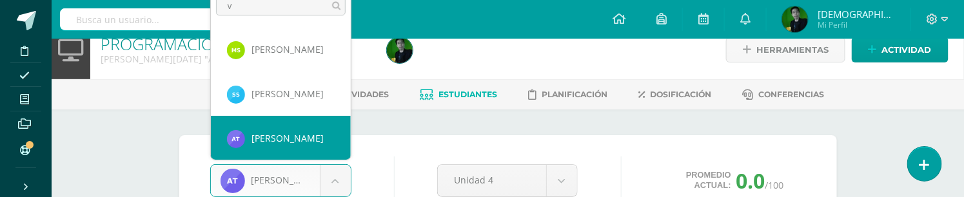
scroll to position [0, 0]
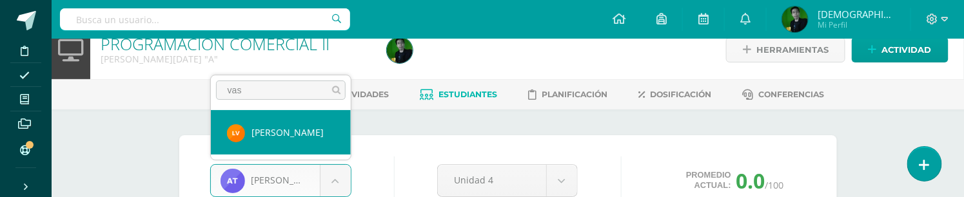
type input "vas"
select select "8184"
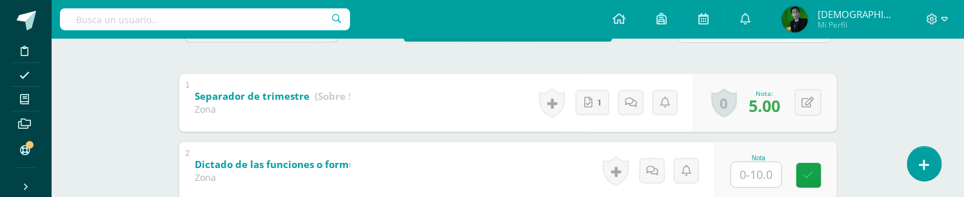
scroll to position [251, 0]
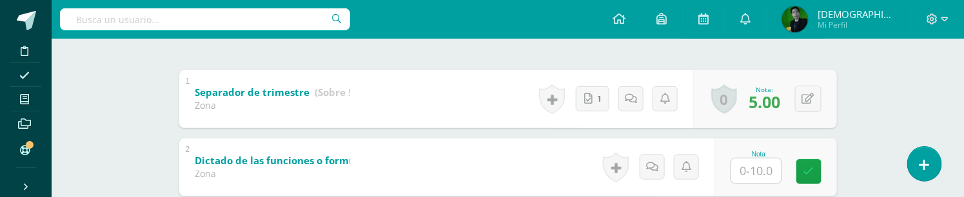
click at [756, 170] on input "text" at bounding box center [756, 171] width 50 height 25
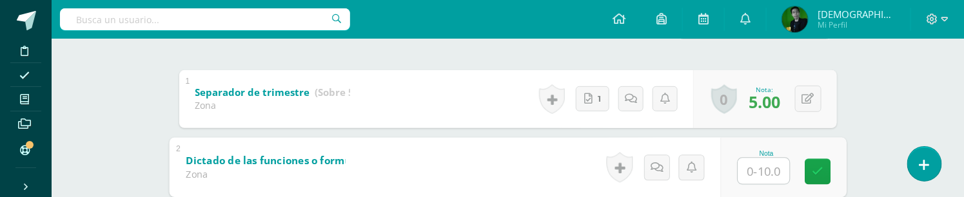
click at [759, 159] on input "text" at bounding box center [763, 171] width 52 height 26
type input "10"
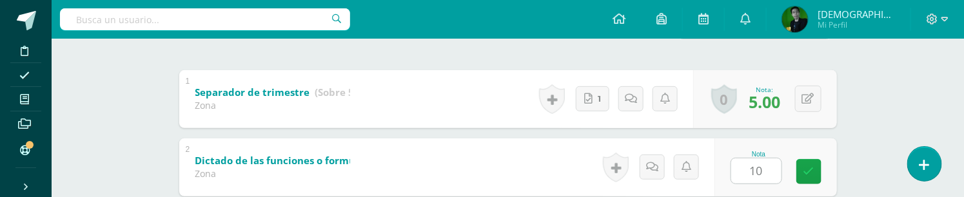
scroll to position [391, 0]
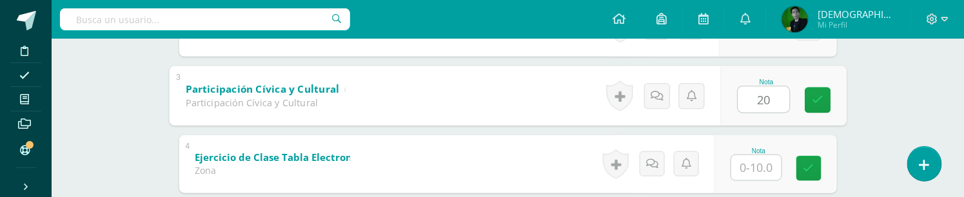
type input "20"
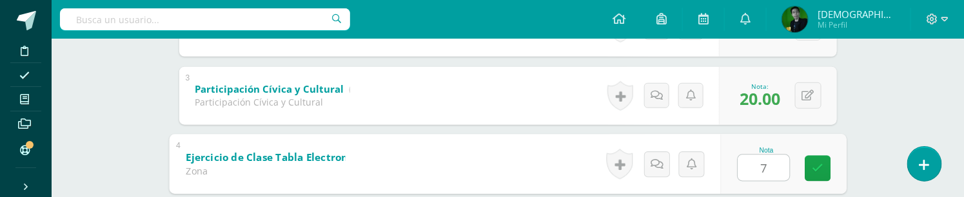
type input "7"
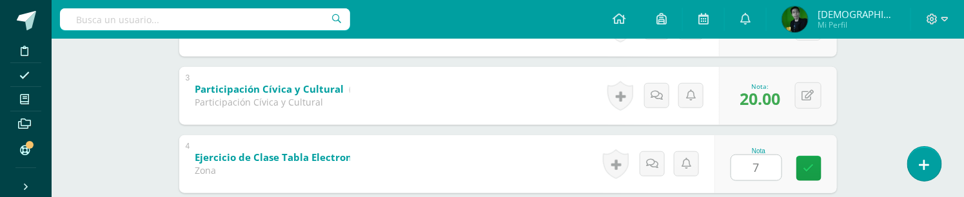
scroll to position [527, 0]
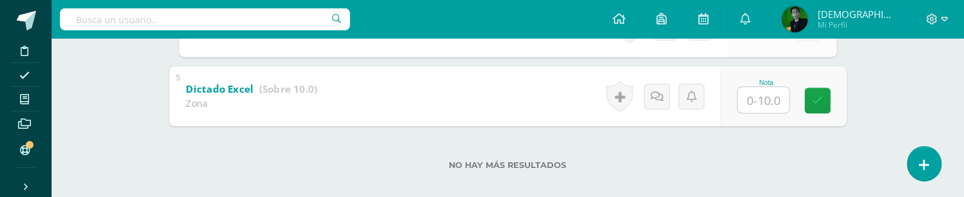
type input "7"
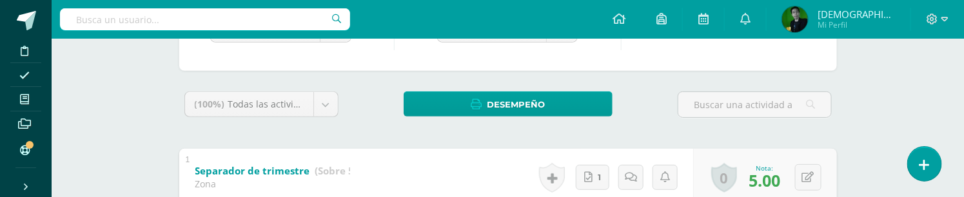
scroll to position [98, 0]
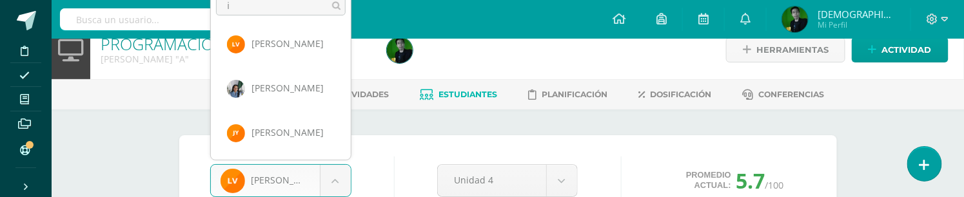
scroll to position [0, 0]
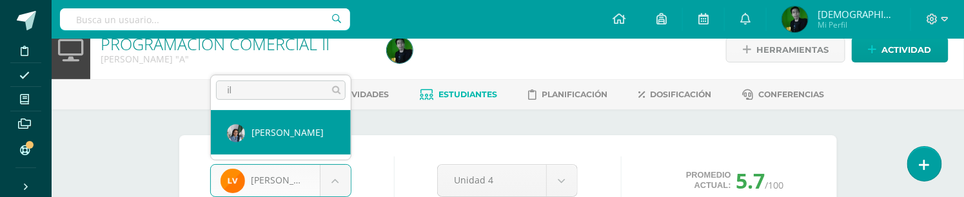
type input "i"
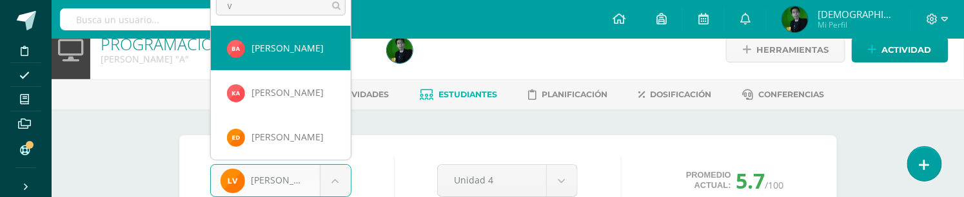
type input "ve"
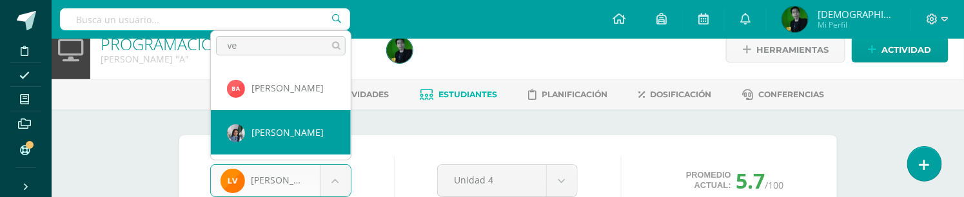
select select "6950"
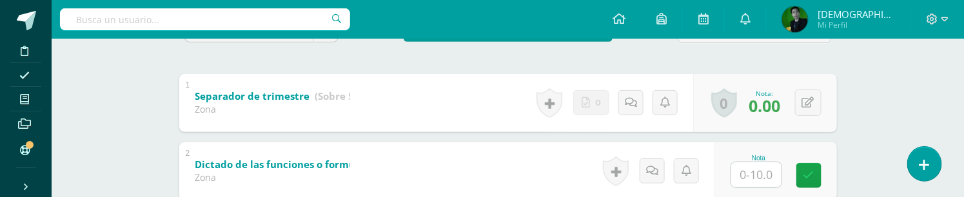
scroll to position [251, 0]
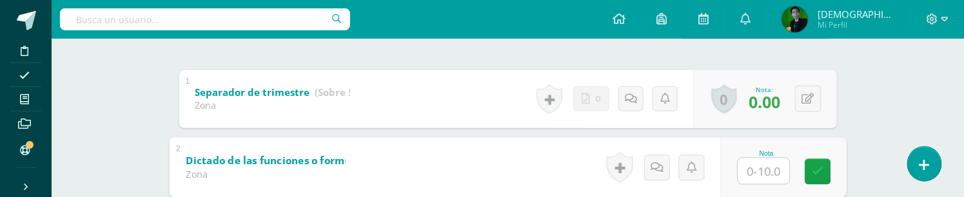
click at [752, 179] on input "text" at bounding box center [763, 171] width 52 height 26
type input "10"
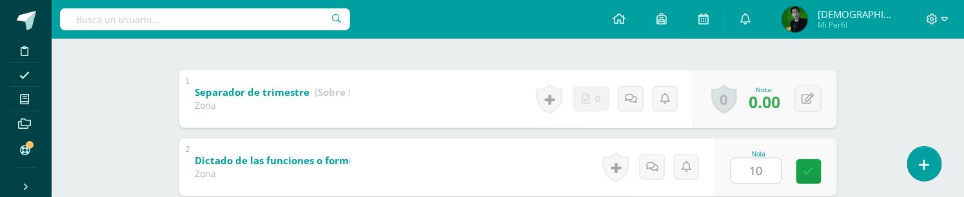
scroll to position [391, 0]
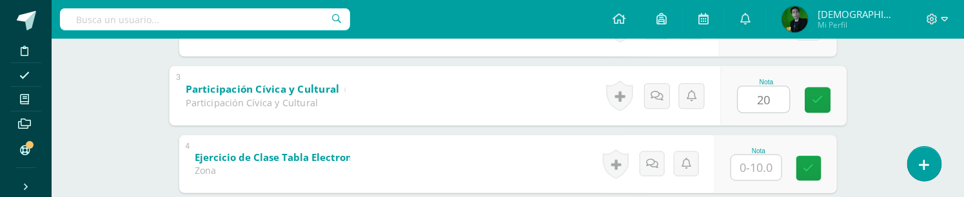
type input "20"
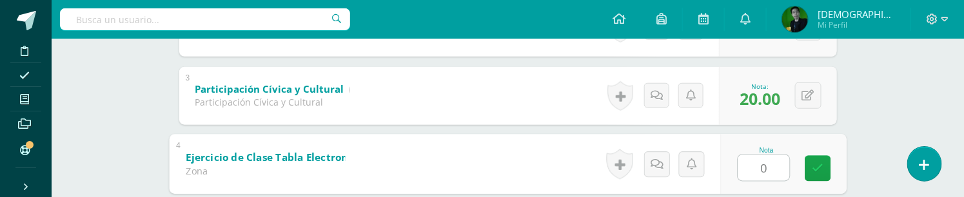
type input "0"
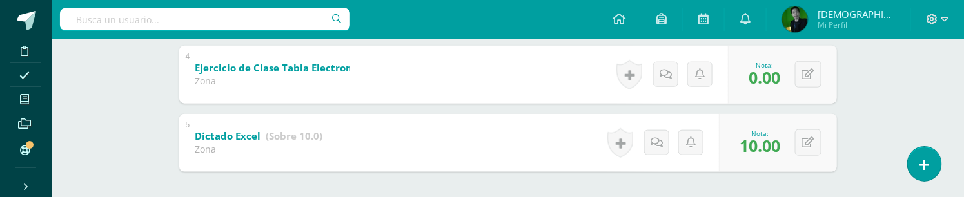
scroll to position [456, 0]
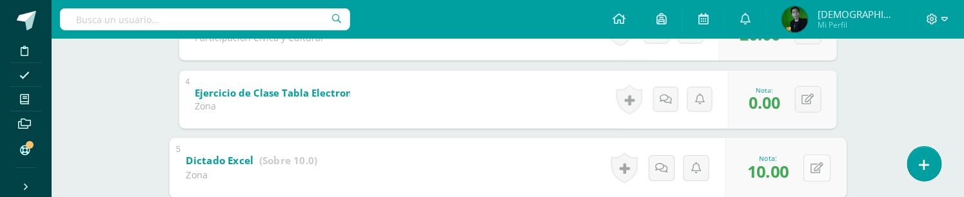
click at [803, 170] on button at bounding box center [816, 168] width 27 height 27
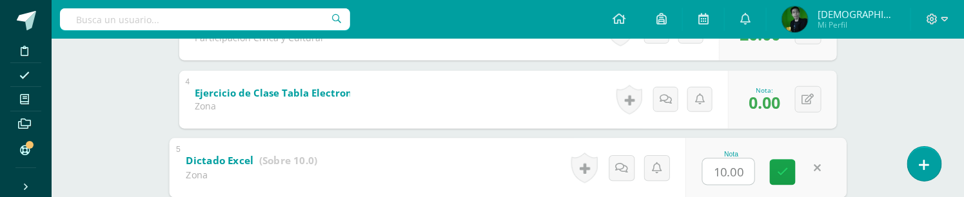
type input "0"
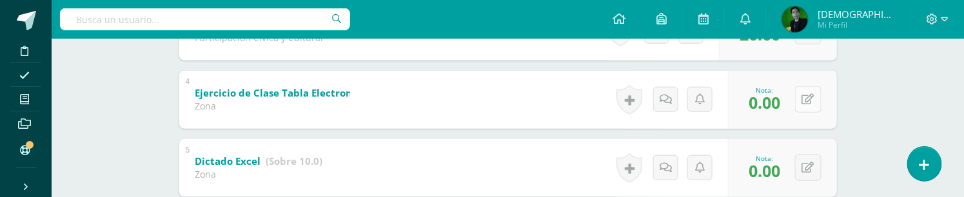
click at [811, 100] on icon at bounding box center [808, 99] width 12 height 11
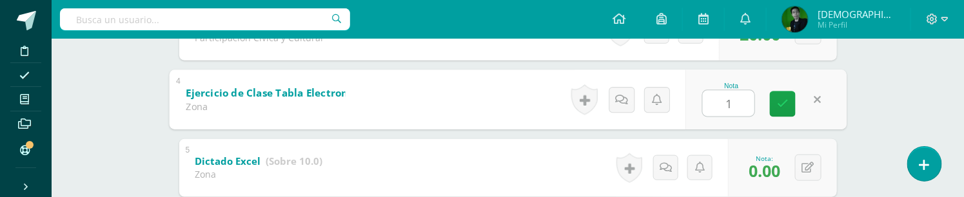
type input "10"
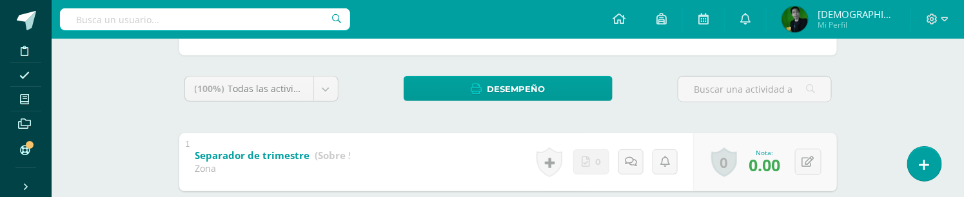
scroll to position [98, 0]
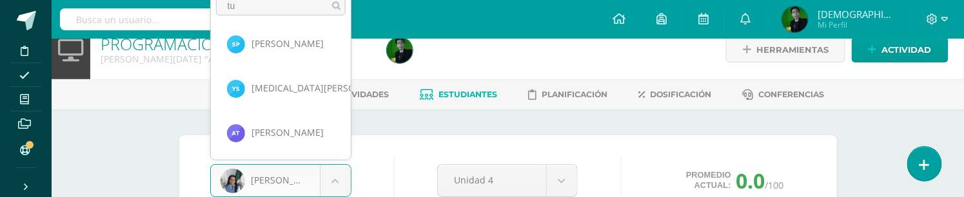
scroll to position [0, 0]
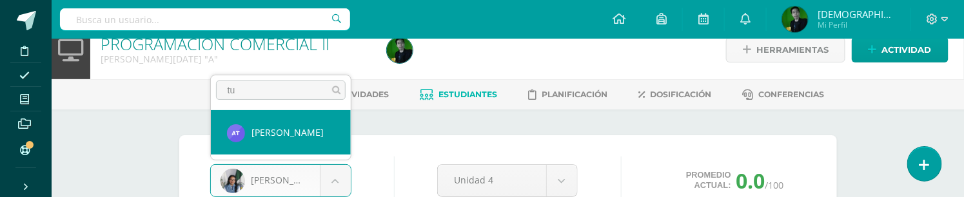
type input "t"
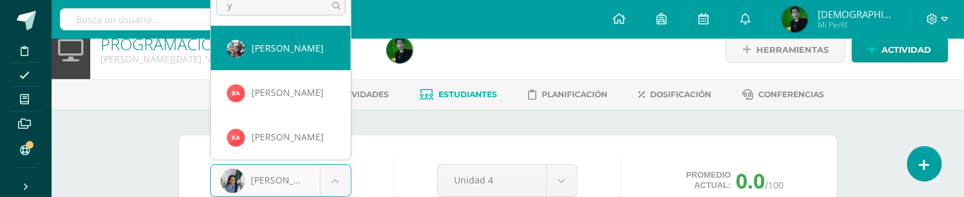
type input "yu"
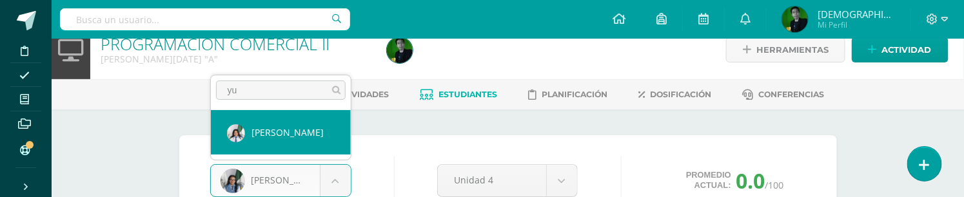
select select "6016"
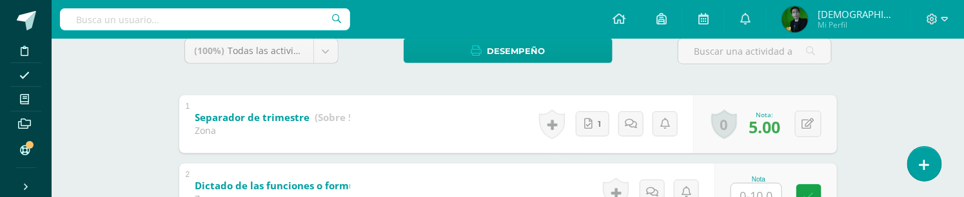
scroll to position [251, 0]
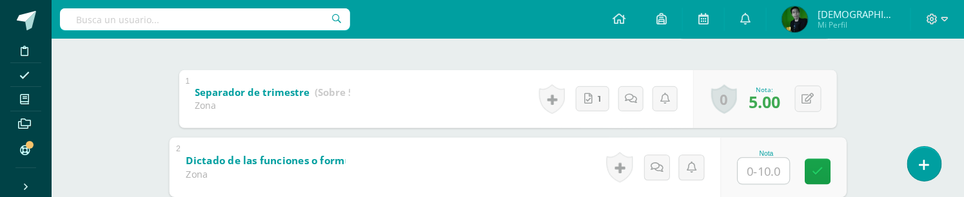
click at [756, 166] on input "text" at bounding box center [763, 171] width 52 height 26
type input "10"
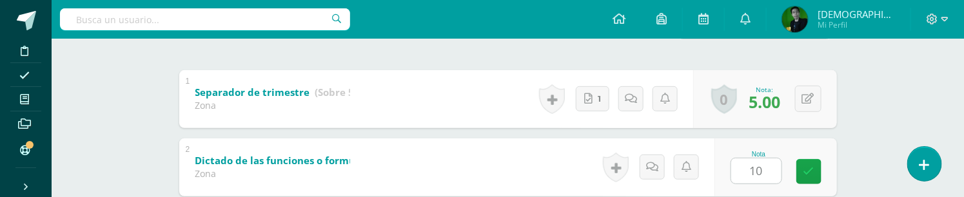
scroll to position [391, 0]
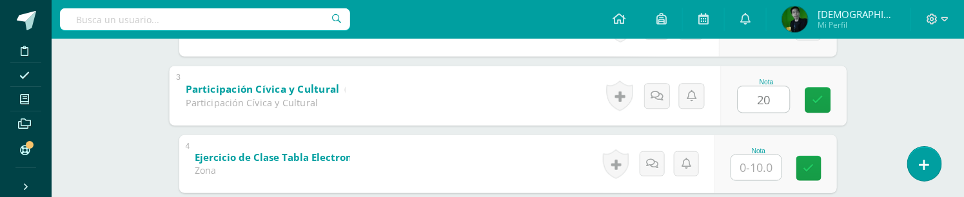
type input "20"
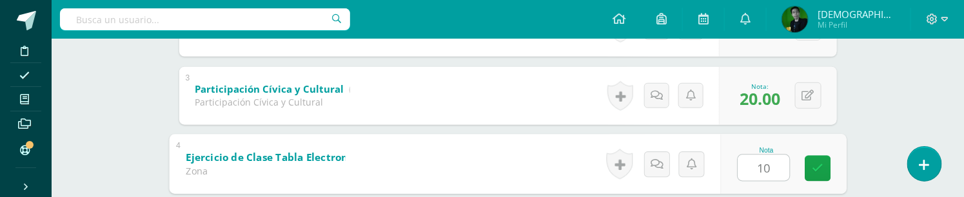
type input "10"
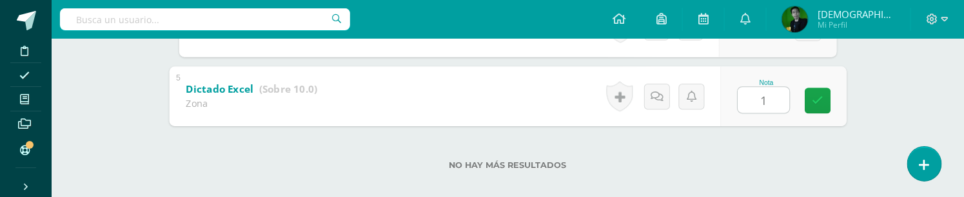
type input "10"
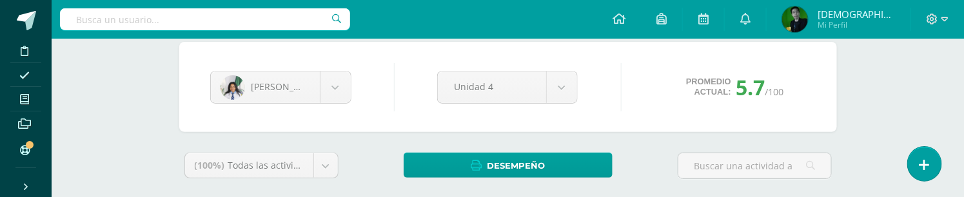
scroll to position [98, 0]
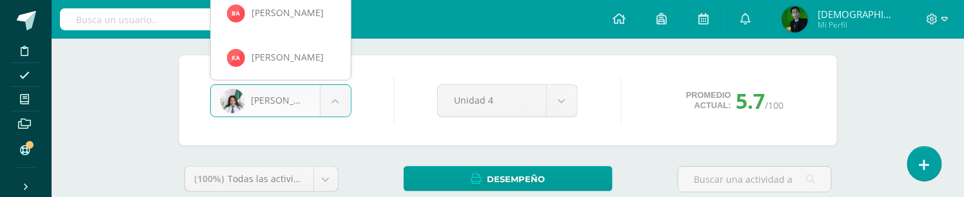
scroll to position [2179, 0]
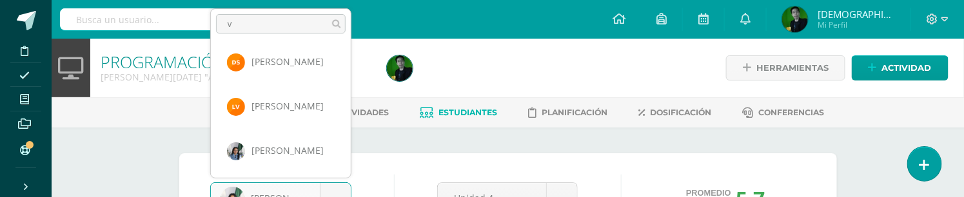
scroll to position [0, 0]
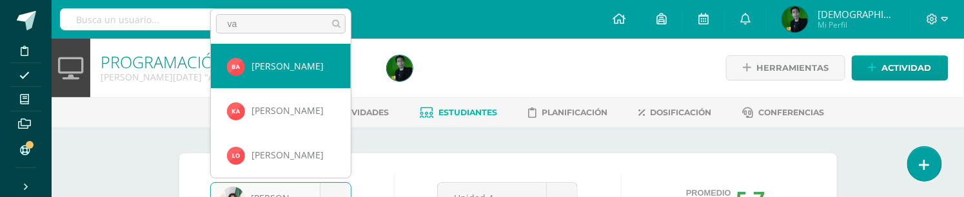
type input "v"
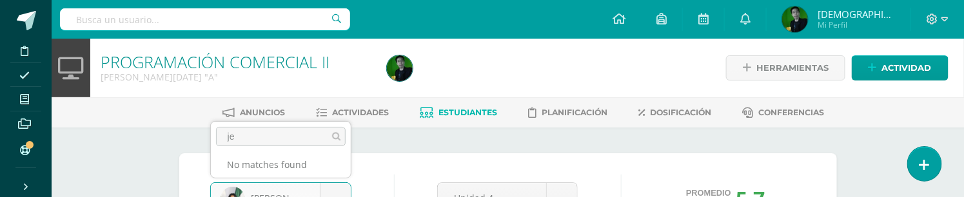
type input "j"
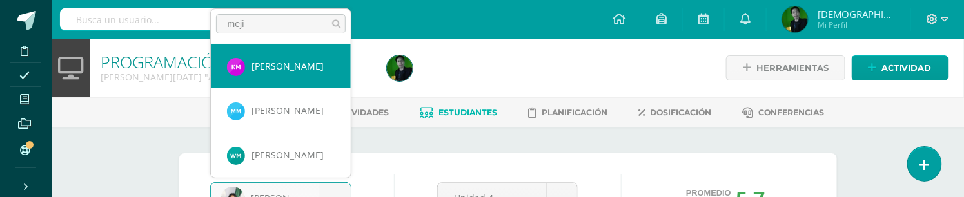
type input "meji"
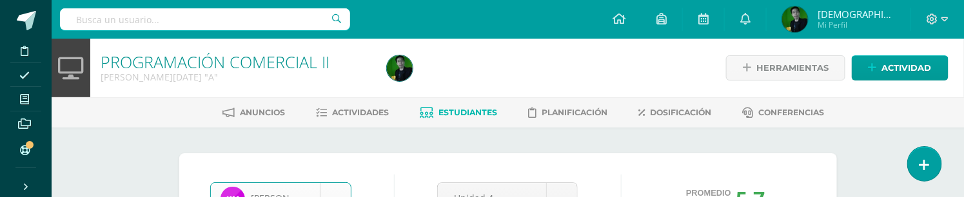
select select "8189"
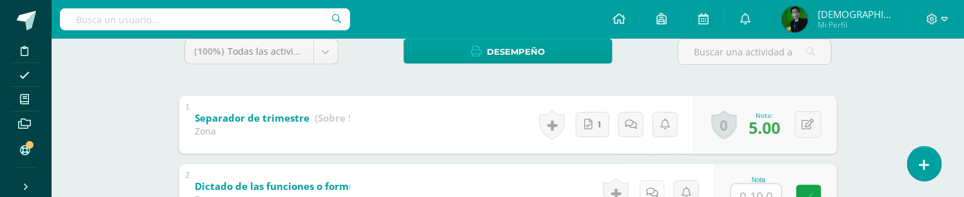
scroll to position [323, 0]
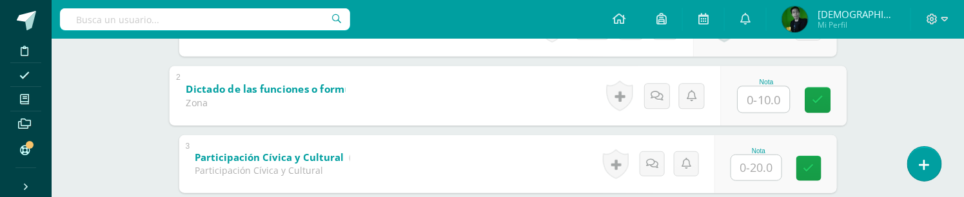
click at [753, 106] on input "text" at bounding box center [763, 99] width 52 height 26
type input "10"
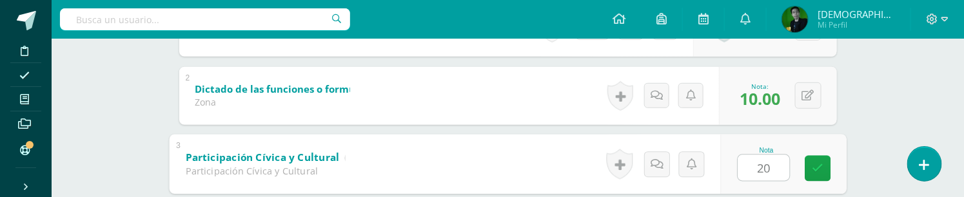
type input "20"
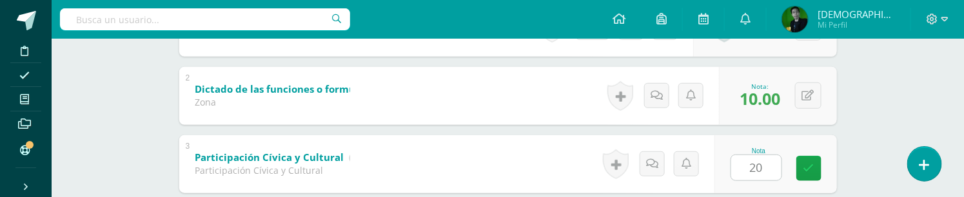
scroll to position [460, 0]
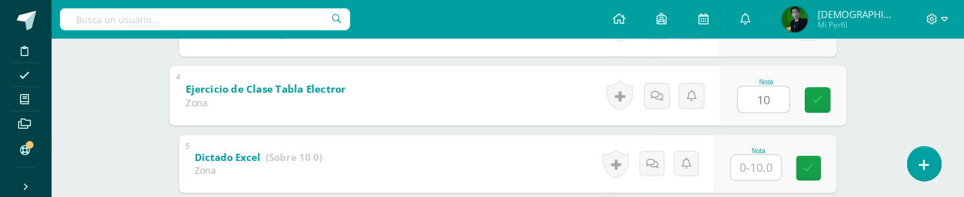
type input "10"
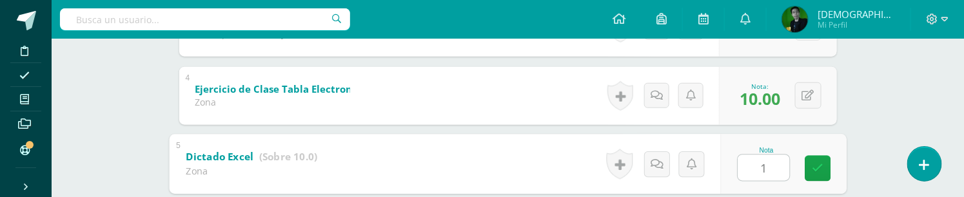
type input "10"
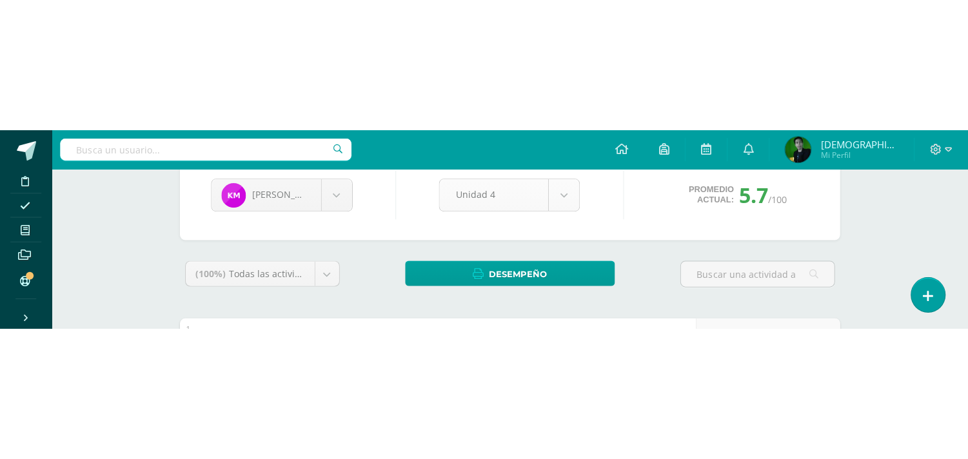
scroll to position [111, 0]
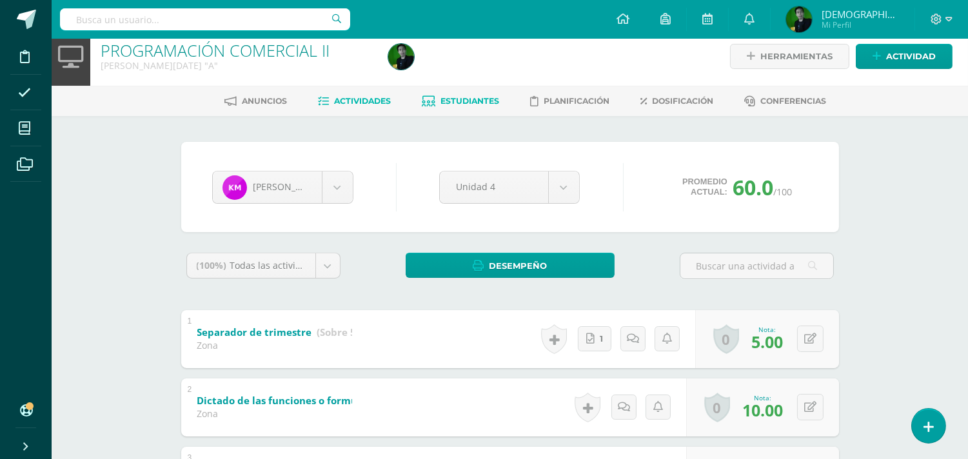
click at [369, 98] on span "Actividades" at bounding box center [362, 101] width 57 height 10
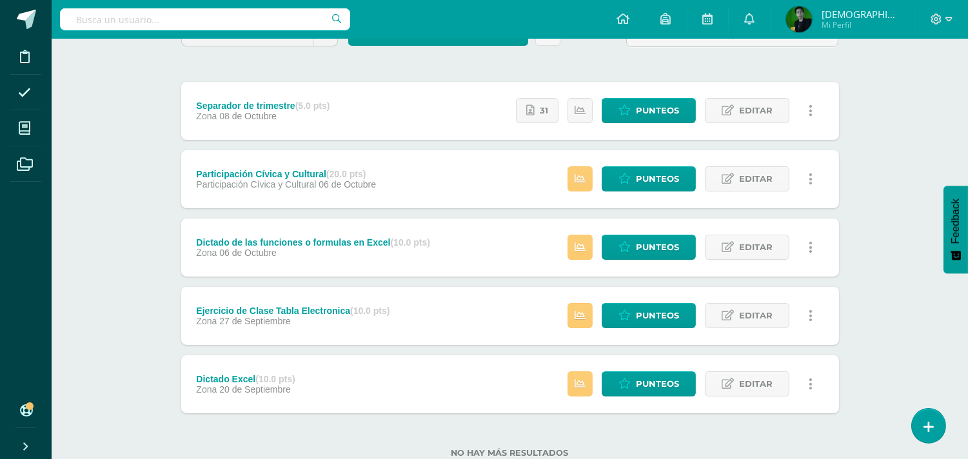
scroll to position [143, 0]
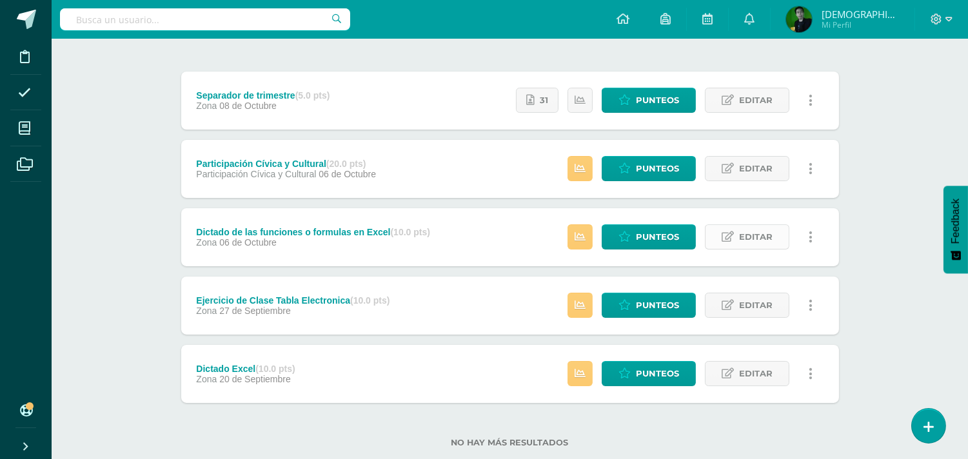
click at [731, 239] on icon at bounding box center [727, 236] width 12 height 11
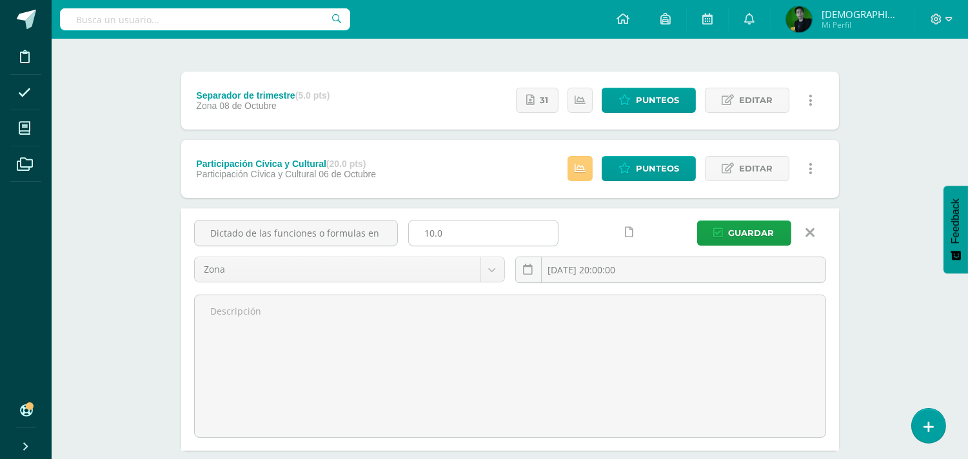
click at [498, 232] on input "10.0" at bounding box center [483, 232] width 149 height 25
click at [812, 228] on icon at bounding box center [809, 233] width 9 height 14
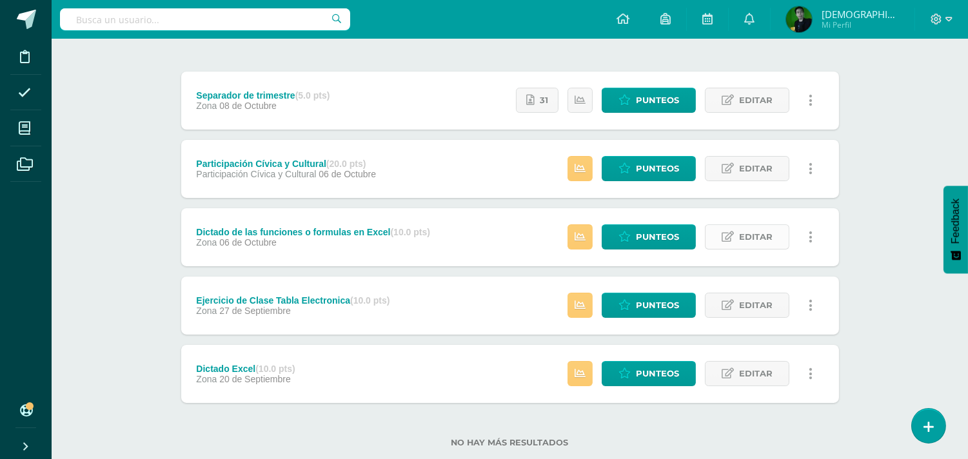
click at [739, 240] on span "Editar" at bounding box center [756, 237] width 34 height 24
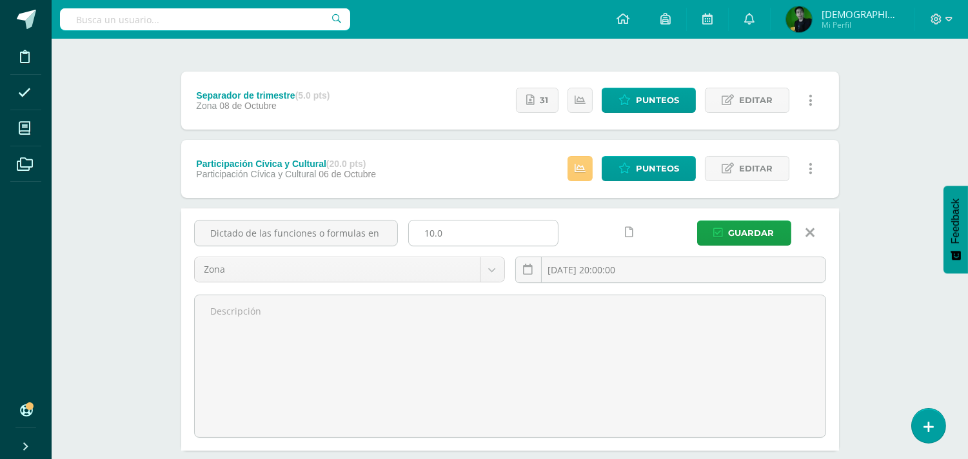
click at [480, 230] on input "10.0" at bounding box center [483, 232] width 149 height 25
type input "15"
click at [750, 226] on span "Guardar" at bounding box center [751, 233] width 46 height 24
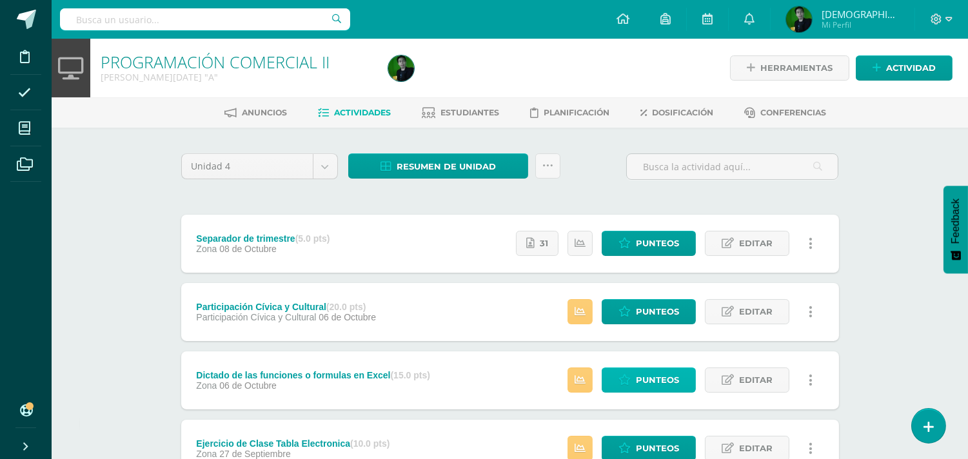
click at [622, 378] on icon at bounding box center [624, 380] width 12 height 11
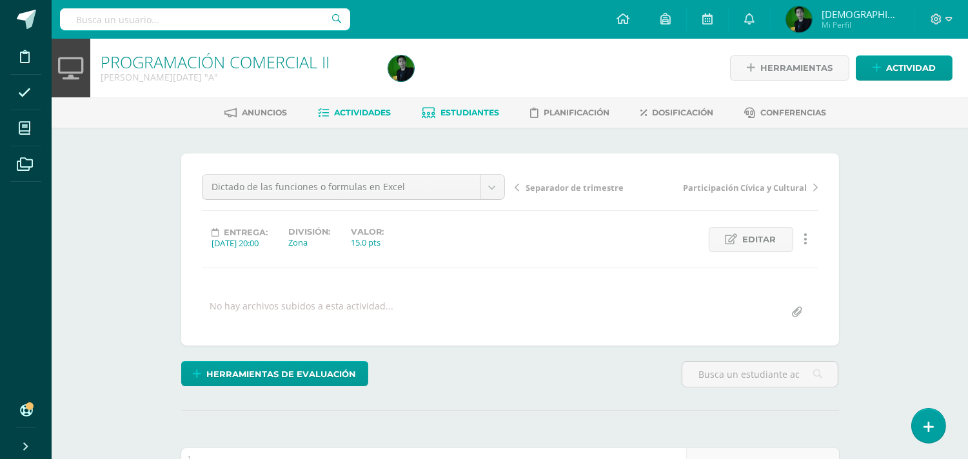
click at [482, 115] on span "Estudiantes" at bounding box center [469, 113] width 59 height 10
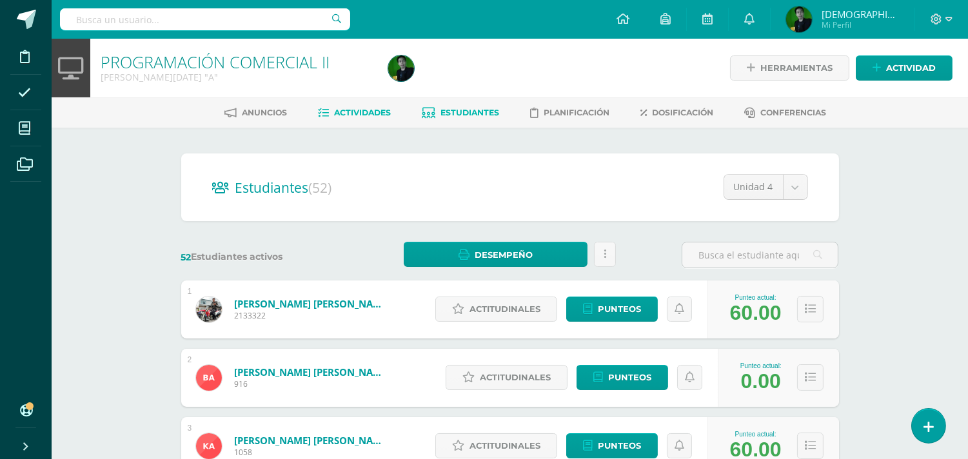
click at [365, 111] on span "Actividades" at bounding box center [362, 113] width 57 height 10
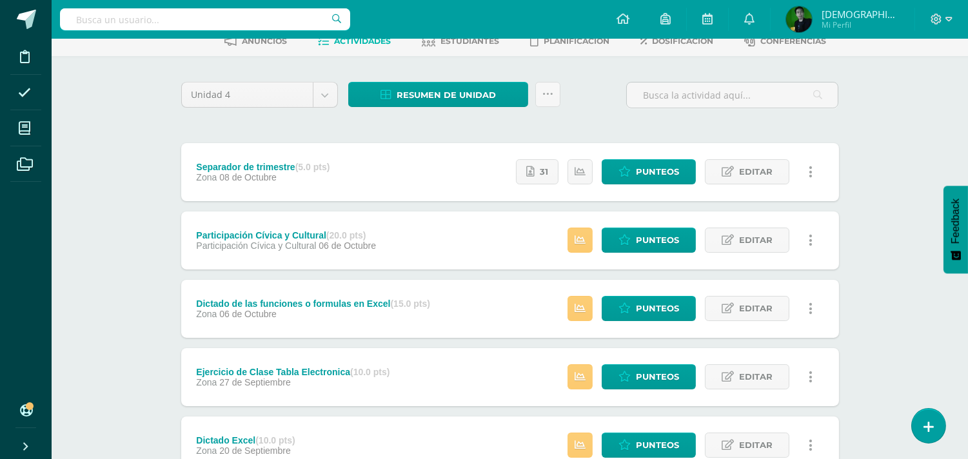
scroll to position [143, 0]
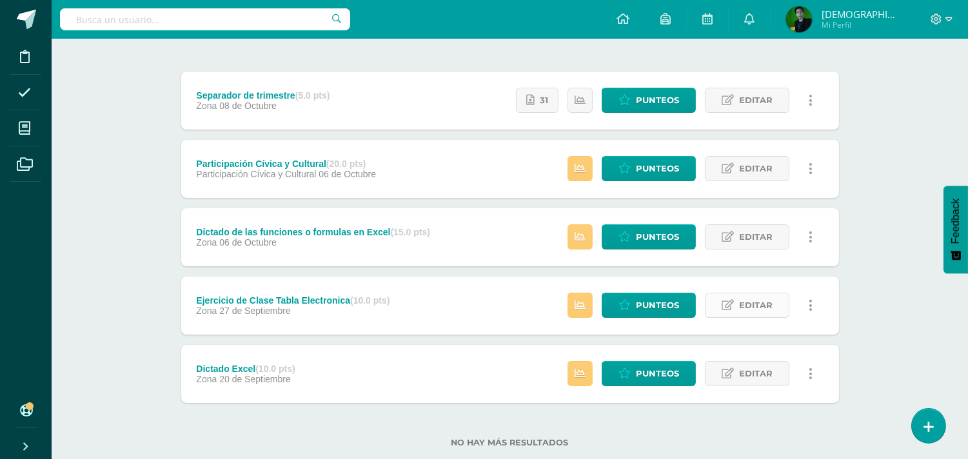
click at [727, 305] on icon at bounding box center [727, 305] width 12 height 11
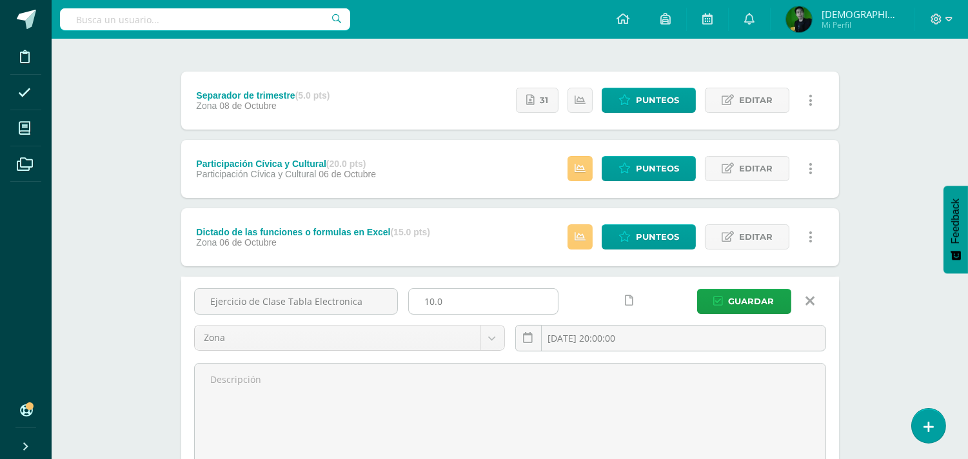
click at [479, 293] on input "10.0" at bounding box center [483, 301] width 149 height 25
type input "15"
click at [741, 304] on span "Guardar" at bounding box center [751, 301] width 46 height 24
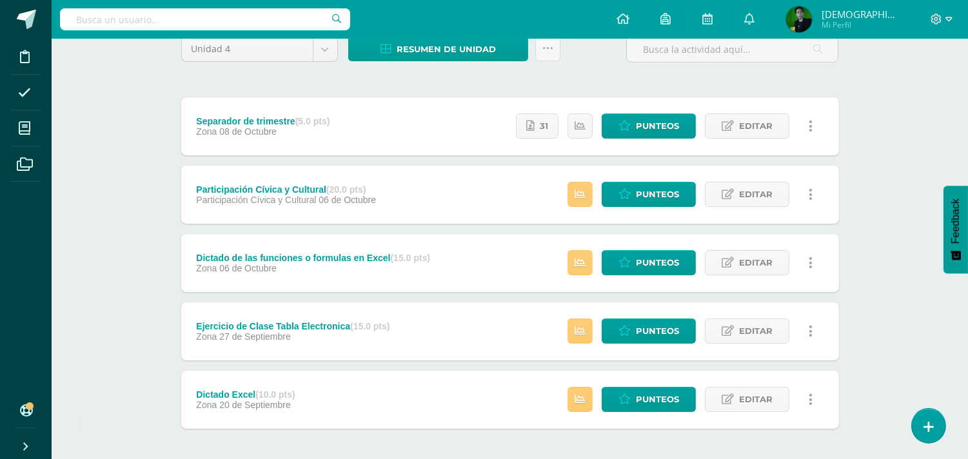
scroll to position [171, 0]
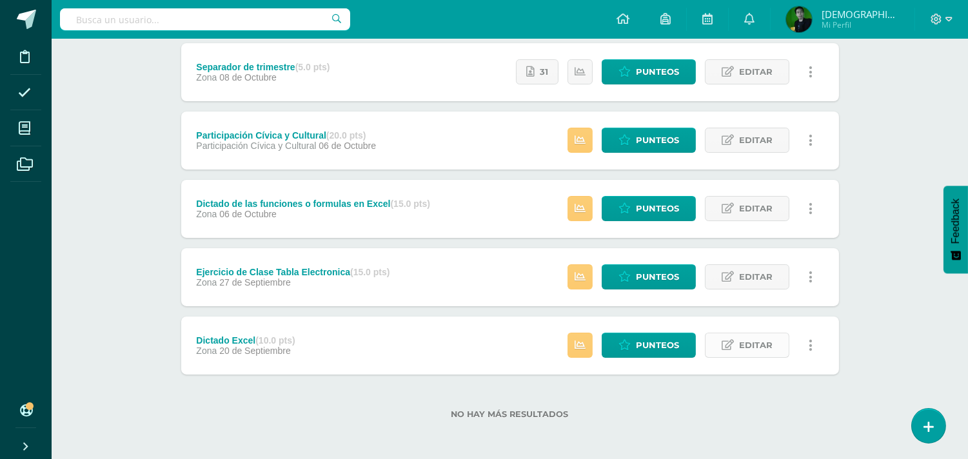
click at [728, 344] on icon at bounding box center [727, 345] width 12 height 11
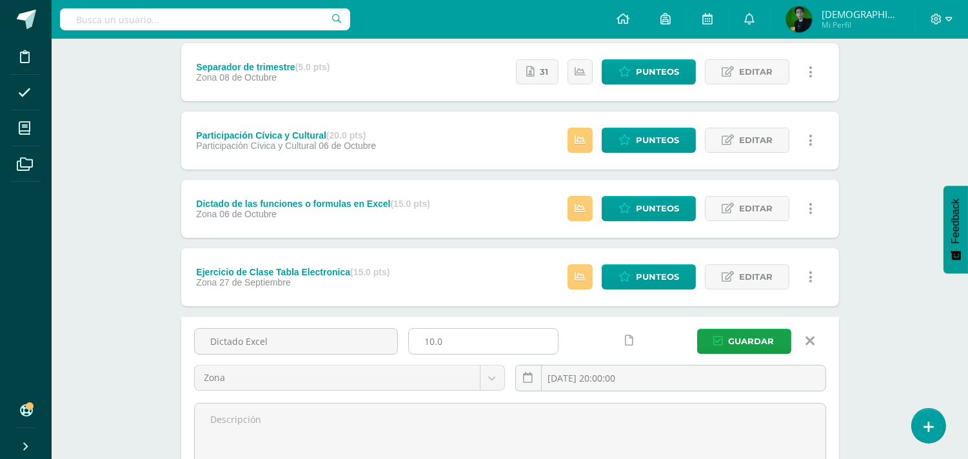
click at [497, 337] on input "10.0" at bounding box center [483, 341] width 149 height 25
type input "15"
click at [726, 337] on button "Guardar" at bounding box center [744, 341] width 94 height 25
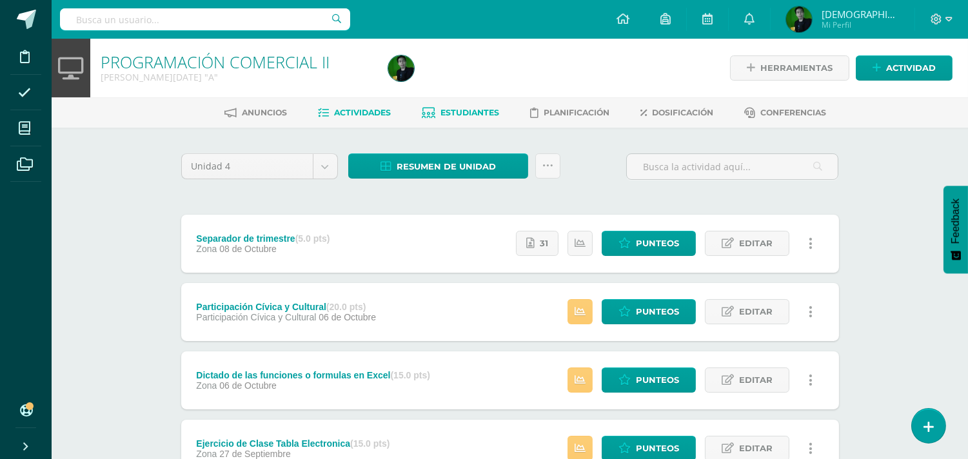
click at [483, 110] on span "Estudiantes" at bounding box center [469, 113] width 59 height 10
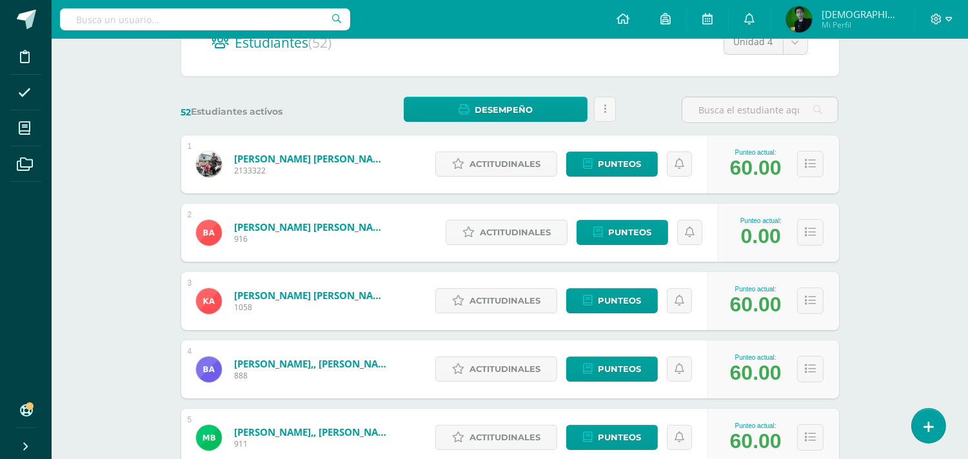
scroll to position [1, 0]
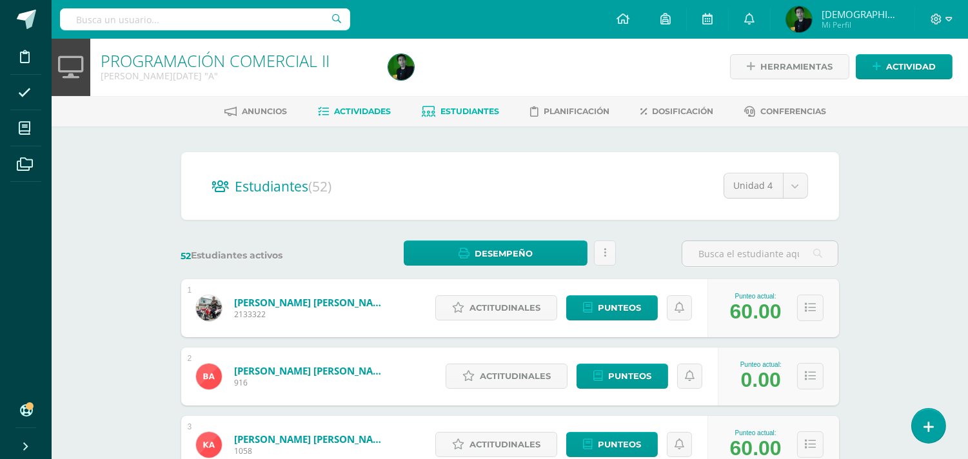
click at [362, 113] on span "Actividades" at bounding box center [362, 111] width 57 height 10
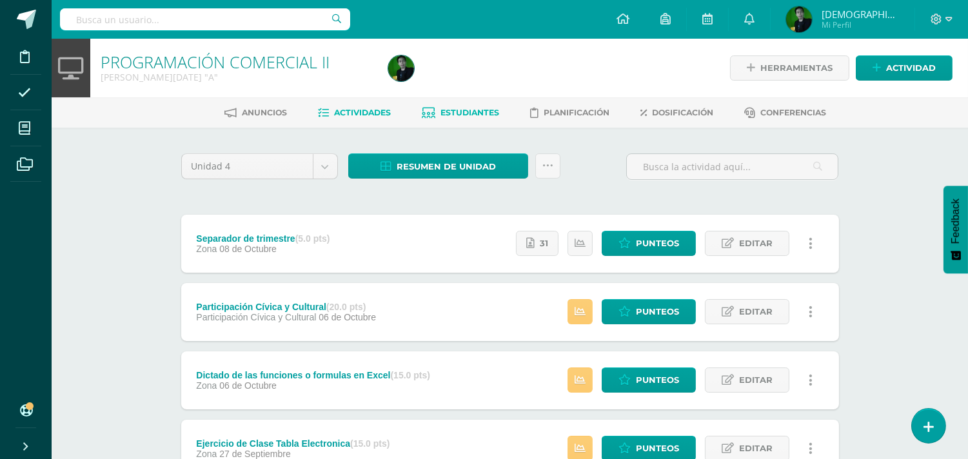
click at [473, 118] on link "Estudiantes" at bounding box center [460, 112] width 77 height 21
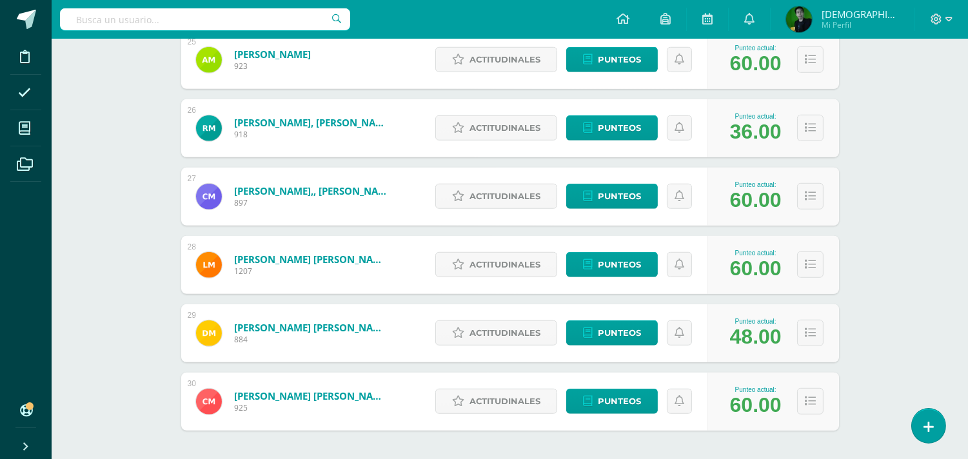
scroll to position [1941, 0]
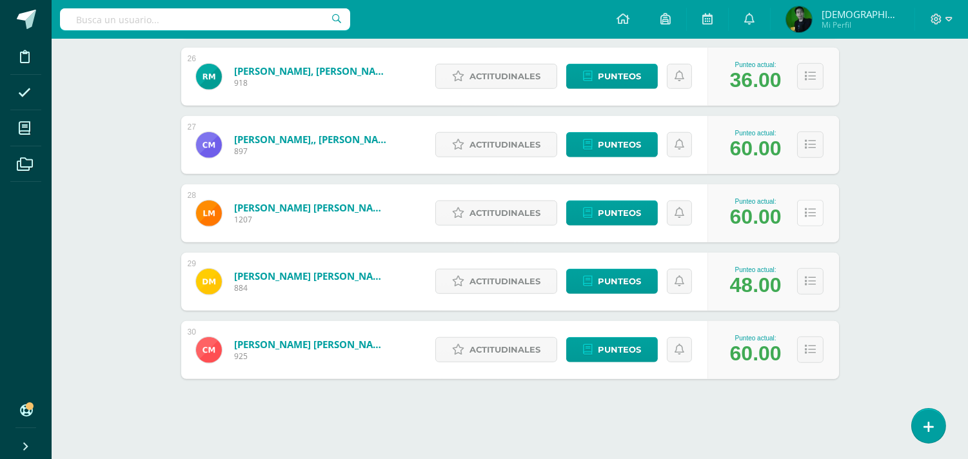
click at [805, 216] on icon at bounding box center [810, 213] width 11 height 11
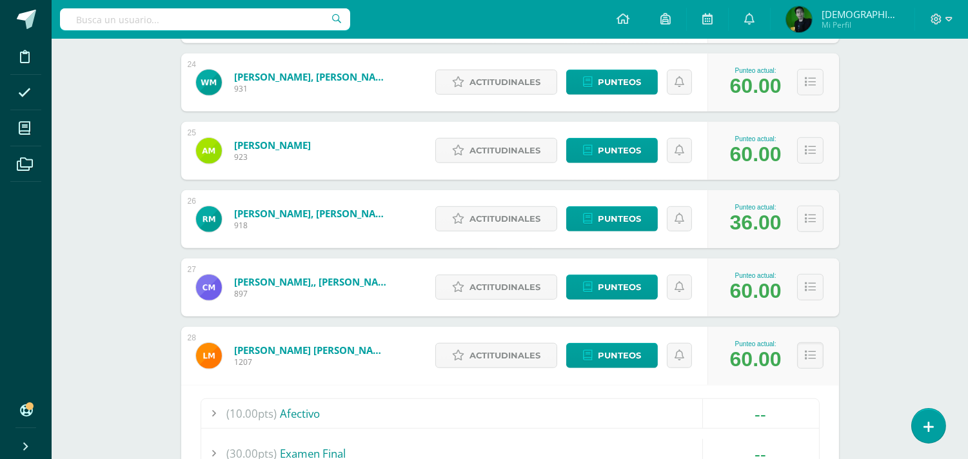
scroll to position [1749, 0]
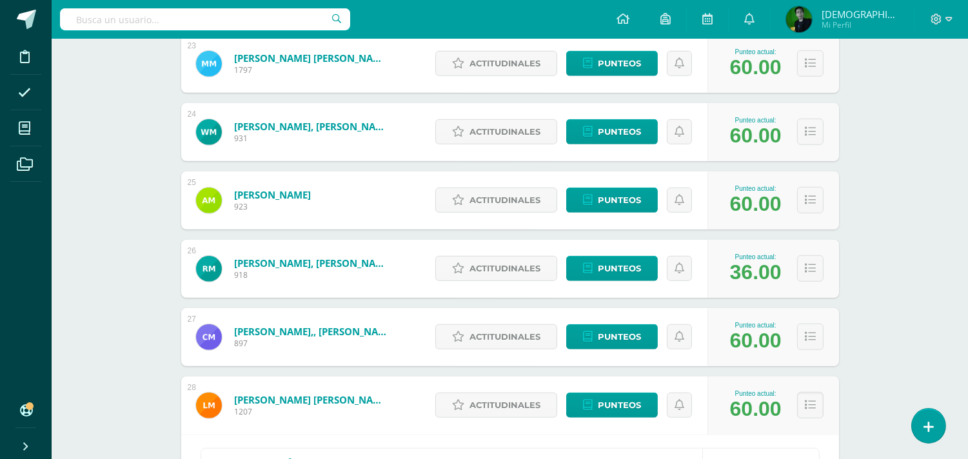
click at [377, 93] on div "Mejía Carías, Marjorie Vanessa 1797" at bounding box center [293, 64] width 224 height 58
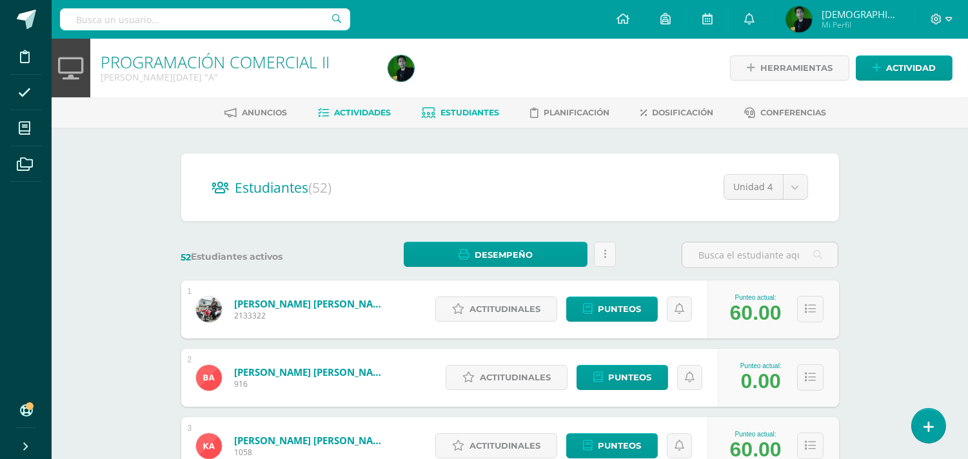
click at [340, 110] on span "Actividades" at bounding box center [362, 113] width 57 height 10
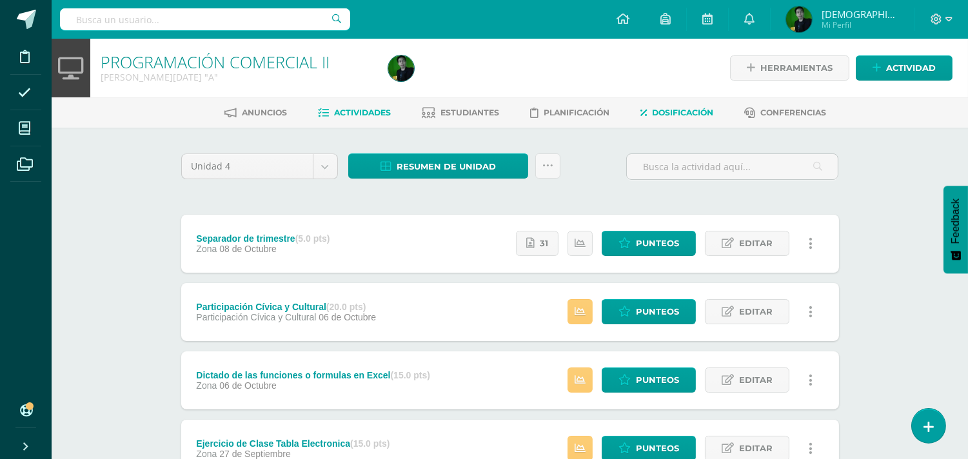
click at [665, 112] on span "Dosificación" at bounding box center [682, 113] width 61 height 10
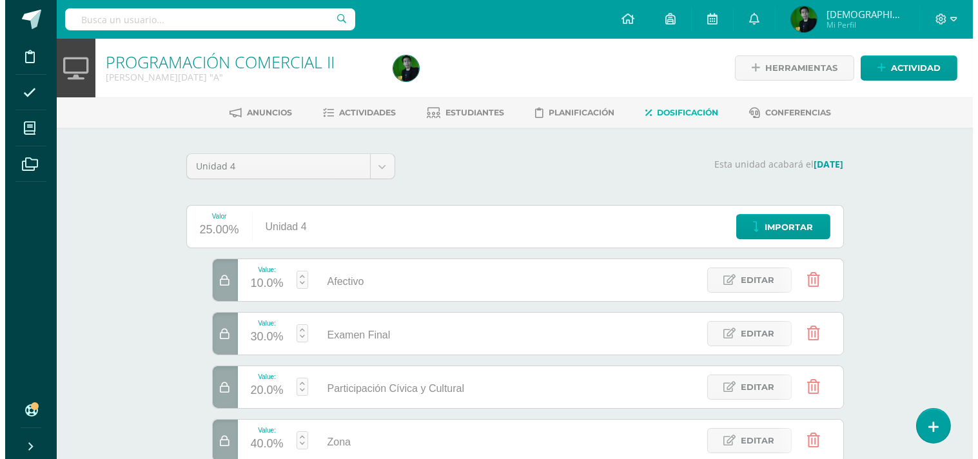
scroll to position [72, 0]
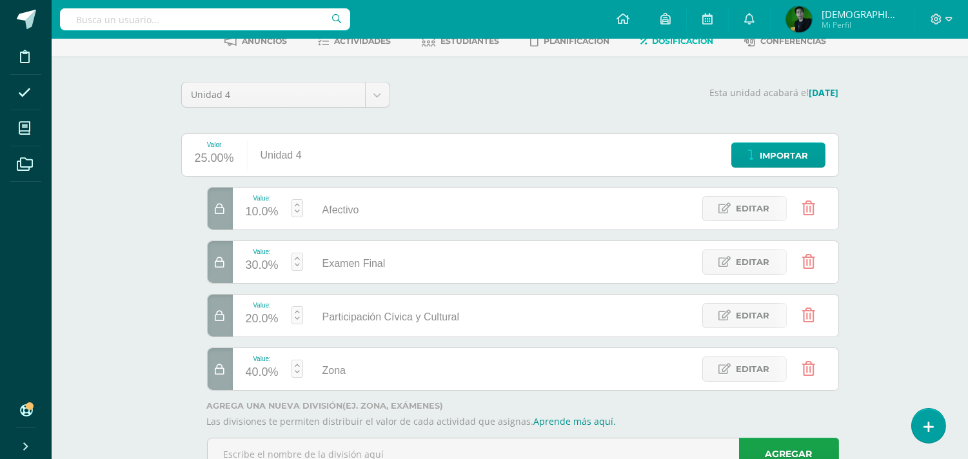
click at [794, 213] on link at bounding box center [808, 208] width 33 height 33
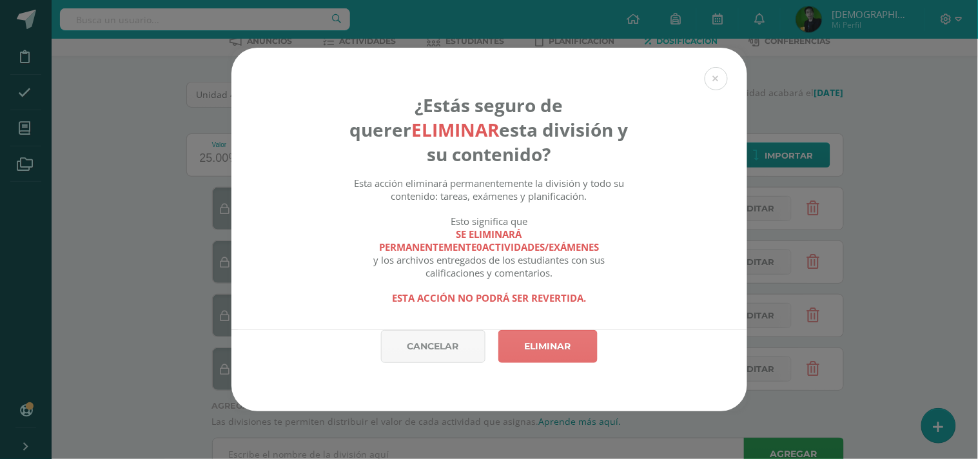
click at [566, 352] on link "Eliminar" at bounding box center [547, 346] width 99 height 33
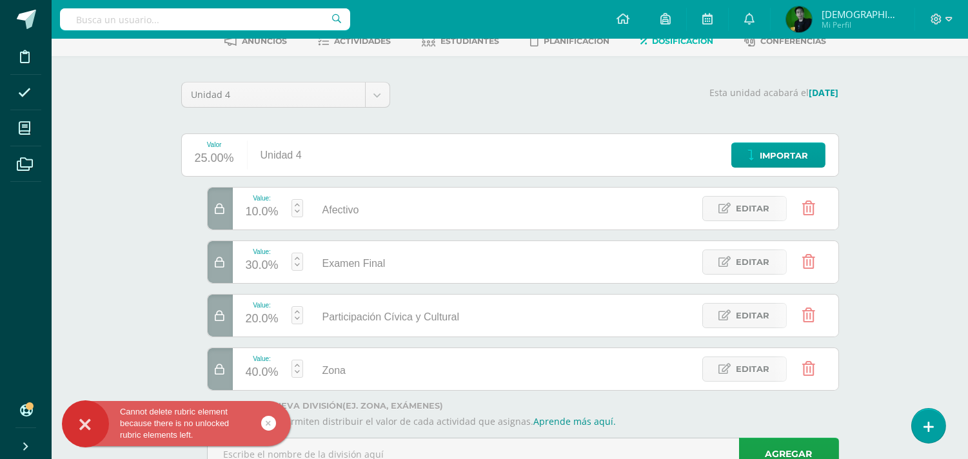
click at [222, 213] on icon at bounding box center [220, 209] width 10 height 11
click at [227, 253] on div at bounding box center [220, 262] width 25 height 42
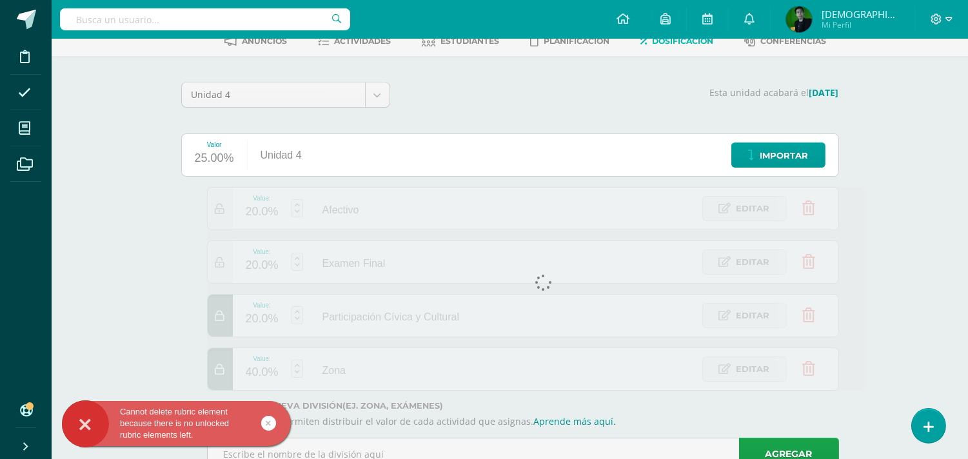
click at [219, 317] on div at bounding box center [536, 289] width 658 height 204
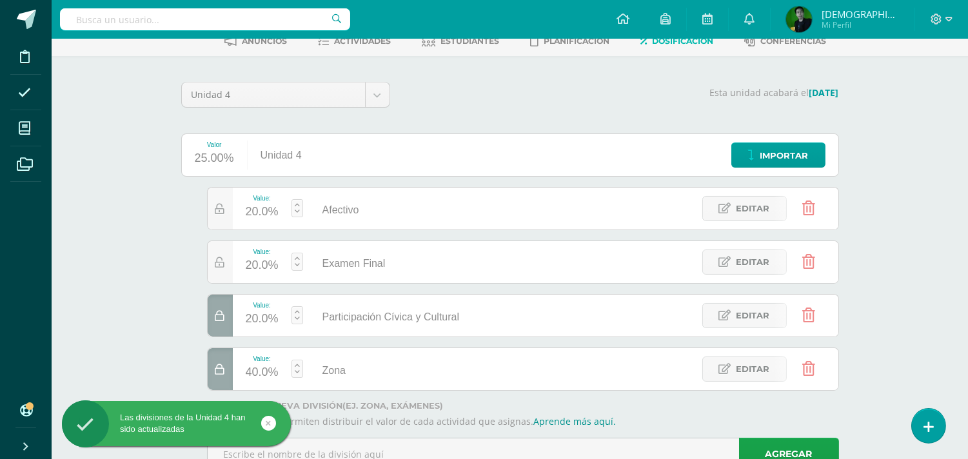
click at [219, 319] on icon at bounding box center [220, 316] width 10 height 11
click at [222, 362] on div at bounding box center [220, 369] width 25 height 42
click at [808, 207] on icon at bounding box center [808, 208] width 13 height 14
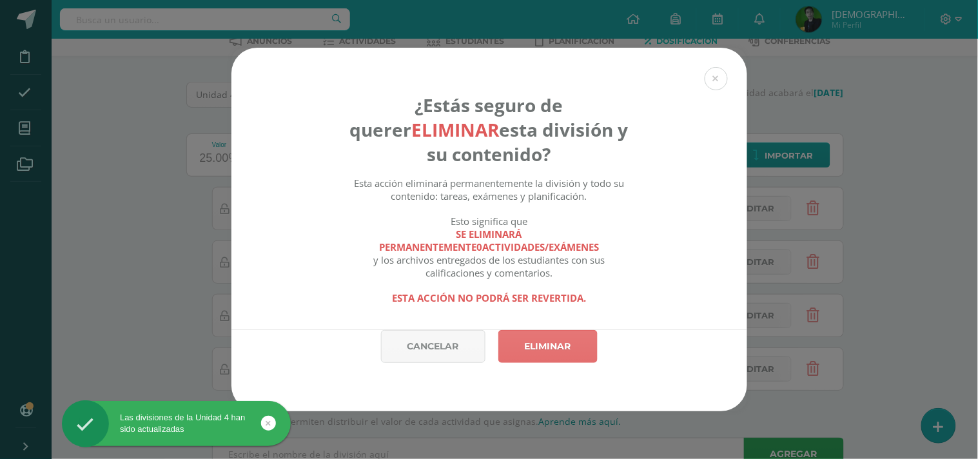
click at [530, 350] on link "Eliminar" at bounding box center [547, 346] width 99 height 33
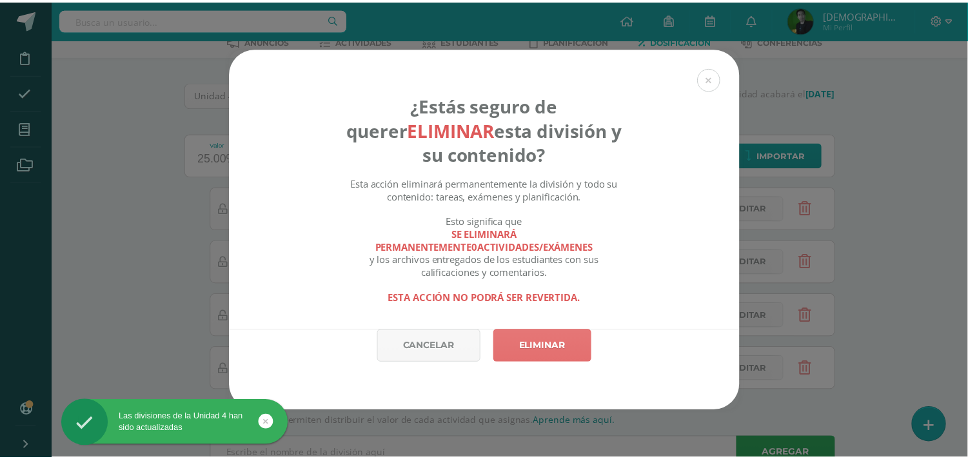
scroll to position [66, 0]
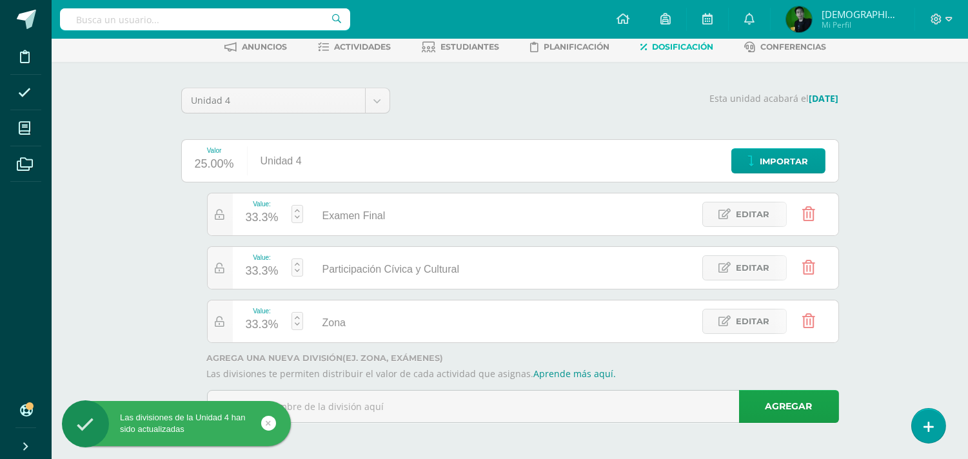
click at [268, 219] on div "33.3%" at bounding box center [262, 218] width 33 height 21
click at [268, 219] on input "33.3" at bounding box center [266, 208] width 34 height 27
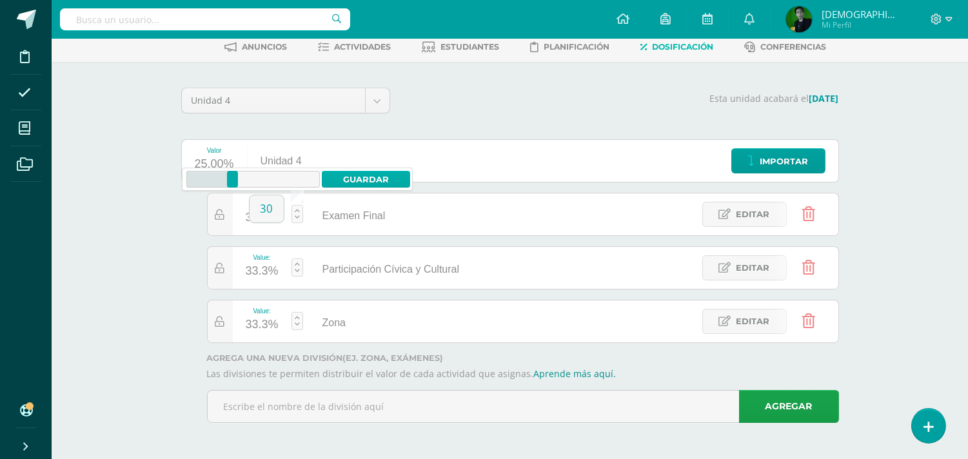
click at [356, 171] on link "Guardar" at bounding box center [366, 179] width 88 height 17
type input "30"
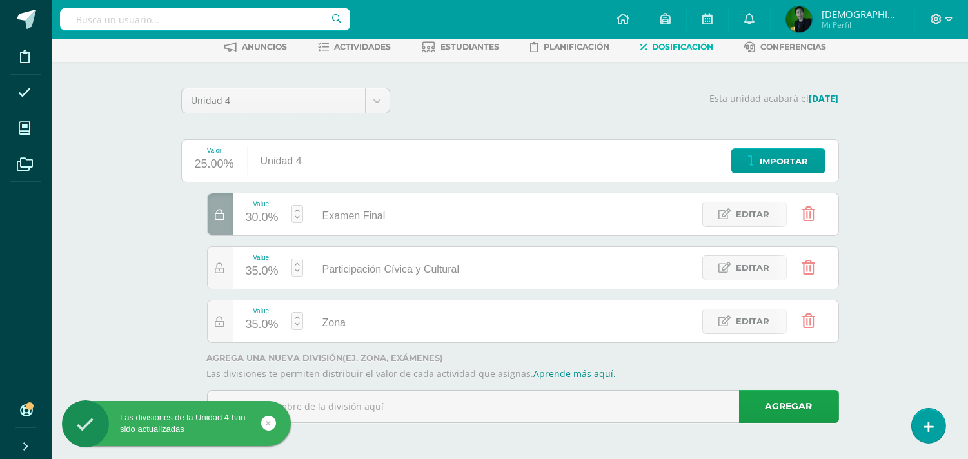
click at [263, 271] on div "35.0%" at bounding box center [262, 271] width 33 height 21
click at [262, 271] on input "35" at bounding box center [266, 262] width 34 height 27
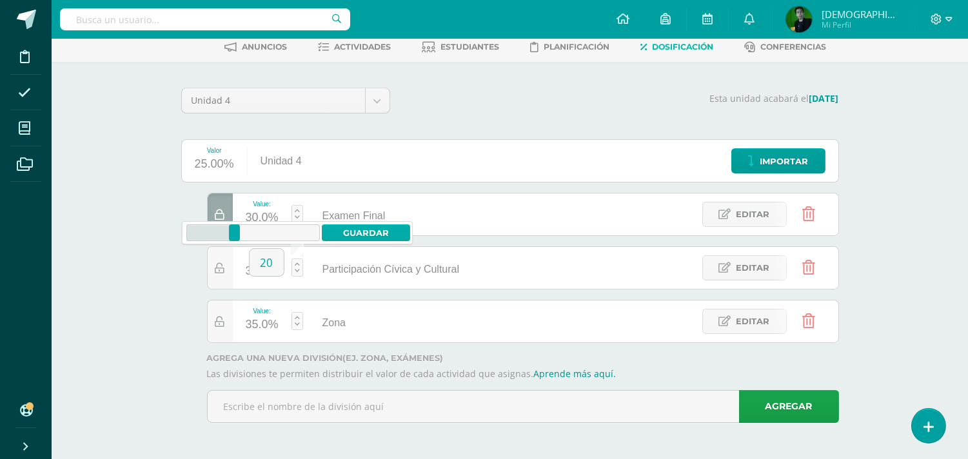
type input "20"
click at [358, 233] on link "Guardar" at bounding box center [366, 232] width 88 height 17
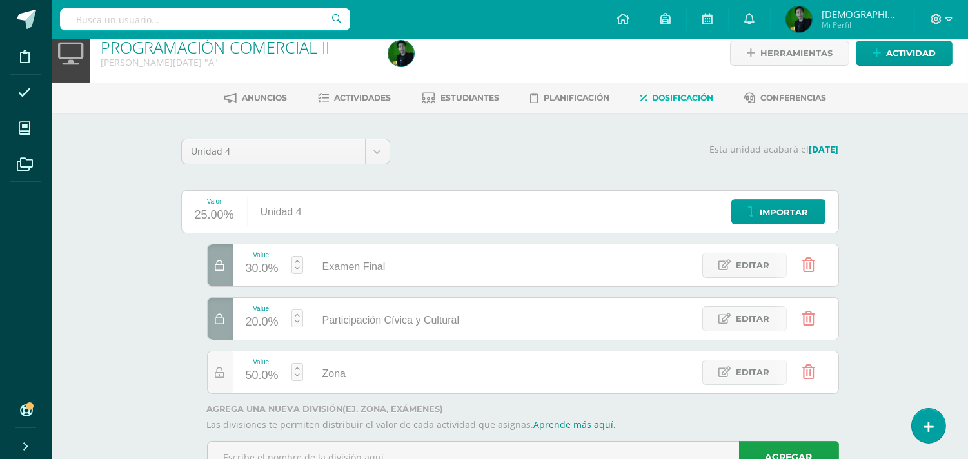
scroll to position [0, 0]
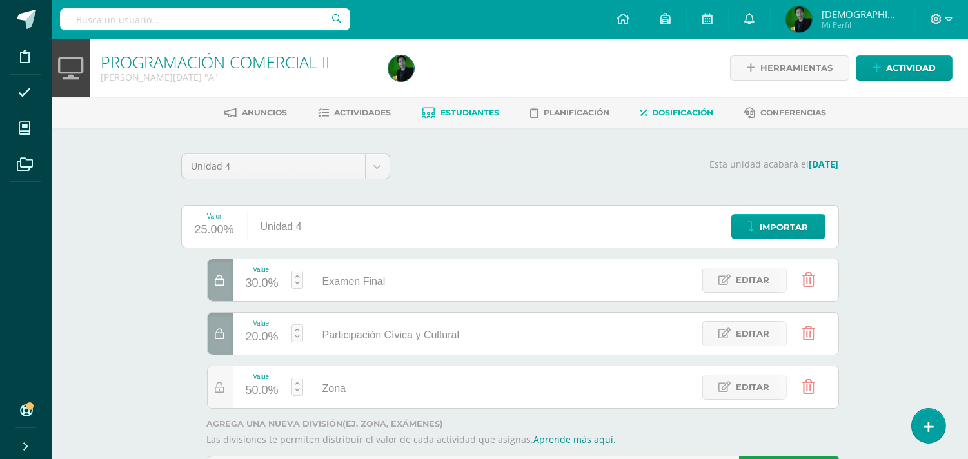
click at [471, 114] on span "Estudiantes" at bounding box center [469, 113] width 59 height 10
